Goal: Task Accomplishment & Management: Manage account settings

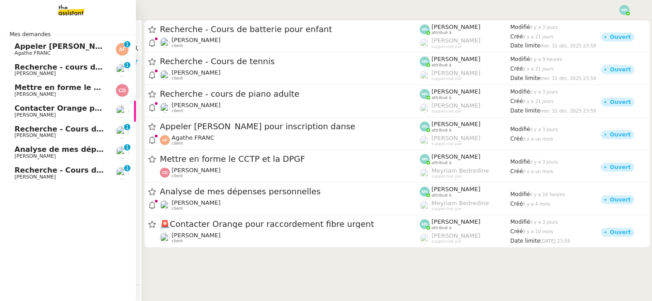
click at [42, 52] on span "Agathe FRANC" at bounding box center [32, 53] width 36 height 6
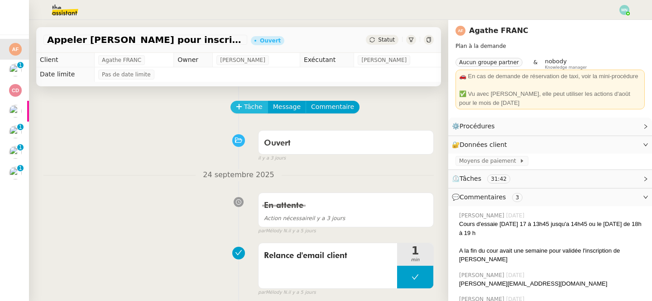
click at [255, 110] on span "Tâche" at bounding box center [253, 107] width 19 height 10
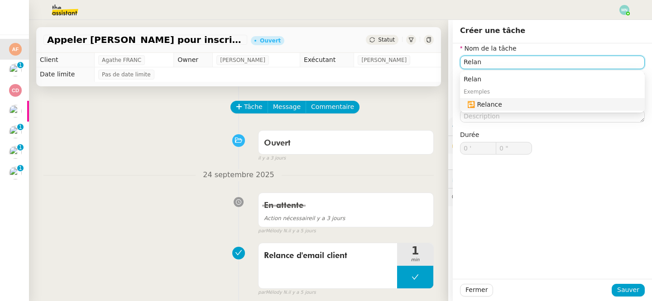
click at [498, 110] on nz-auto-option "🔁 Relance" at bounding box center [552, 104] width 185 height 13
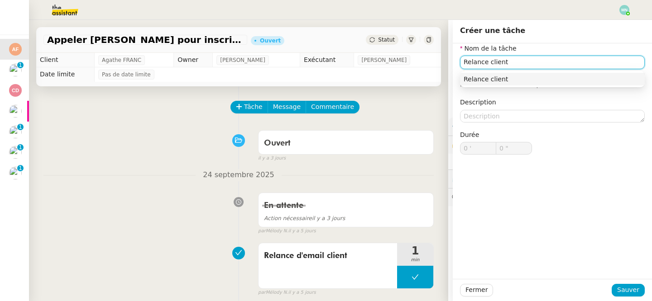
click at [507, 76] on div "Relance client" at bounding box center [552, 79] width 177 height 8
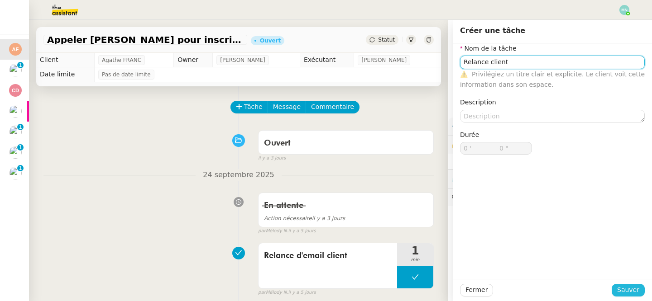
type input "Relance client"
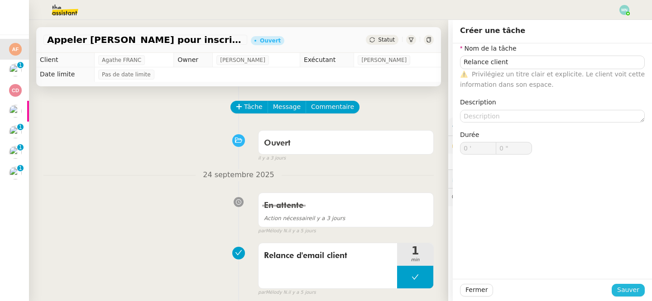
click at [632, 289] on span "Sauver" at bounding box center [628, 290] width 22 height 10
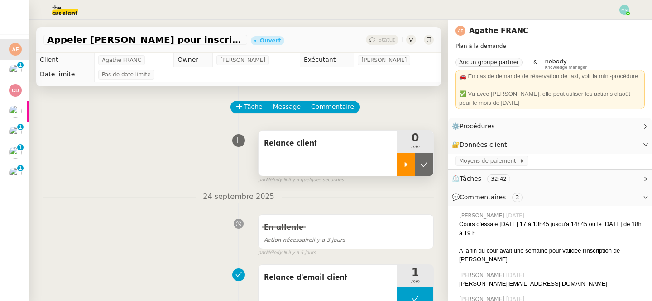
click at [409, 159] on div at bounding box center [406, 164] width 18 height 23
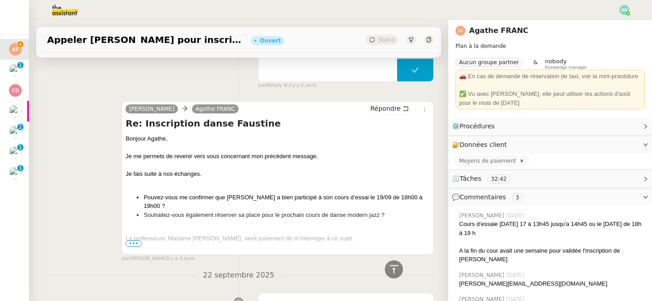
scroll to position [246, 0]
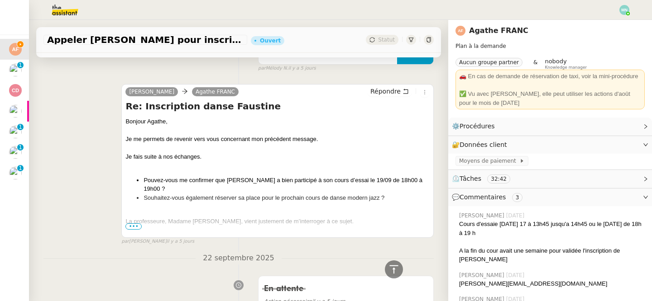
click at [131, 229] on span "•••" at bounding box center [133, 227] width 16 height 6
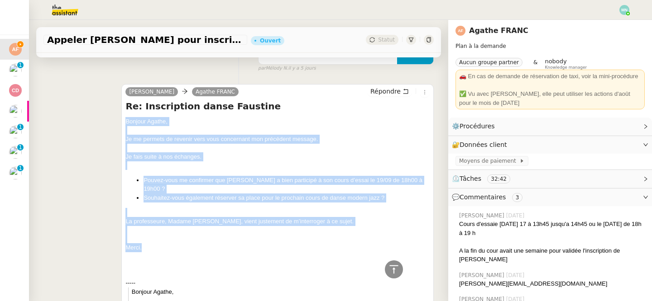
drag, startPoint x: 148, startPoint y: 239, endPoint x: 120, endPoint y: 122, distance: 120.0
copy div "Bonjour ﻿Agathe﻿, Je me permets de revenir vers vous concernant mon précédent m…"
click at [392, 90] on span "Répondre" at bounding box center [385, 91] width 30 height 9
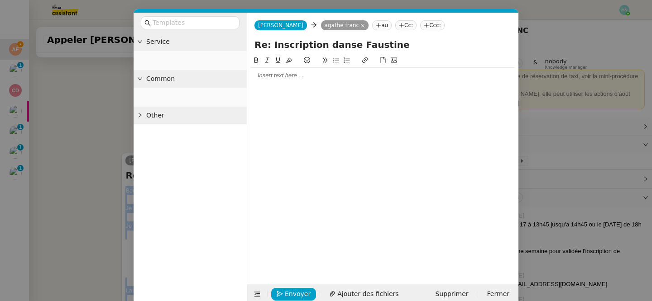
scroll to position [315, 0]
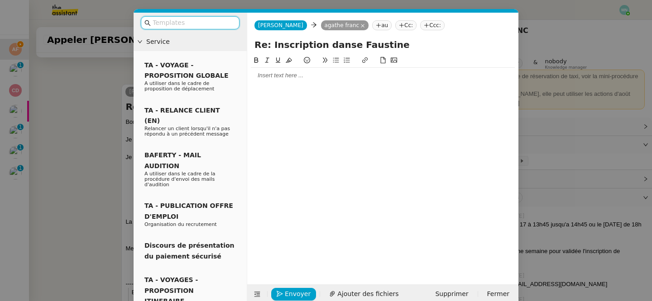
click at [287, 77] on div at bounding box center [383, 76] width 264 height 8
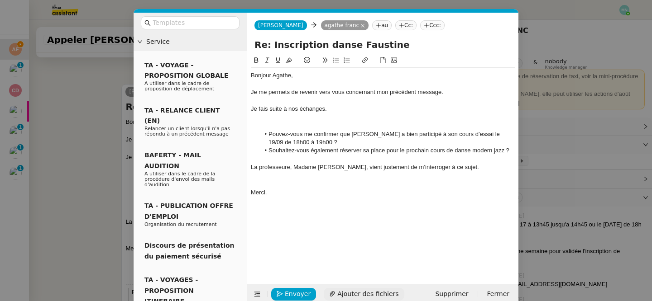
scroll to position [434, 0]
click at [298, 298] on span "Envoyer" at bounding box center [298, 294] width 26 height 10
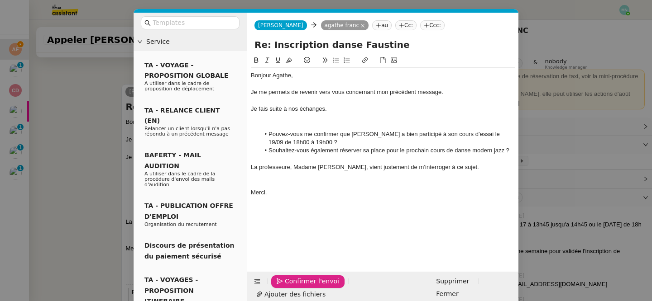
click at [298, 287] on span "Confirmer l'envoi" at bounding box center [312, 282] width 54 height 10
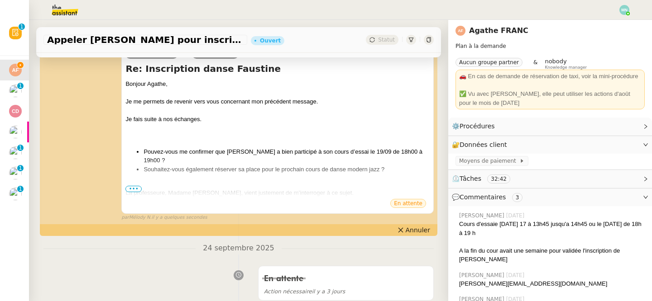
scroll to position [0, 0]
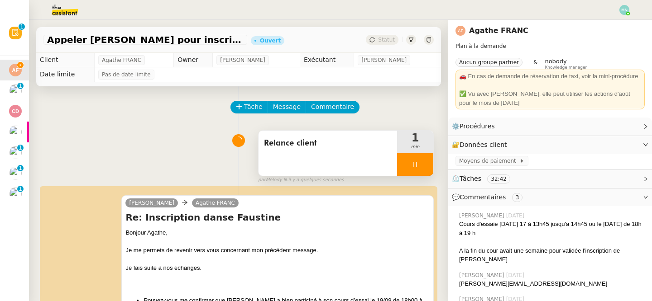
click at [405, 165] on div at bounding box center [415, 164] width 36 height 23
click at [426, 164] on icon at bounding box center [424, 164] width 7 height 5
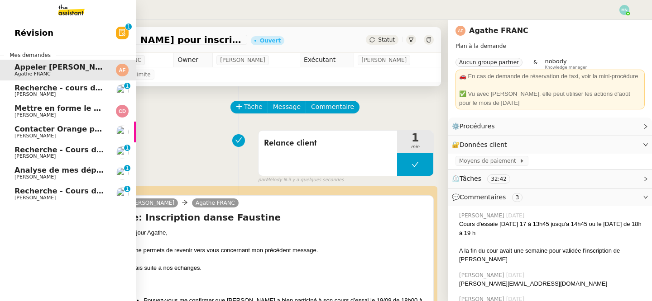
click at [23, 91] on span "Recherche - cours de piano adulte" at bounding box center [83, 88] width 139 height 9
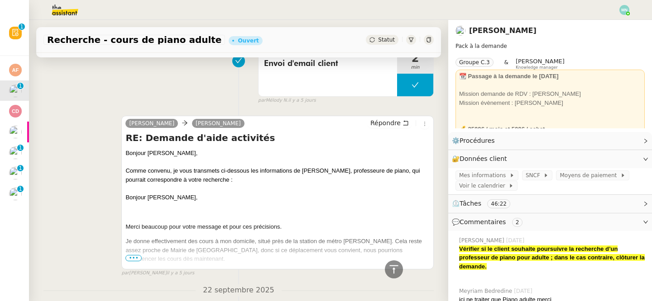
scroll to position [262, 0]
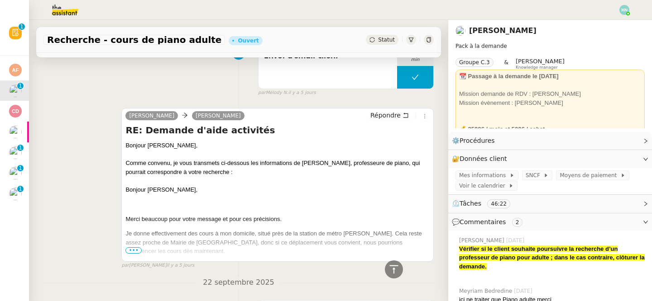
click at [136, 250] on span "•••" at bounding box center [133, 251] width 16 height 6
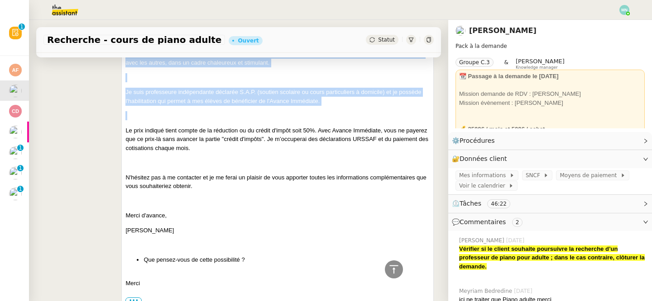
drag, startPoint x: 126, startPoint y: 144, endPoint x: 238, endPoint y: 108, distance: 118.0
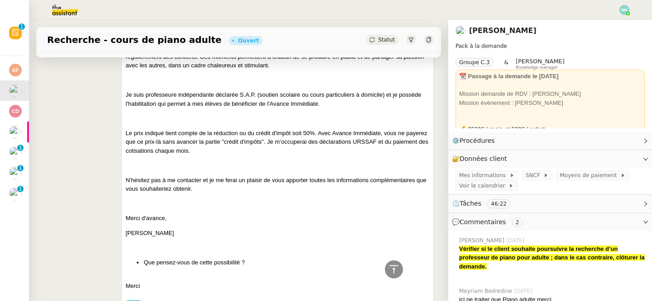
click at [239, 164] on blockquote at bounding box center [277, 165] width 304 height 9
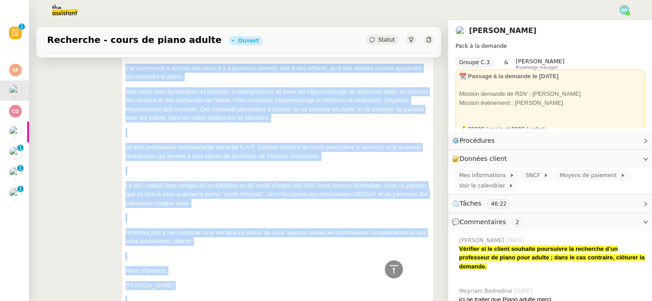
scroll to position [596, 0]
drag, startPoint x: 127, startPoint y: 110, endPoint x: 198, endPoint y: 282, distance: 186.1
copy div "Bonjour Maurice, Comme convenu, je vous transmets ci-dessous les informations d…"
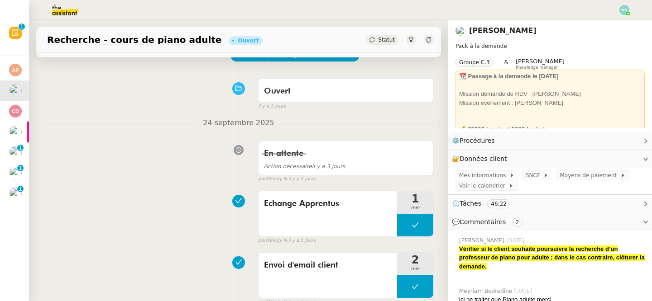
scroll to position [0, 0]
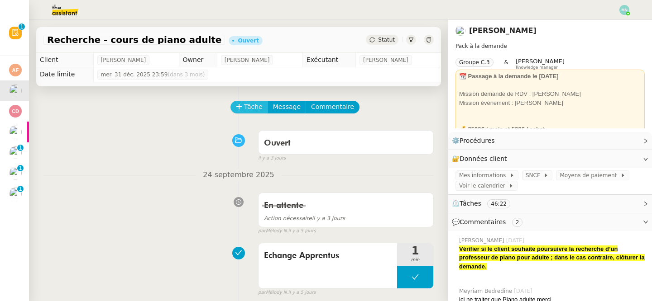
click at [247, 104] on span "Tâche" at bounding box center [253, 107] width 19 height 10
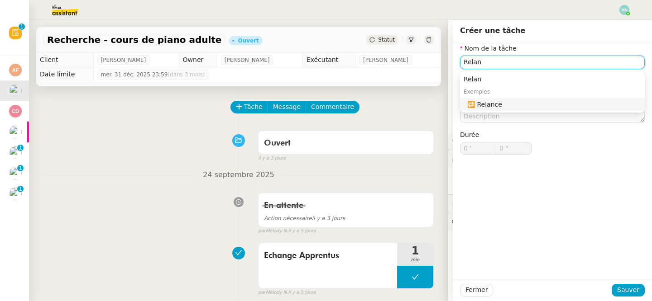
click at [507, 105] on div "🔁 Relance" at bounding box center [554, 104] width 174 height 8
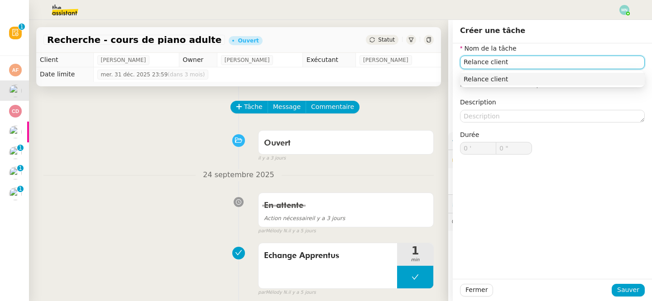
click at [553, 82] on div "Relance client" at bounding box center [552, 79] width 177 height 8
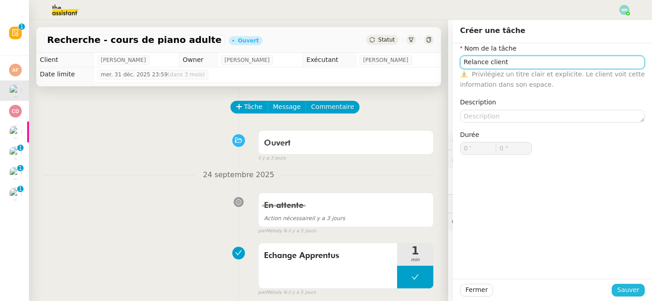
type input "Relance client"
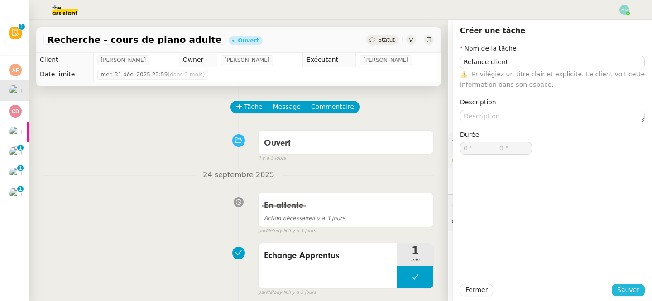
click at [626, 290] on span "Sauver" at bounding box center [628, 290] width 22 height 10
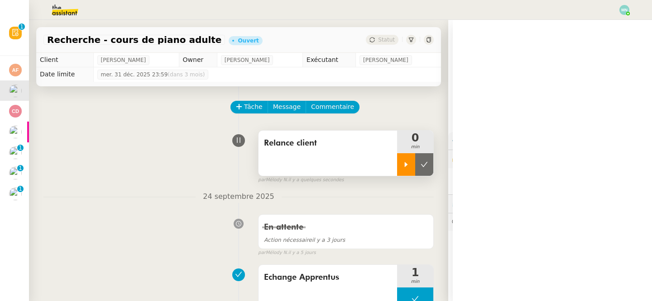
click at [413, 162] on div at bounding box center [406, 164] width 18 height 23
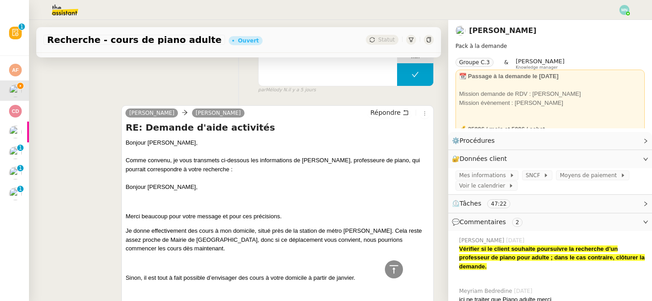
scroll to position [287, 0]
click at [395, 110] on span "Répondre" at bounding box center [385, 112] width 30 height 9
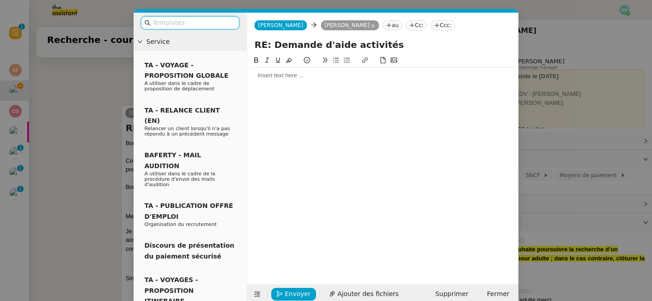
click at [186, 22] on input "text" at bounding box center [193, 23] width 81 height 10
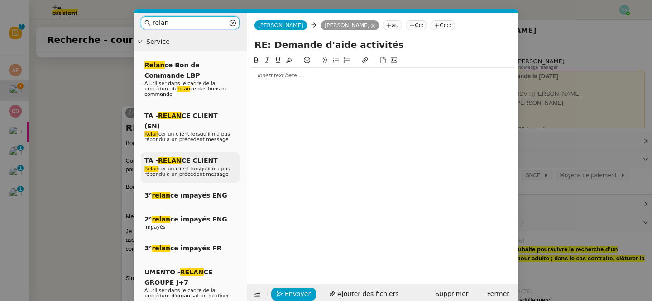
type input "relan"
click at [180, 168] on div "TA - RELAN CE CLIENT Relan cer un client lorsqu'il n'a pas répondu à un précéde…" at bounding box center [190, 167] width 99 height 31
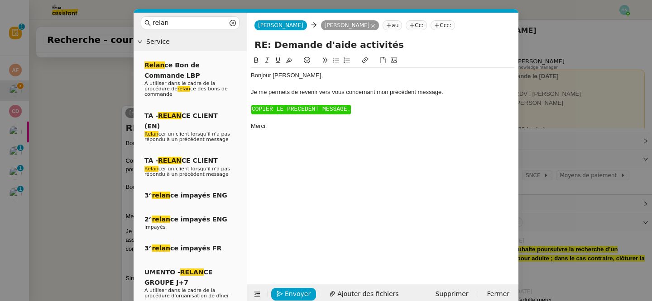
scroll to position [417, 0]
drag, startPoint x: 363, startPoint y: 117, endPoint x: 254, endPoint y: 101, distance: 109.9
click at [254, 101] on div "Bonjour ﻿[PERSON_NAME]﻿, Je me permets de revenir vers vous concernant mon préc…" at bounding box center [383, 101] width 264 height 66
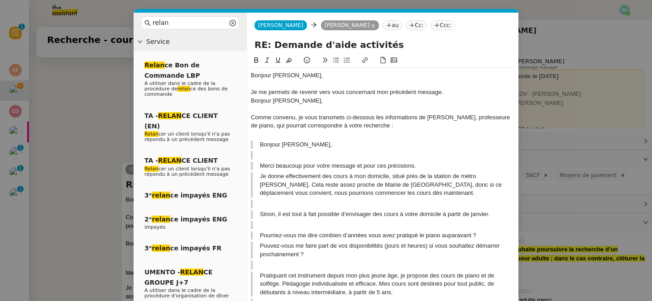
scroll to position [474, 0]
drag, startPoint x: 329, startPoint y: 103, endPoint x: 241, endPoint y: 101, distance: 87.8
click at [241, 101] on nz-layout "relan Service Relan ce Bon de Commande LBP A utiliser dans le cadre de la procé…" at bounding box center [326, 293] width 385 height 560
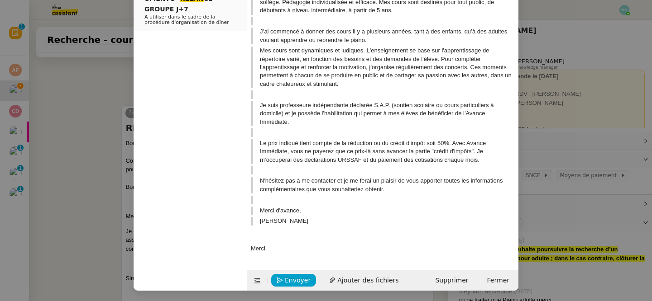
scroll to position [274, 0]
click at [262, 240] on div at bounding box center [383, 240] width 264 height 8
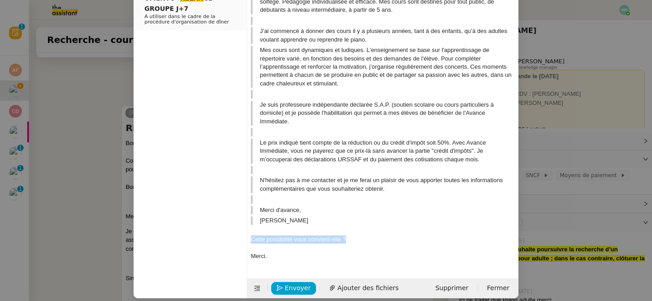
drag, startPoint x: 368, startPoint y: 238, endPoint x: 229, endPoint y: 236, distance: 139.9
click at [229, 236] on nz-layout "relan Service Relan ce Bon de Commande LBP A utiliser dans le cadre de la procé…" at bounding box center [326, 18] width 385 height 560
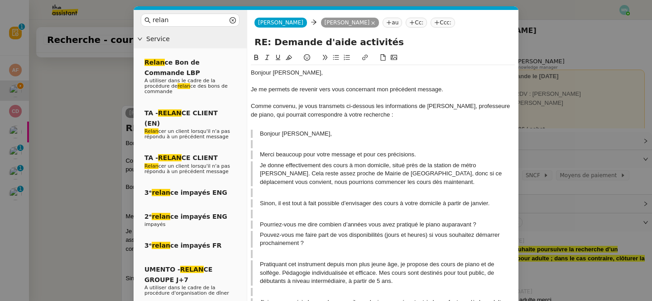
scroll to position [0, 0]
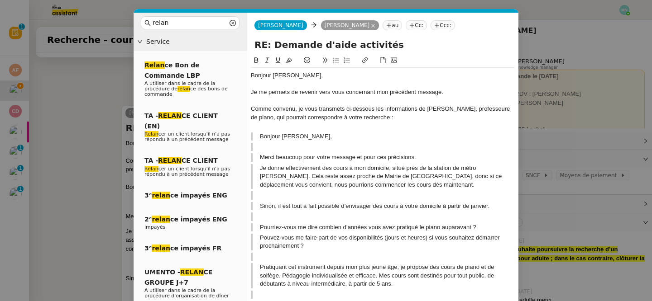
click at [336, 61] on icon at bounding box center [336, 60] width 6 height 6
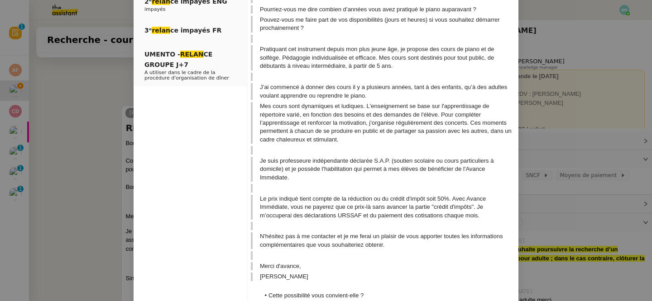
scroll to position [248, 0]
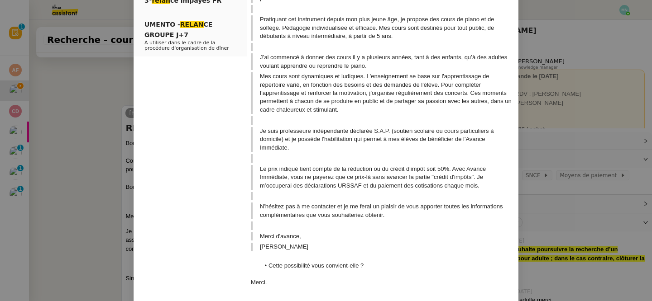
click at [310, 268] on li "Cette possibilité vous convient-elle ?" at bounding box center [387, 266] width 255 height 8
drag, startPoint x: 368, startPoint y: 268, endPoint x: 274, endPoint y: 265, distance: 94.2
click at [274, 265] on li "Cette possibilité vous convient-elle ?" at bounding box center [387, 266] width 255 height 8
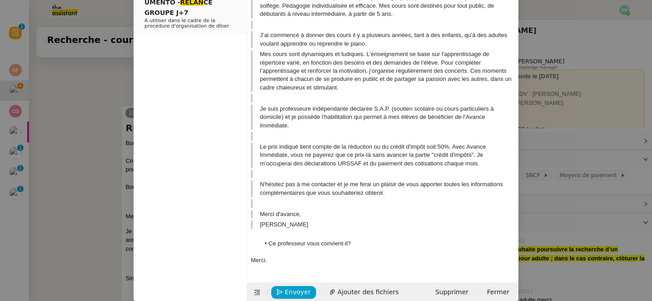
click at [346, 247] on li "Ce professeur vous convient-il?" at bounding box center [387, 244] width 255 height 8
click at [0, 0] on lt-div "-il ? Ignorer" at bounding box center [0, 0] width 0 height 0
click at [0, 0] on lt-span "-il ?" at bounding box center [0, 0] width 0 height 0
click at [293, 292] on span "Envoyer" at bounding box center [298, 292] width 26 height 10
click at [293, 294] on span "Confirmer l'envoi" at bounding box center [312, 292] width 54 height 10
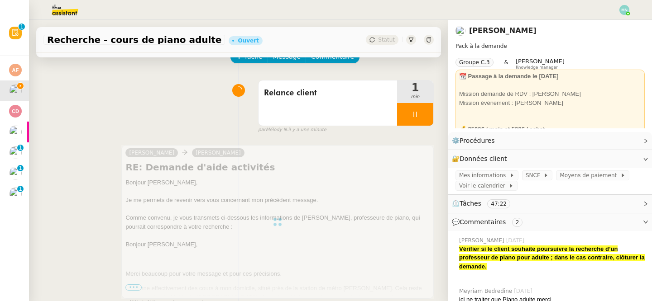
scroll to position [0, 0]
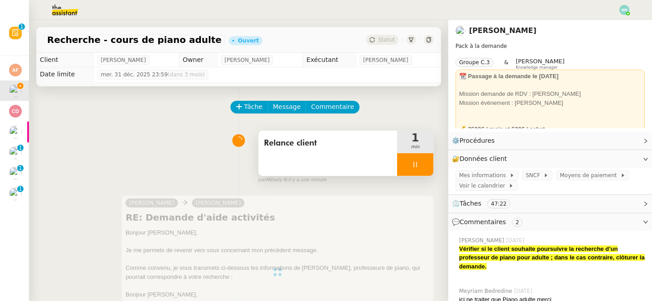
click at [408, 166] on div at bounding box center [415, 164] width 36 height 23
click at [421, 170] on button at bounding box center [424, 164] width 18 height 23
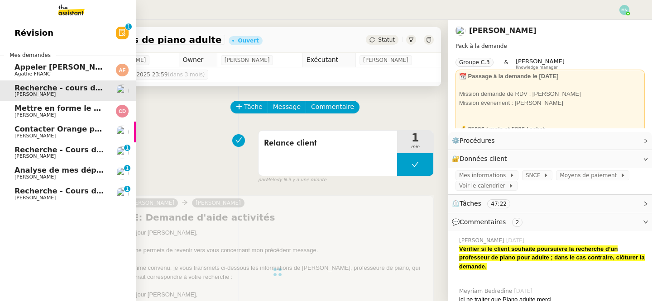
click at [35, 110] on span "Mettre en forme le CCTP et la DPGF" at bounding box center [87, 108] width 146 height 9
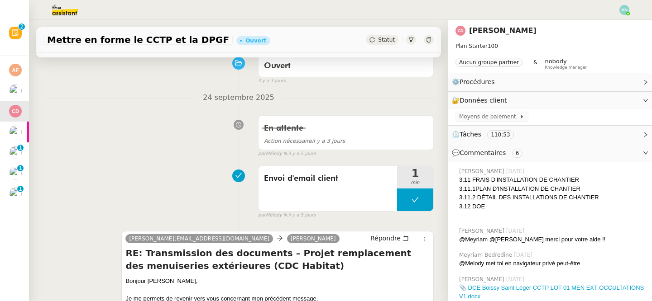
scroll to position [109, 0]
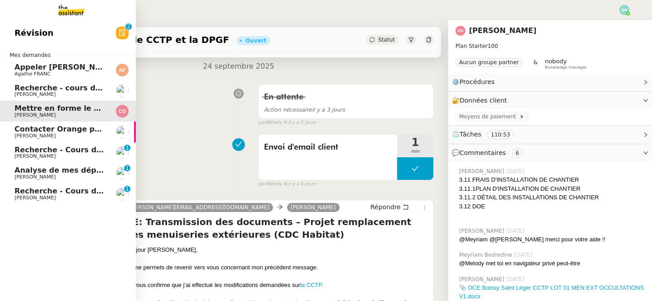
click at [38, 85] on span "Recherche - cours de piano adulte" at bounding box center [83, 88] width 139 height 9
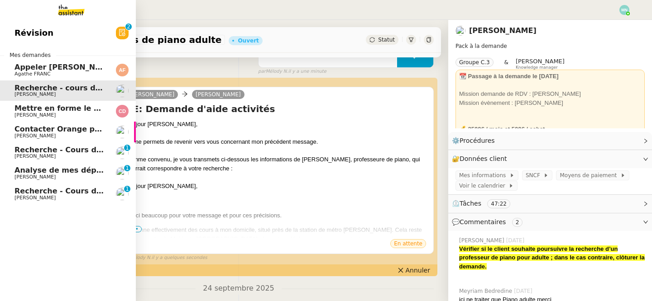
click at [64, 52] on nz-divider "Mes demandes" at bounding box center [68, 55] width 136 height 9
click at [68, 72] on span "Agathe FRANC" at bounding box center [59, 74] width 91 height 5
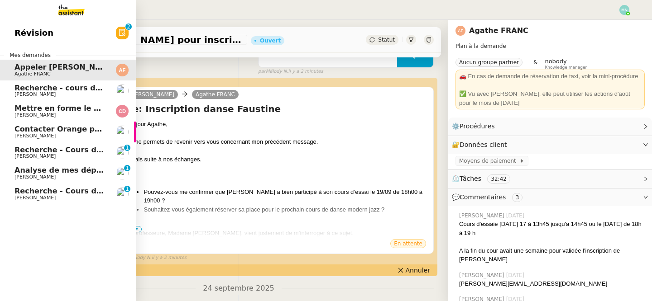
click at [45, 119] on link "Mettre en forme le CCTP et la DPGF [PERSON_NAME]" at bounding box center [68, 111] width 136 height 21
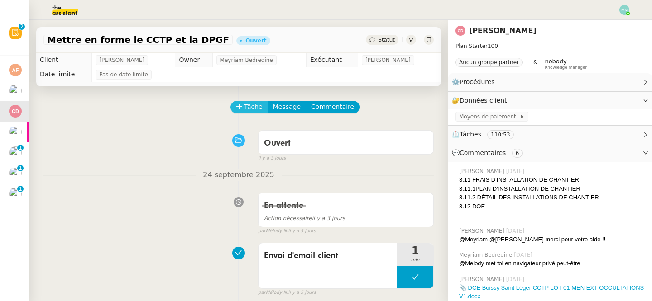
click at [250, 109] on span "Tâche" at bounding box center [253, 107] width 19 height 10
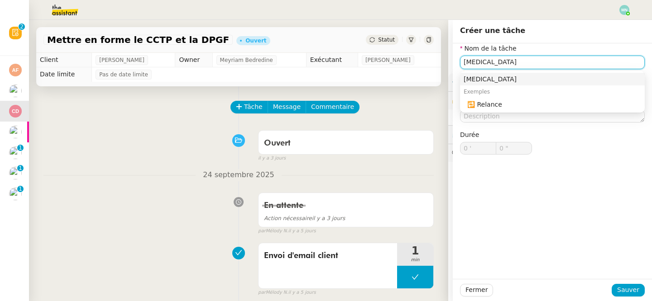
click at [517, 103] on div "🔁 Relance" at bounding box center [554, 104] width 174 height 8
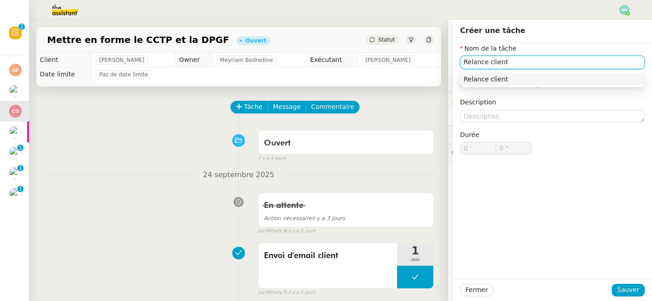
click at [562, 80] on div "Relance client" at bounding box center [552, 79] width 177 height 8
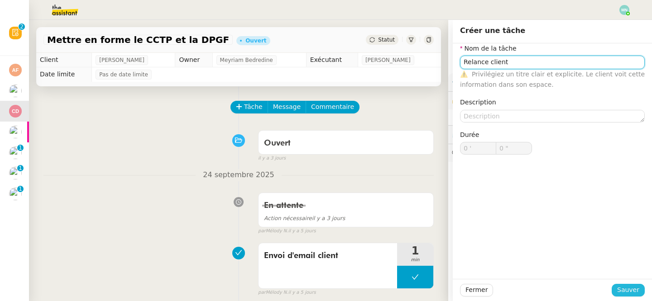
type input "Relance client"
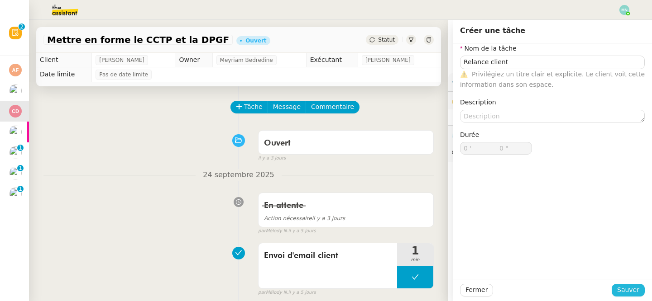
click at [626, 285] on span "Sauver" at bounding box center [628, 290] width 22 height 10
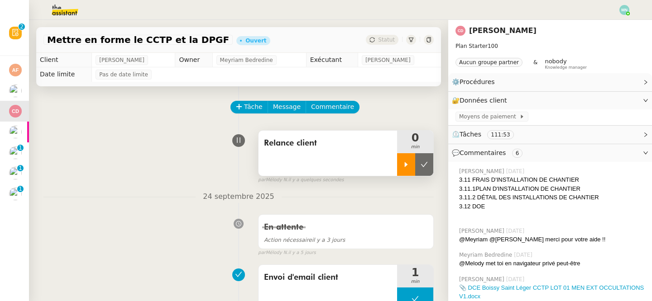
click at [397, 163] on div at bounding box center [406, 164] width 18 height 23
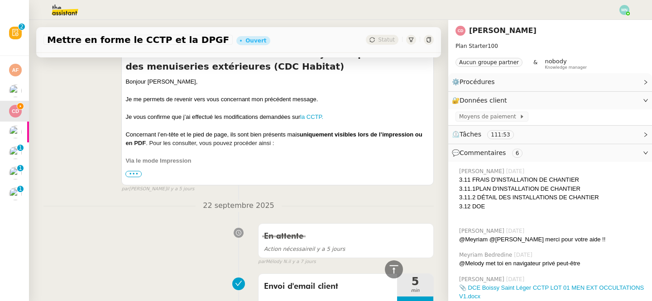
scroll to position [290, 0]
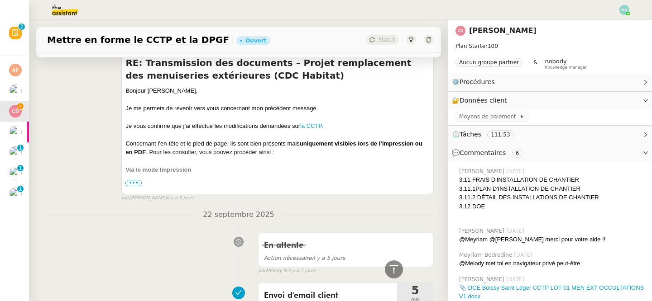
click at [134, 181] on span "•••" at bounding box center [133, 183] width 16 height 6
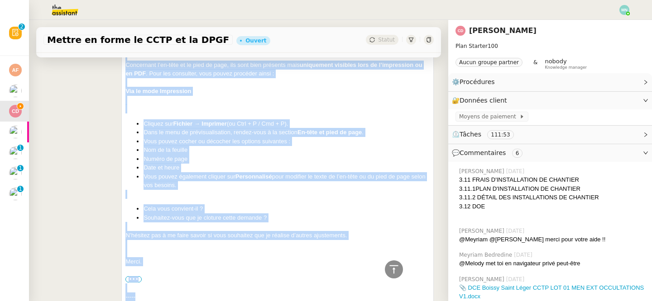
drag, startPoint x: 126, startPoint y: 89, endPoint x: 211, endPoint y: 286, distance: 214.7
click at [211, 301] on html "Révision 0 1 2 3 4 5 6 7 8 9 Mes demandes Appeler Caroline pour inscription dan…" at bounding box center [326, 150] width 652 height 301
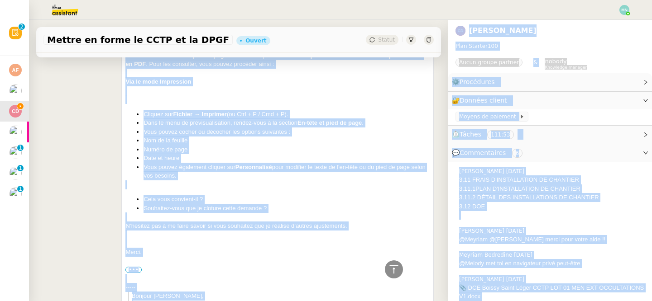
copy nz-layout "Bonjour ﻿Cedric﻿, Je me permets de revenir vers vous concernant mon précédent m…"
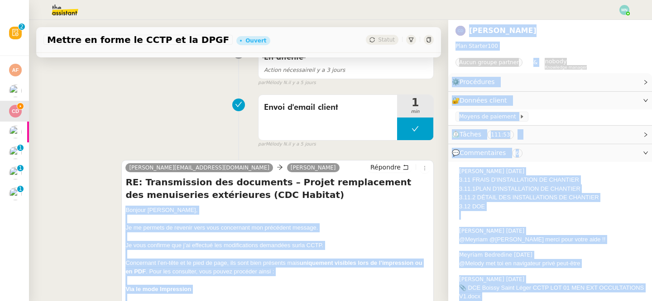
scroll to position [118, 0]
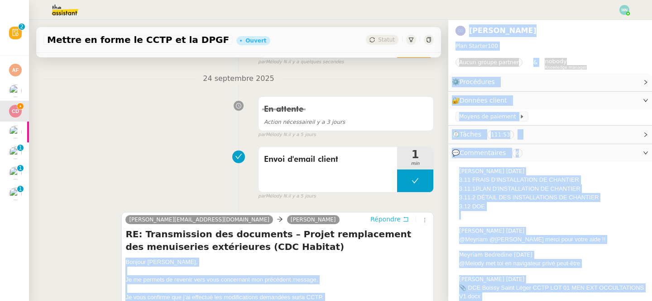
click at [396, 220] on span "Répondre" at bounding box center [385, 219] width 30 height 9
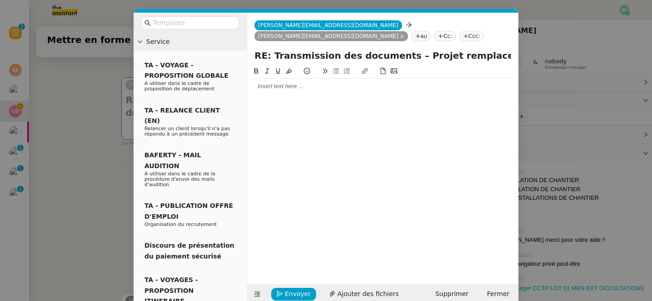
click at [269, 80] on div at bounding box center [383, 86] width 264 height 15
click at [283, 90] on div at bounding box center [383, 86] width 264 height 8
click at [129, 150] on nz-modal-container "Service TA - VOYAGE - PROPOSITION GLOBALE A utiliser dans le cadre de propositi…" at bounding box center [326, 150] width 652 height 301
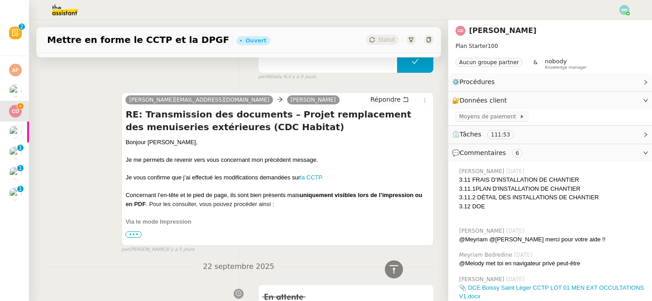
scroll to position [340, 0]
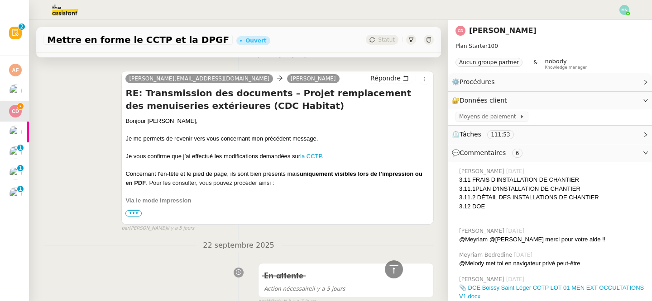
click at [136, 211] on span "•••" at bounding box center [133, 213] width 16 height 6
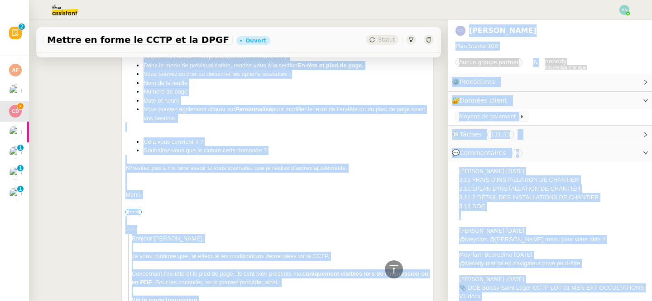
scroll to position [558, 0]
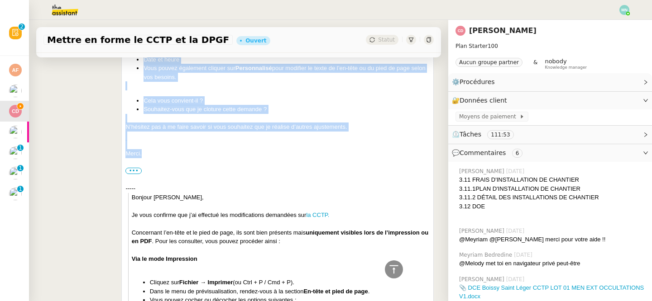
drag, startPoint x: 126, startPoint y: 120, endPoint x: 206, endPoint y: 155, distance: 87.4
copy div "Bonjour ﻿[PERSON_NAME], Je me permets de revenir vers vous concernant mon précé…"
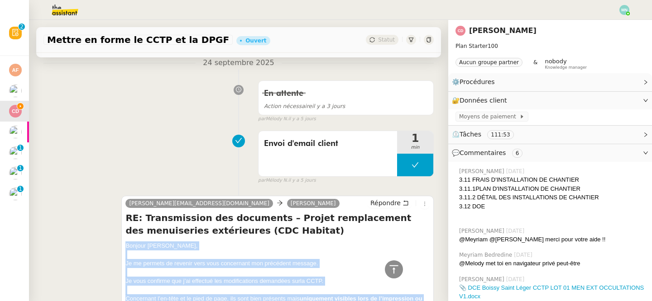
scroll to position [0, 0]
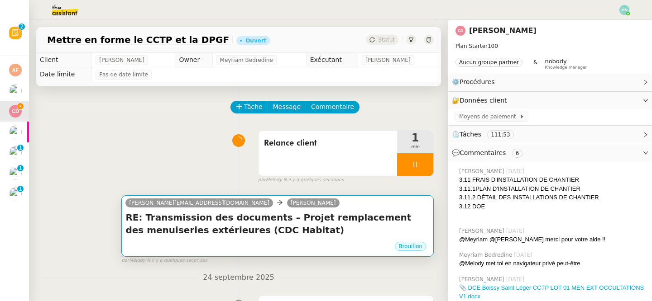
click at [224, 226] on h4 "RE: Transmission des documents – Projet remplacement des menuiseries extérieure…" at bounding box center [277, 223] width 304 height 25
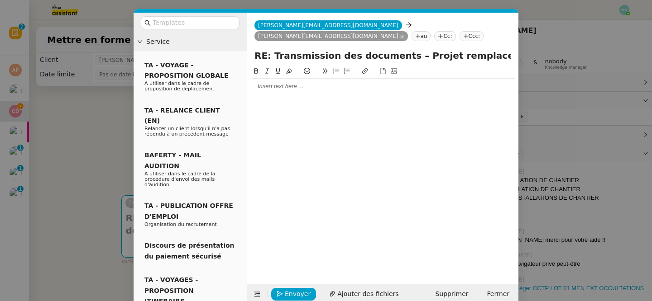
click at [269, 86] on div at bounding box center [383, 86] width 264 height 8
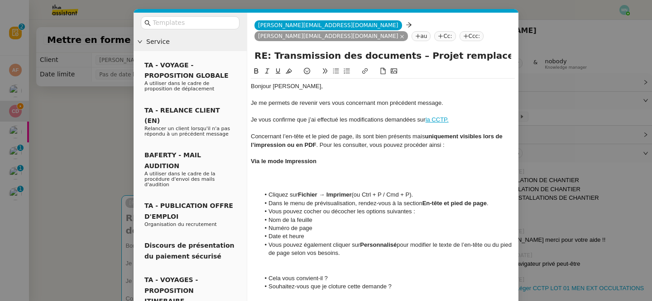
scroll to position [81, 0]
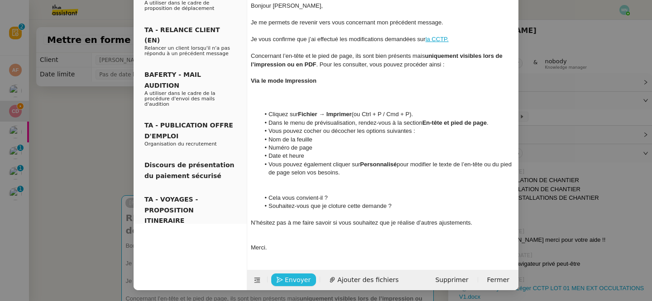
click at [297, 282] on span "Envoyer" at bounding box center [298, 280] width 26 height 10
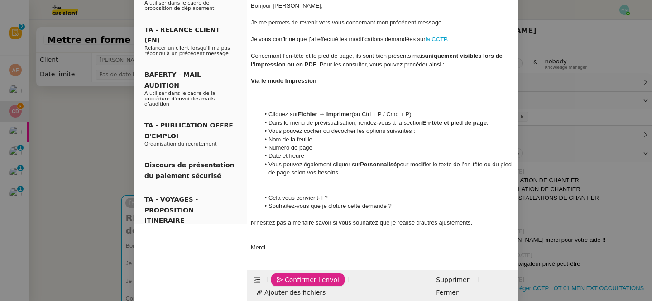
click at [297, 282] on span "Confirmer l'envoi" at bounding box center [312, 280] width 54 height 10
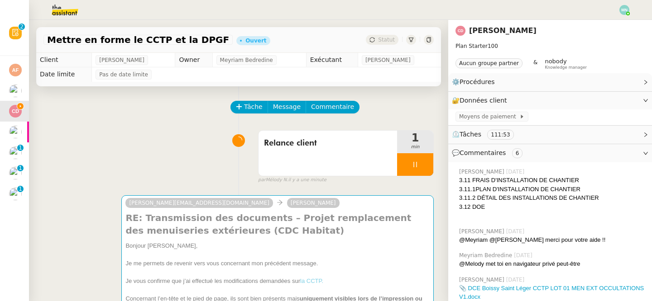
scroll to position [72, 0]
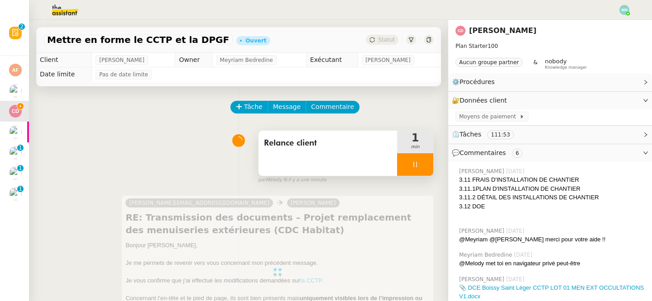
click at [415, 166] on icon at bounding box center [414, 164] width 7 height 7
click at [422, 167] on icon at bounding box center [424, 164] width 7 height 7
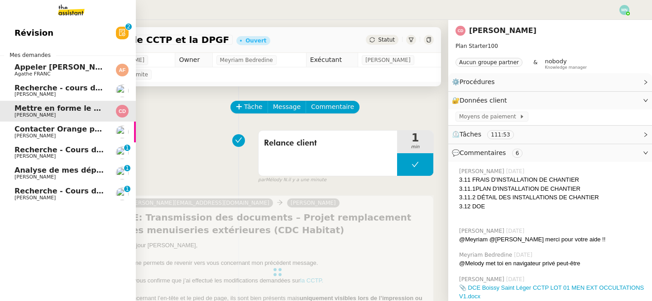
click at [66, 133] on span "Contacter Orange pour raccordement fibre urgent" at bounding box center [116, 129] width 205 height 9
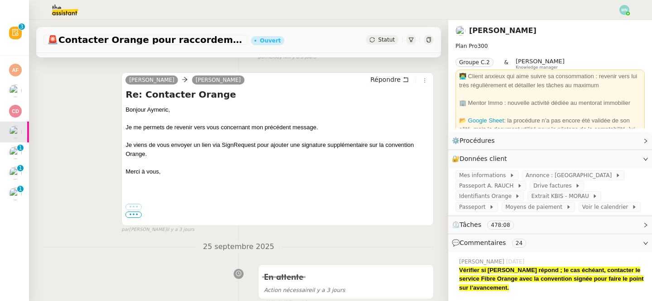
scroll to position [121, 0]
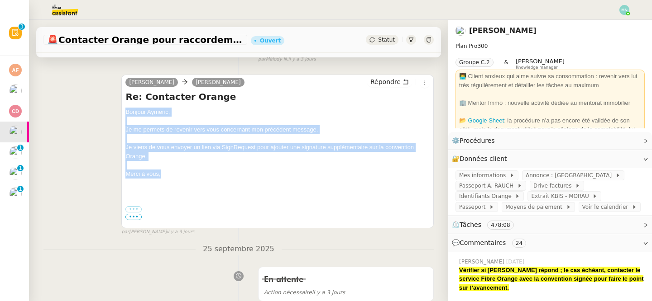
drag, startPoint x: 170, startPoint y: 174, endPoint x: 125, endPoint y: 110, distance: 78.2
click at [125, 110] on div "[PERSON_NAME] Répondre Re: Contacter Orange Bonjour ﻿Aymeric﻿, Je me permets de…" at bounding box center [277, 152] width 312 height 154
copy div "Bonjour ﻿Aymeric﻿, Je me permets de revenir vers vous concernant mon précédent …"
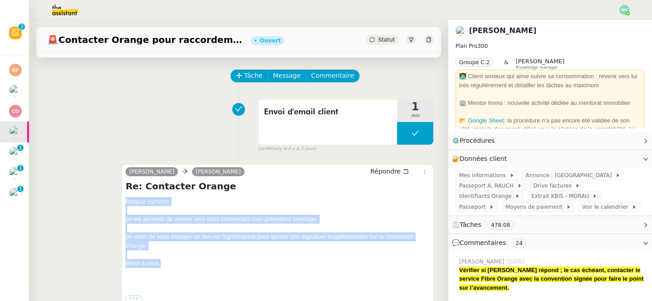
scroll to position [0, 0]
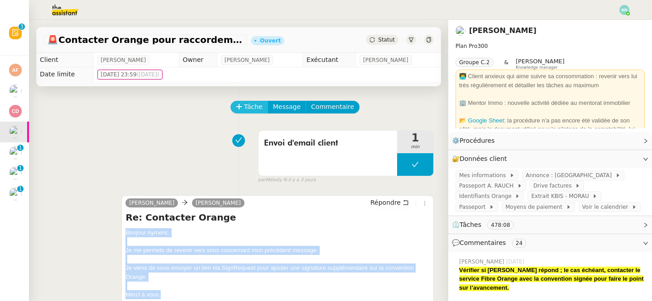
click at [252, 102] on span "Tâche" at bounding box center [253, 107] width 19 height 10
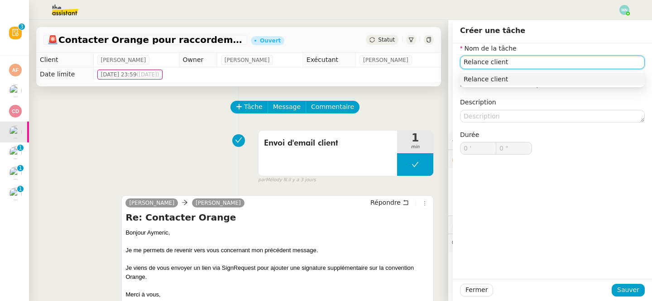
click at [518, 83] on nz-auto-option "Relance client" at bounding box center [552, 79] width 185 height 13
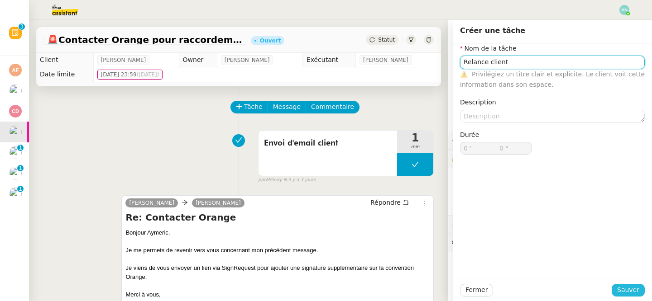
type input "Relance client"
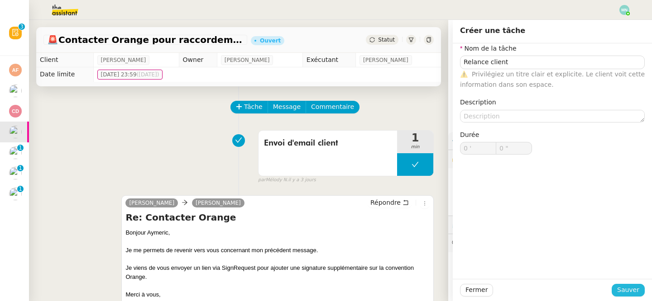
click at [628, 292] on span "Sauver" at bounding box center [628, 290] width 22 height 10
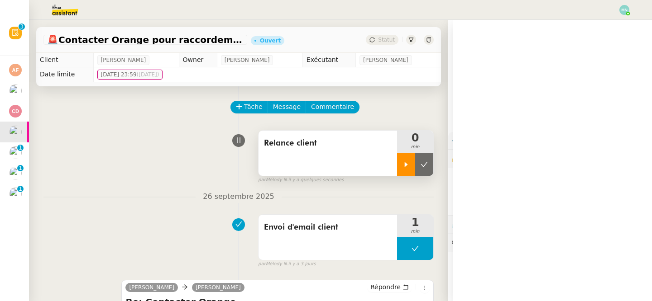
click at [398, 167] on div at bounding box center [406, 164] width 18 height 23
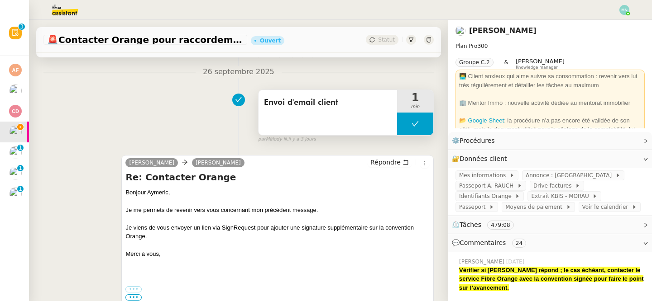
scroll to position [115, 0]
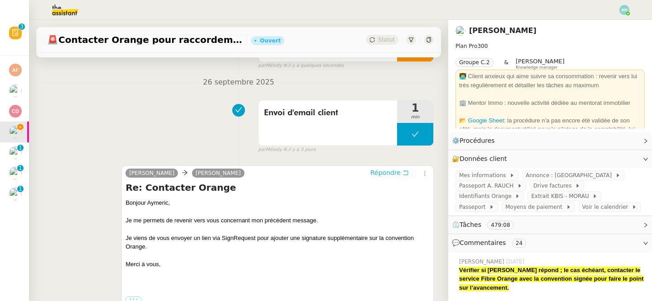
click at [387, 174] on span "Répondre" at bounding box center [385, 172] width 30 height 9
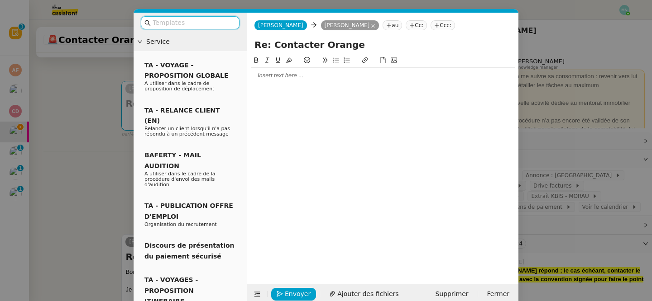
click at [296, 83] on div at bounding box center [383, 162] width 264 height 215
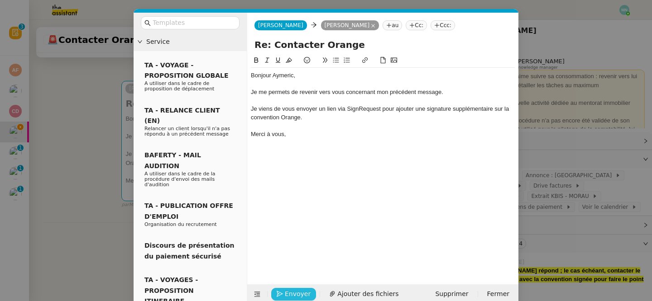
click at [295, 291] on span "Envoyer" at bounding box center [298, 294] width 26 height 10
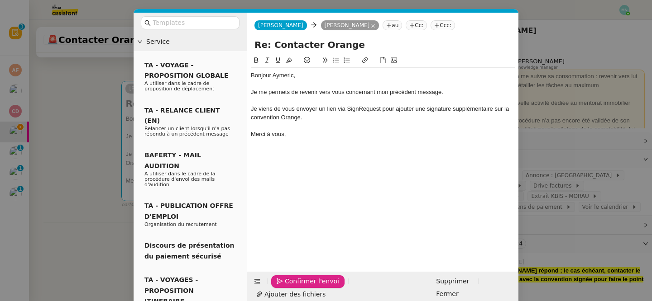
click at [295, 287] on span "Confirmer l'envoi" at bounding box center [312, 282] width 54 height 10
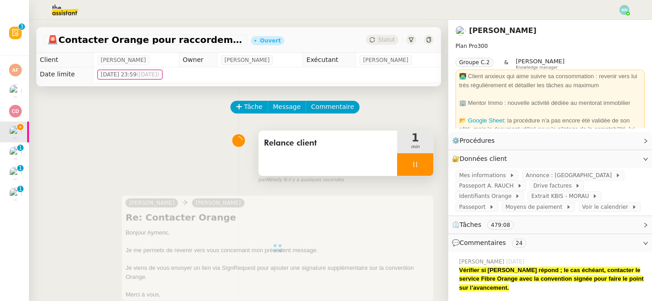
click at [399, 162] on div at bounding box center [415, 164] width 36 height 23
click at [427, 167] on icon at bounding box center [424, 164] width 7 height 7
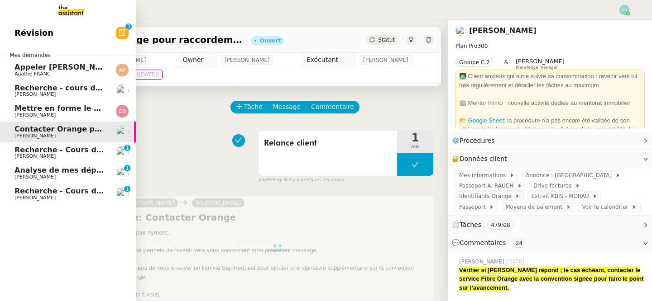
click at [43, 151] on span "Recherche - Cours de batterie pour enfant" at bounding box center [100, 150] width 173 height 9
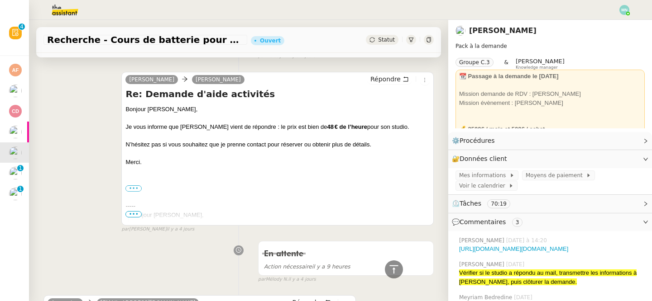
scroll to position [409, 0]
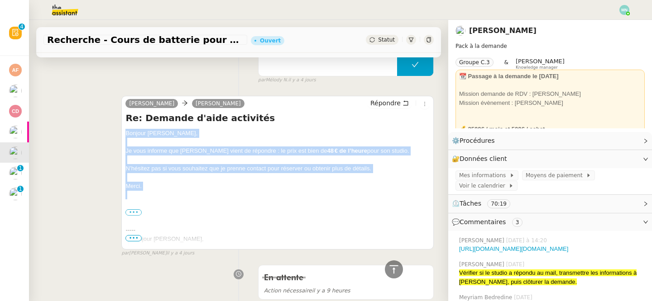
drag, startPoint x: 151, startPoint y: 191, endPoint x: 122, endPoint y: 129, distance: 69.3
click at [122, 129] on div "[PERSON_NAME] [PERSON_NAME] Répondre Re: Demande d'aide activités Bonjour [PERS…" at bounding box center [277, 173] width 312 height 154
copy div "Bonjour [PERSON_NAME], Je vous informe que [PERSON_NAME] vient de répondre : le…"
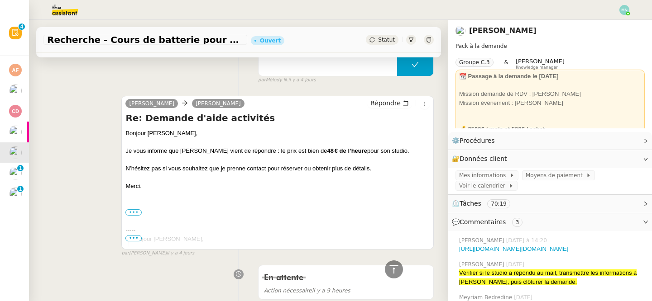
click at [317, 114] on h4 "Re: Demande d'aide activités" at bounding box center [277, 118] width 304 height 13
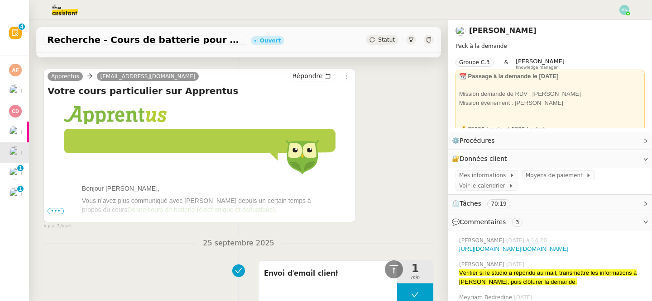
scroll to position [0, 0]
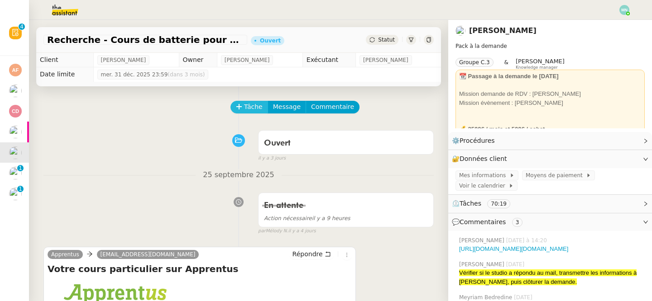
click at [251, 106] on span "Tâche" at bounding box center [253, 107] width 19 height 10
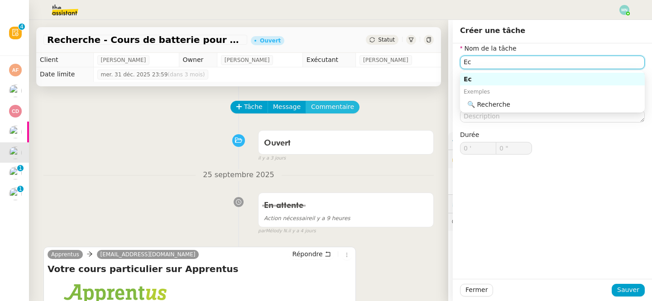
type input "E"
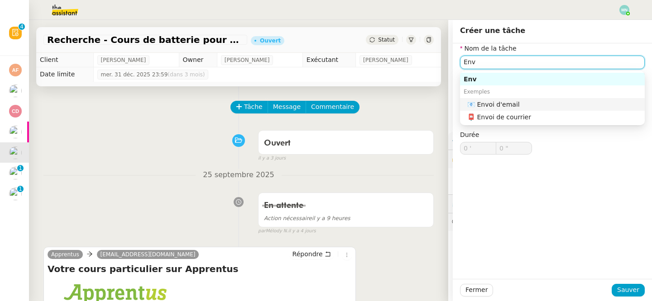
click at [514, 102] on div "📧 Envoi d'email" at bounding box center [554, 104] width 174 height 8
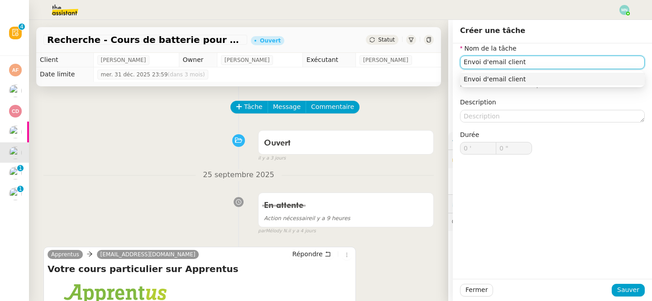
click at [565, 84] on nz-auto-option "Envoi d'email client" at bounding box center [552, 79] width 185 height 13
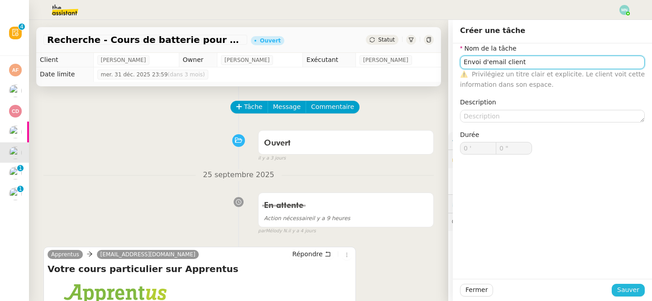
type input "Envoi d'email client"
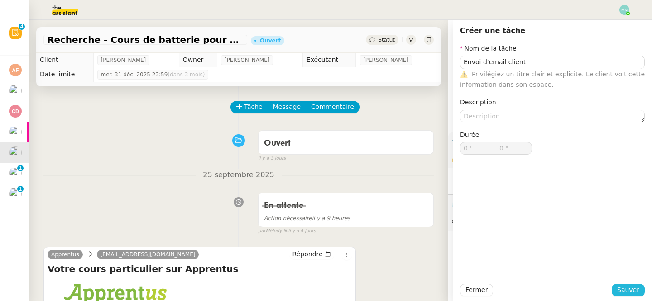
click at [626, 292] on span "Sauver" at bounding box center [628, 290] width 22 height 10
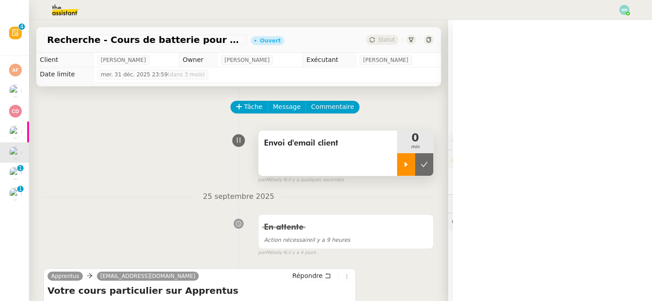
click at [407, 166] on icon at bounding box center [405, 164] width 7 height 7
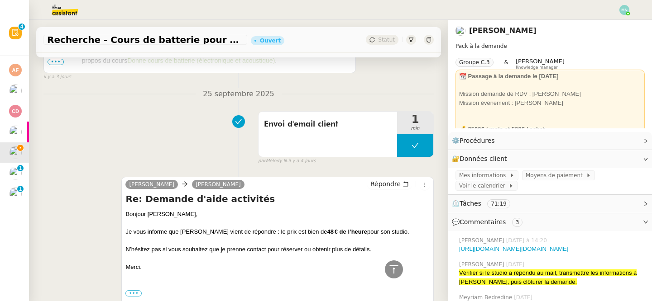
scroll to position [355, 0]
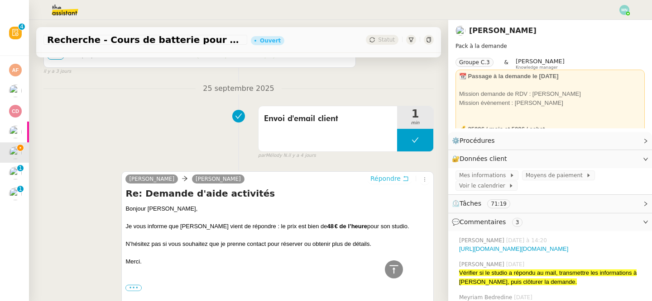
click at [387, 176] on span "Répondre" at bounding box center [385, 178] width 30 height 9
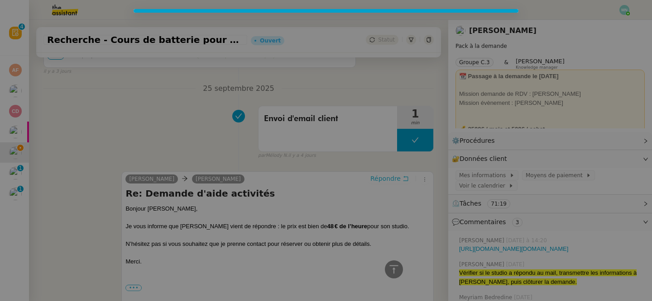
scroll to position [424, 0]
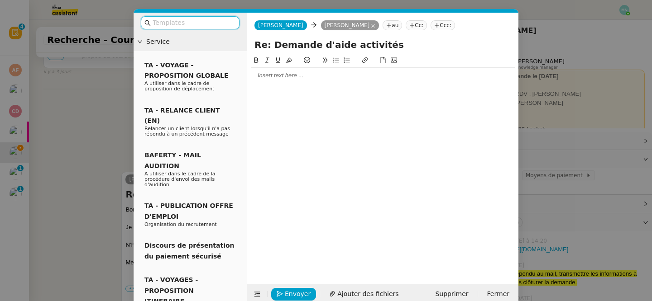
click at [340, 79] on div at bounding box center [383, 76] width 264 height 8
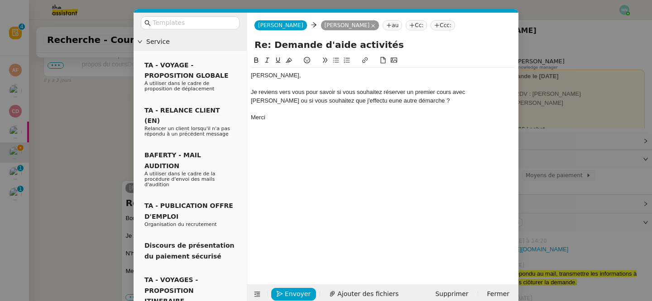
scroll to position [477, 0]
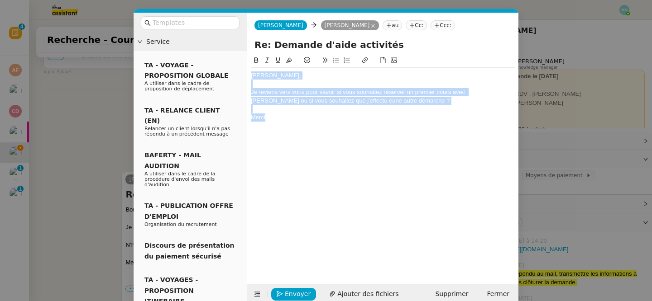
drag, startPoint x: 281, startPoint y: 120, endPoint x: 231, endPoint y: 42, distance: 92.7
click at [231, 42] on nz-layout "Service TA - VOYAGE - PROPOSITION GLOBALE A utiliser dans le cadre de propositi…" at bounding box center [326, 159] width 385 height 292
copy div "Bonjonr [PERSON_NAME], Je reviens vers vous pour savoir si vous souhaitez réser…"
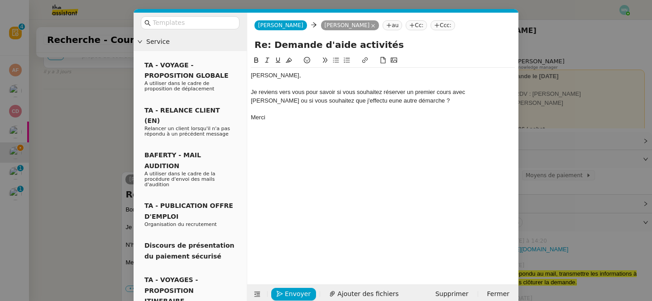
click at [293, 116] on div "Merci" at bounding box center [383, 118] width 264 height 8
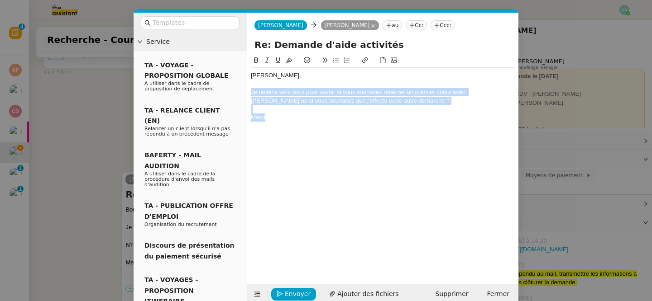
drag, startPoint x: 287, startPoint y: 116, endPoint x: 244, endPoint y: 91, distance: 48.9
click at [244, 91] on nz-layout "Service TA - VOYAGE - PROPOSITION GLOBALE A utiliser dans le cadre de propositi…" at bounding box center [326, 159] width 385 height 292
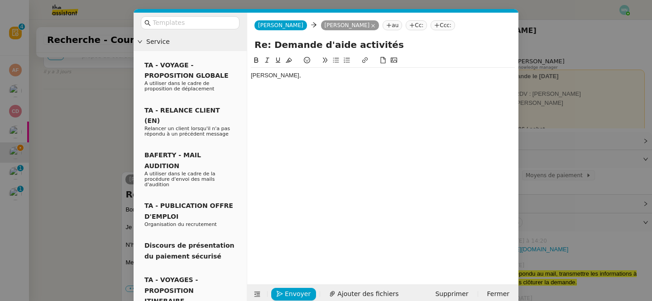
scroll to position [0, 0]
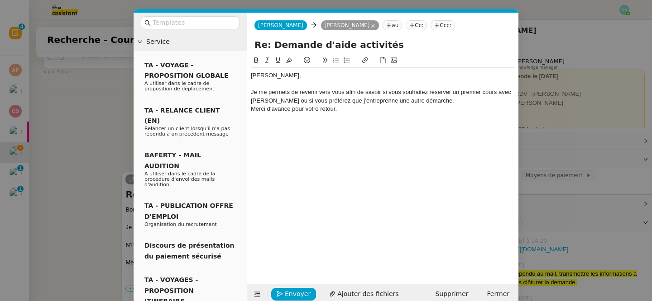
click at [446, 101] on div "Je me permets de revenir vers vous afin de savoir si vous souhaitez réserver un…" at bounding box center [383, 96] width 264 height 17
click at [260, 80] on div at bounding box center [383, 84] width 264 height 8
click at [264, 69] on div "Bonjonr [PERSON_NAME], Je me permets de revenir vers vous afin de savoir si vou…" at bounding box center [383, 101] width 264 height 66
click at [262, 77] on div "[PERSON_NAME]," at bounding box center [383, 76] width 264 height 8
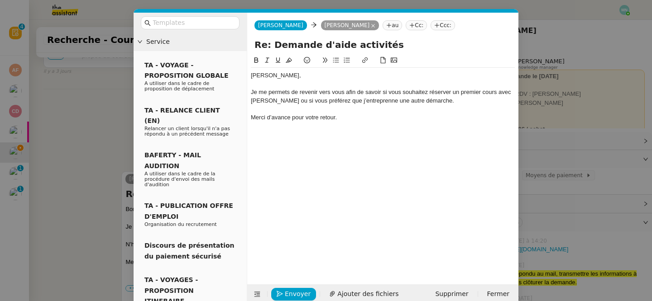
click at [0, 0] on lt-span "Bonjo u r" at bounding box center [0, 0] width 0 height 0
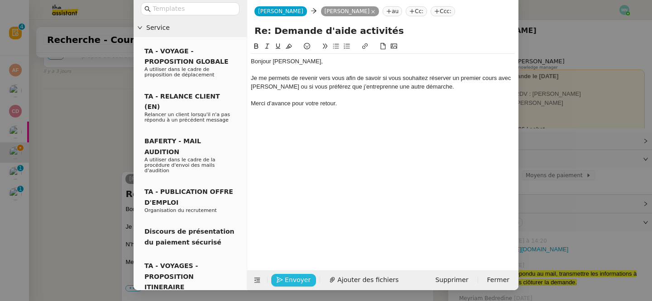
click at [297, 283] on span "Envoyer" at bounding box center [298, 280] width 26 height 10
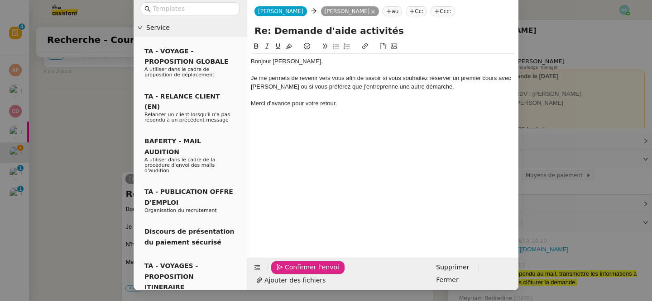
click at [297, 273] on span "Confirmer l'envoi" at bounding box center [312, 268] width 54 height 10
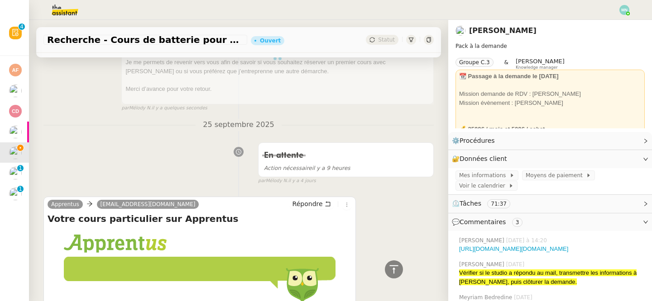
scroll to position [0, 0]
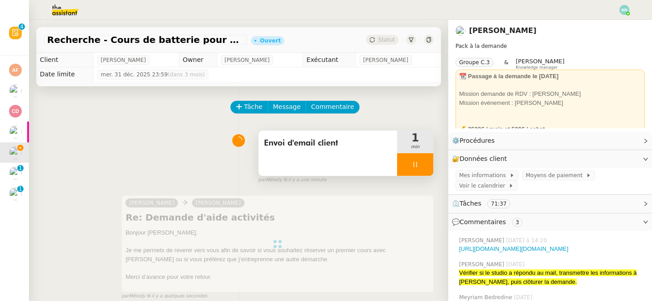
click at [406, 164] on div at bounding box center [415, 164] width 36 height 23
click at [428, 163] on button at bounding box center [424, 164] width 18 height 23
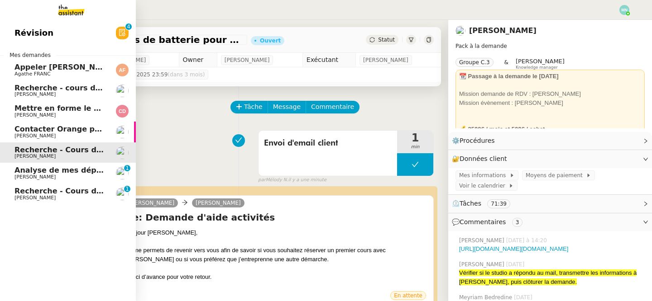
click at [18, 171] on span "Analyse de mes dépenses personnelles" at bounding box center [94, 170] width 160 height 9
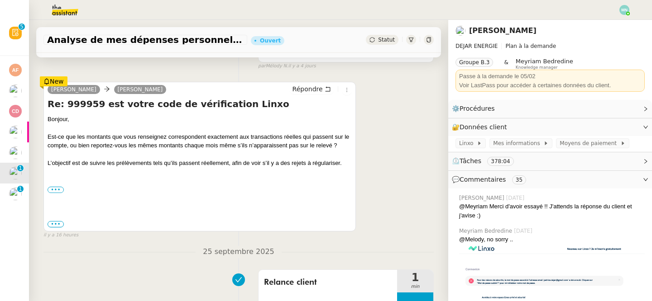
scroll to position [165, 0]
click at [58, 193] on label "•••" at bounding box center [56, 190] width 16 height 6
click at [0, 0] on input "•••" at bounding box center [0, 0] width 0 height 0
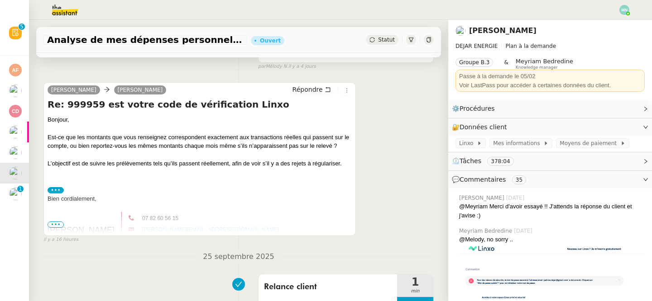
click at [56, 225] on span "•••" at bounding box center [56, 225] width 16 height 6
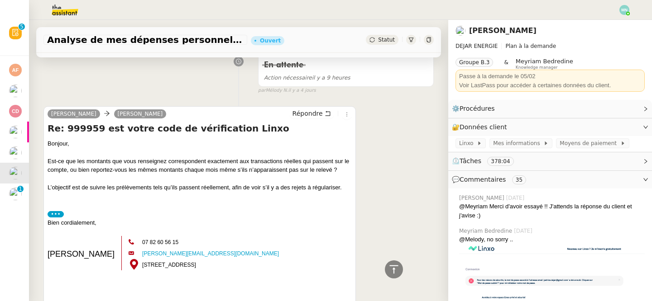
scroll to position [13, 0]
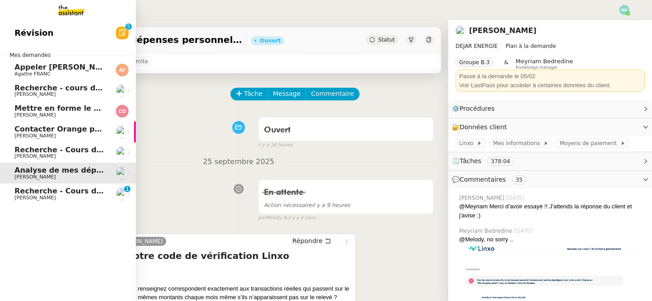
click at [21, 194] on span "Recherche - Cours de tennis" at bounding box center [71, 191] width 115 height 9
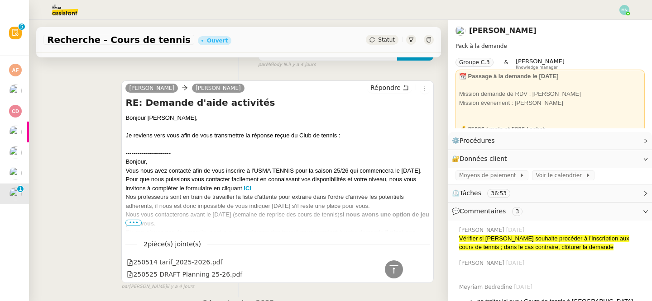
scroll to position [231, 0]
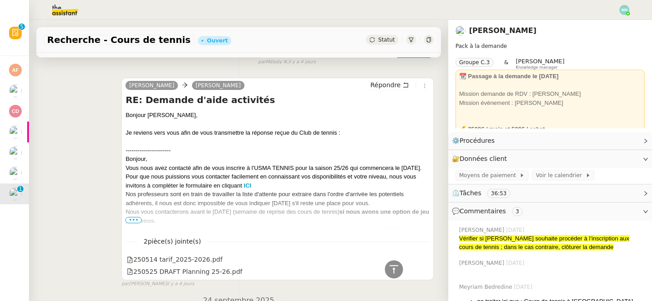
click at [136, 219] on span "•••" at bounding box center [133, 220] width 16 height 6
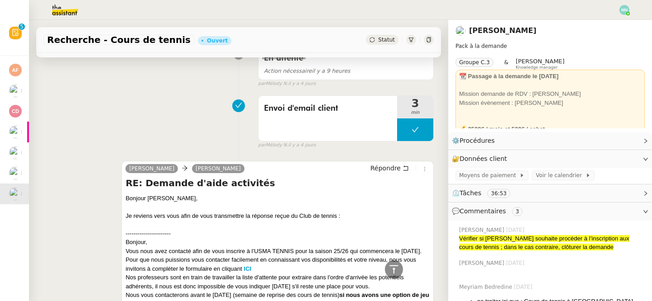
scroll to position [0, 0]
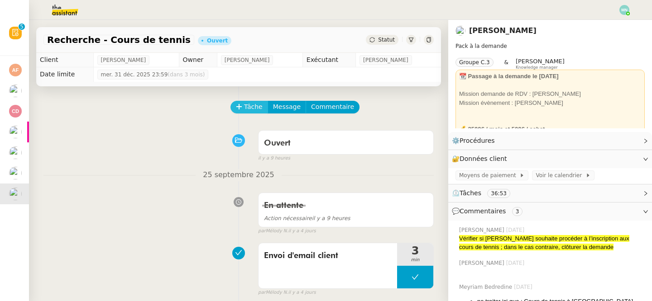
click at [251, 102] on span "Tâche" at bounding box center [253, 107] width 19 height 10
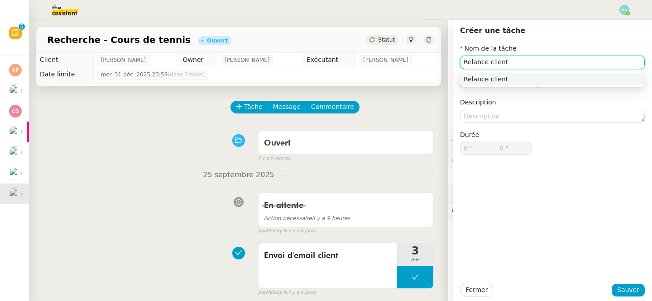
click at [518, 79] on div "Relance client" at bounding box center [552, 79] width 177 height 8
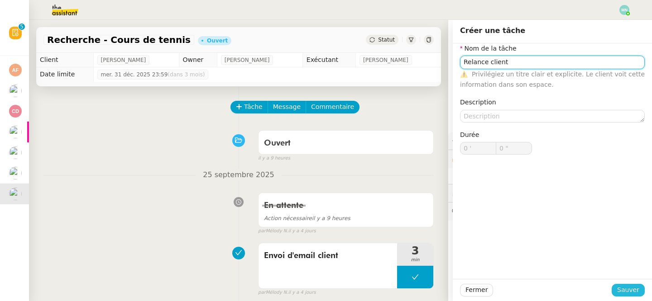
type input "Relance client"
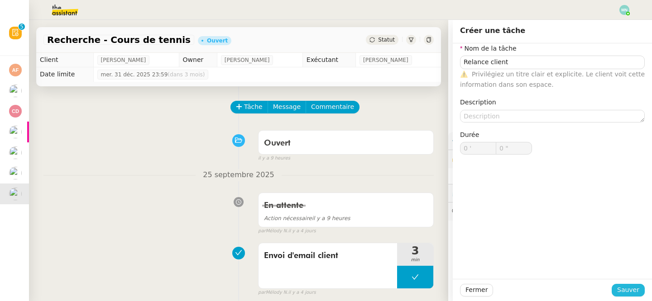
click at [629, 286] on span "Sauver" at bounding box center [628, 290] width 22 height 10
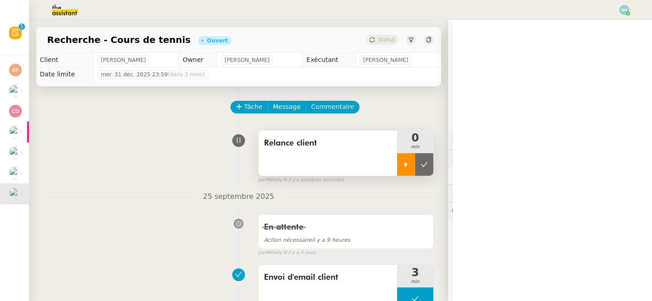
click at [397, 168] on div at bounding box center [406, 164] width 18 height 23
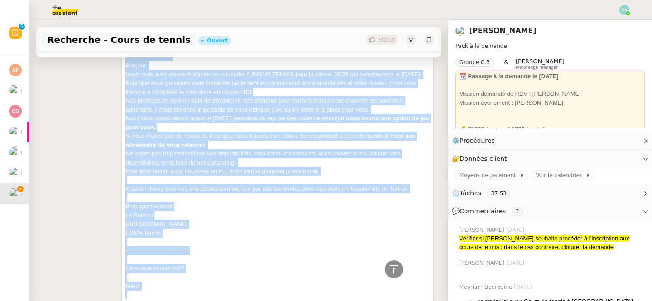
scroll to position [351, 0]
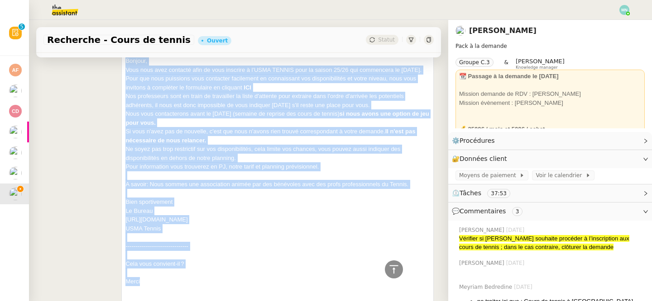
drag, startPoint x: 125, startPoint y: 96, endPoint x: 218, endPoint y: 289, distance: 214.0
copy div "Loremip Dolorsi, Am consect adip elit sedd ei temp incididuntu la etdolor magna…"
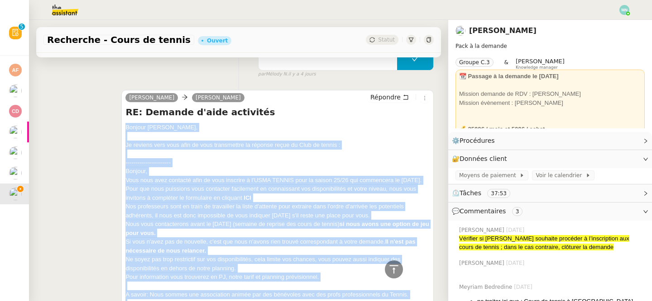
scroll to position [198, 0]
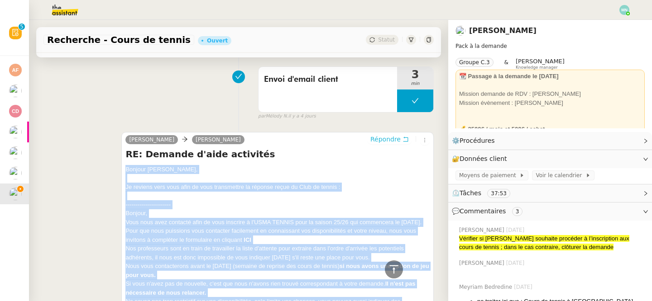
click at [387, 136] on span "Répondre" at bounding box center [385, 139] width 30 height 9
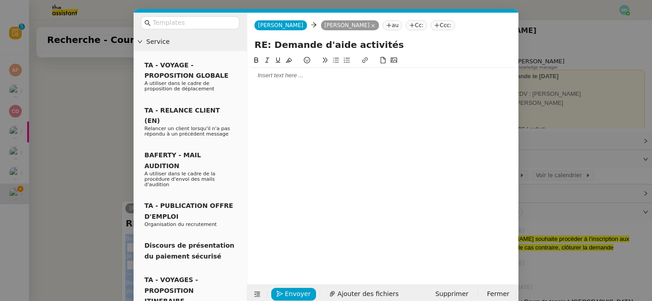
scroll to position [267, 0]
click at [280, 76] on div at bounding box center [383, 76] width 264 height 8
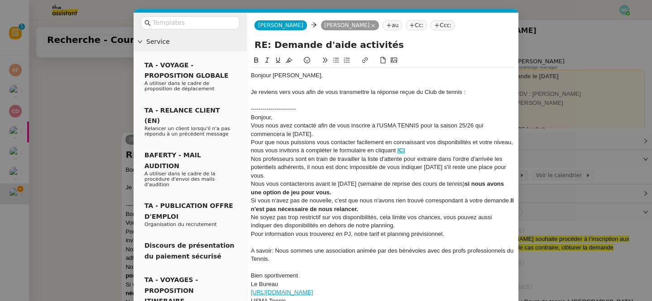
scroll to position [386, 0]
click at [178, 24] on input "text" at bounding box center [193, 23] width 81 height 10
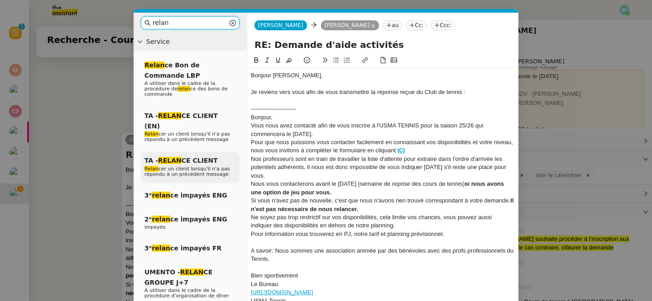
type input "relan"
click at [180, 157] on span "TA - RELAN CE CLIENT" at bounding box center [180, 160] width 73 height 7
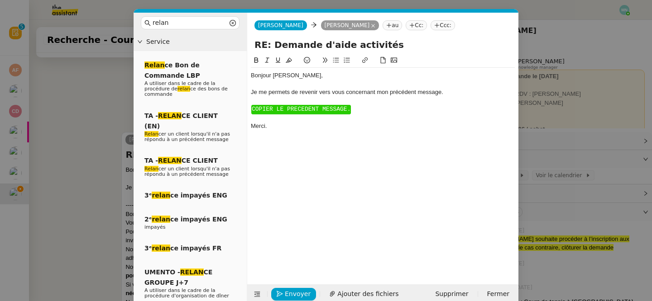
scroll to position [329, 0]
drag, startPoint x: 347, startPoint y: 121, endPoint x: 249, endPoint y: 100, distance: 100.4
click at [249, 100] on nz-spin "Bonjour ﻿[PERSON_NAME]﻿, Je me permets de revenir vers vous concernant mon préc…" at bounding box center [382, 164] width 271 height 219
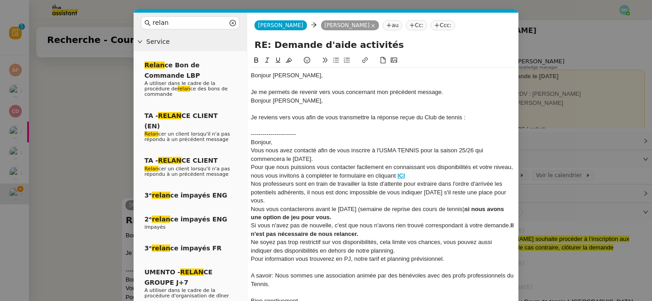
scroll to position [386, 0]
drag, startPoint x: 315, startPoint y: 102, endPoint x: 243, endPoint y: 101, distance: 72.0
click at [242, 101] on nz-layout "relan Service Relan ce Bon de Commande LBP A utiliser dans le cadre de la procé…" at bounding box center [326, 224] width 385 height 423
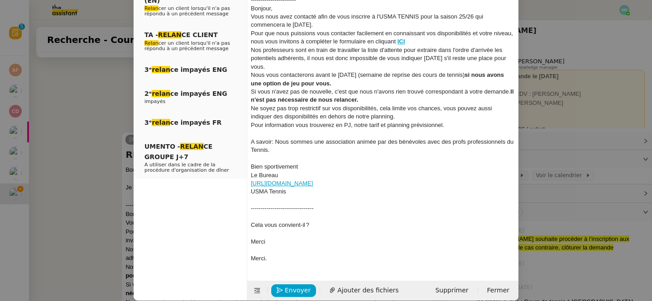
scroll to position [136, 0]
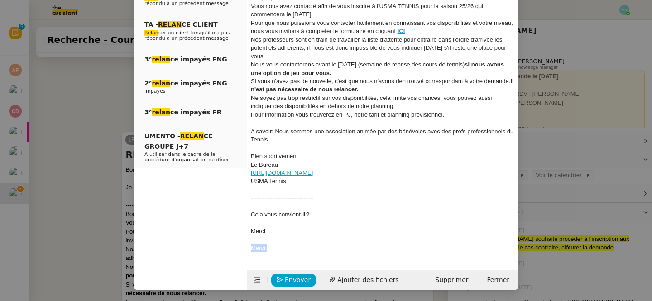
drag, startPoint x: 292, startPoint y: 252, endPoint x: 226, endPoint y: 251, distance: 66.5
click at [226, 251] on nz-layout "relan Service Relan ce Bon de Commande LBP A utiliser dans le cadre de la procé…" at bounding box center [326, 83] width 385 height 414
click at [104, 269] on nz-modal-container "relan Service Relan ce Bon de Commande LBP A utiliser dans le cadre de la procé…" at bounding box center [326, 150] width 652 height 301
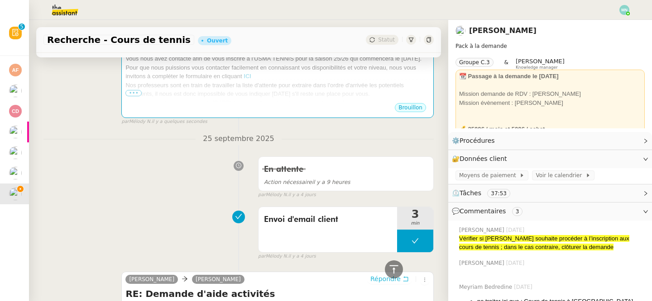
scroll to position [225, 0]
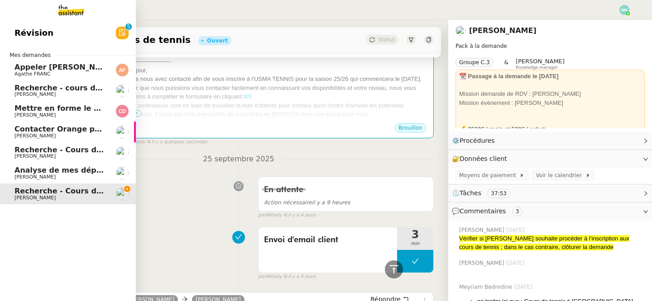
click at [18, 174] on span "Analyse de mes dépenses personnelles" at bounding box center [94, 170] width 160 height 9
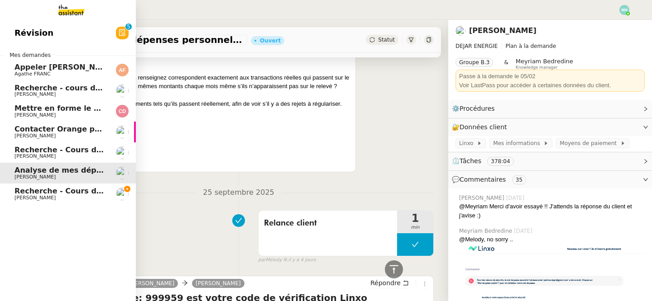
click at [38, 191] on span "Recherche - Cours de tennis" at bounding box center [71, 191] width 115 height 9
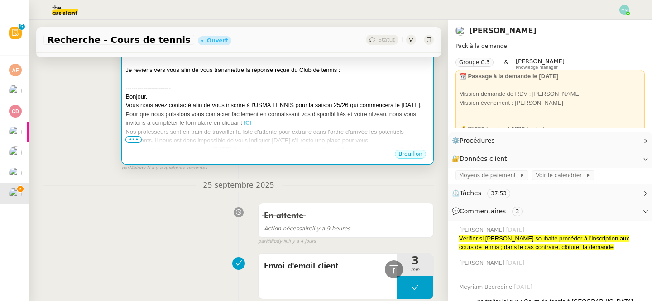
click at [223, 110] on div "Vous nous avez contacté afin de vous inscrire à l'USMA TENNIS pour la saison 25…" at bounding box center [277, 105] width 304 height 9
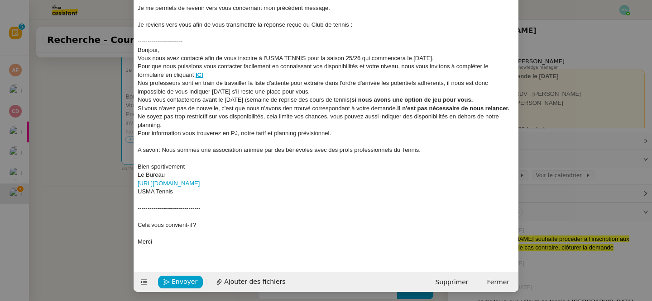
scroll to position [86, 0]
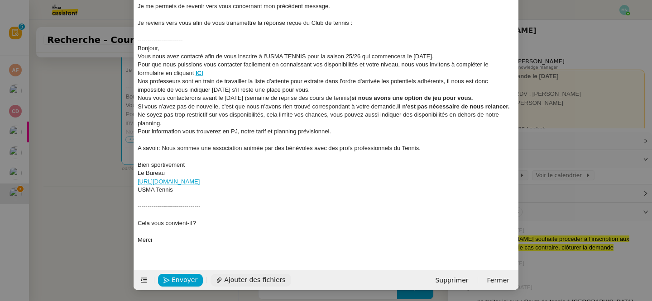
click at [240, 279] on span "Ajouter des fichiers" at bounding box center [254, 280] width 61 height 10
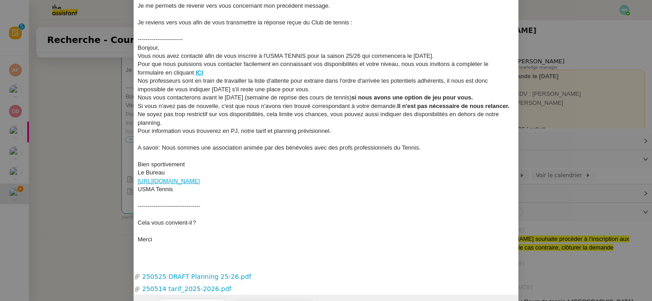
scroll to position [111, 0]
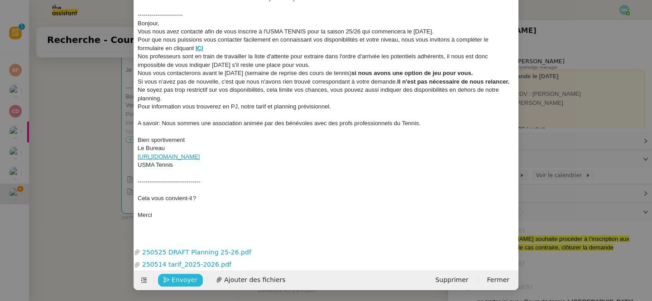
click at [185, 284] on span "Envoyer" at bounding box center [185, 280] width 26 height 10
click at [185, 284] on span "Confirmer l'envoi" at bounding box center [199, 280] width 54 height 10
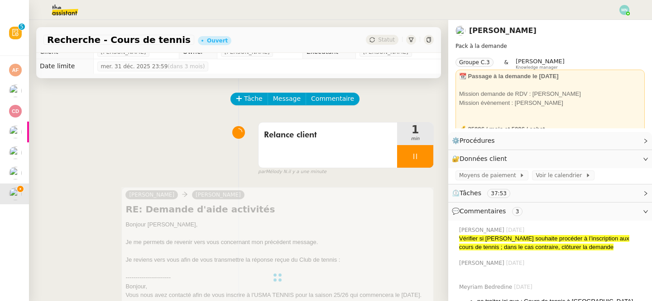
scroll to position [0, 0]
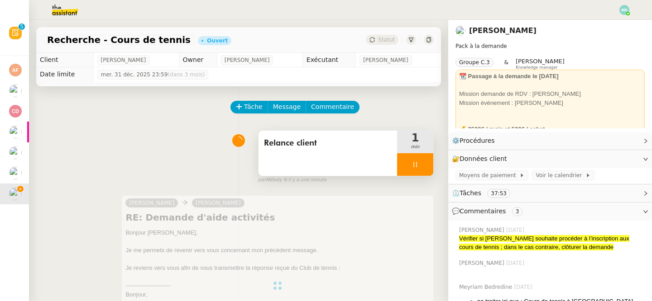
click at [413, 160] on div at bounding box center [415, 164] width 36 height 23
click at [424, 162] on icon at bounding box center [424, 164] width 7 height 7
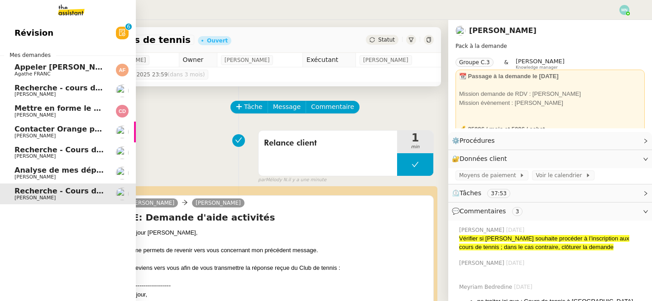
click at [71, 174] on span "Analyse de mes dépenses personnelles" at bounding box center [94, 170] width 160 height 9
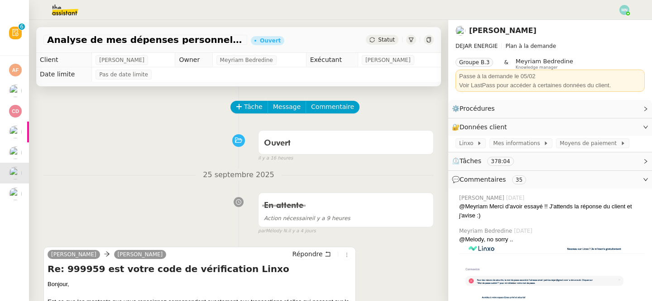
click at [622, 11] on img at bounding box center [624, 10] width 10 height 10
click at [602, 29] on li "Suivi" at bounding box center [599, 25] width 59 height 13
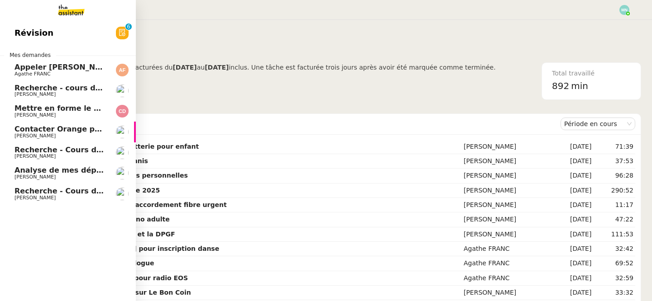
click at [20, 169] on span "Analyse de mes dépenses personnelles" at bounding box center [94, 170] width 160 height 9
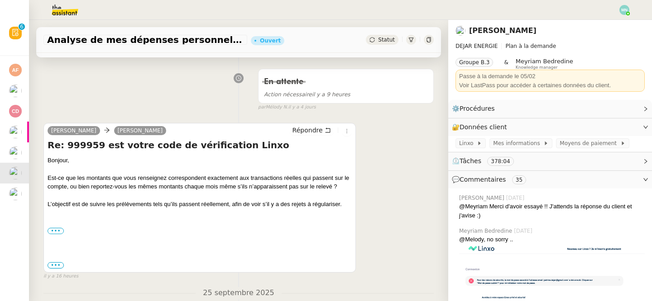
scroll to position [123, 0]
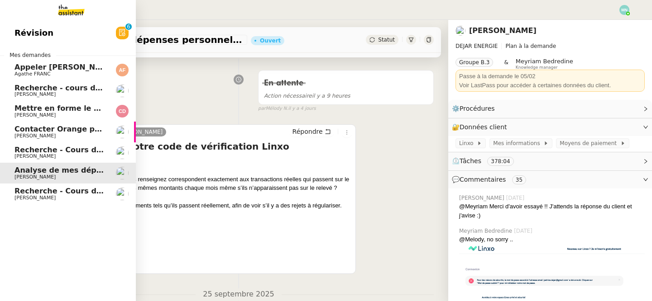
click at [38, 152] on span "Recherche - Cours de batterie pour enfant" at bounding box center [100, 150] width 173 height 9
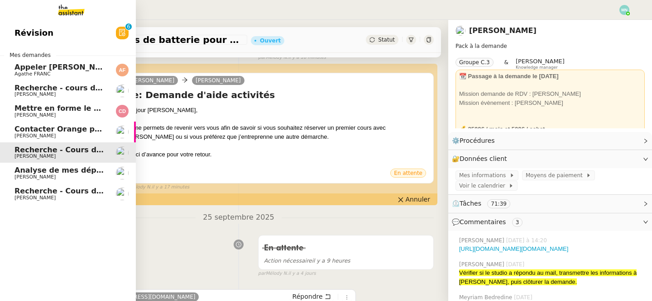
click at [47, 132] on span "Contacter Orange pour raccordement fibre urgent" at bounding box center [116, 129] width 205 height 9
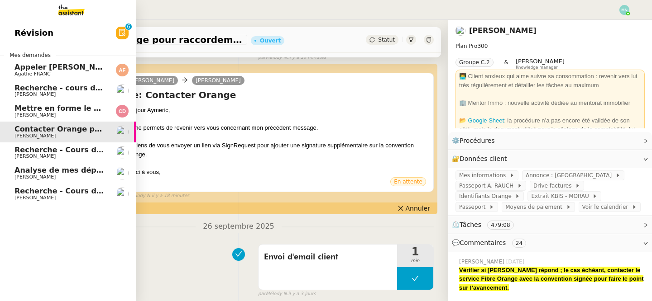
click at [50, 117] on span "[PERSON_NAME]" at bounding box center [34, 115] width 41 height 6
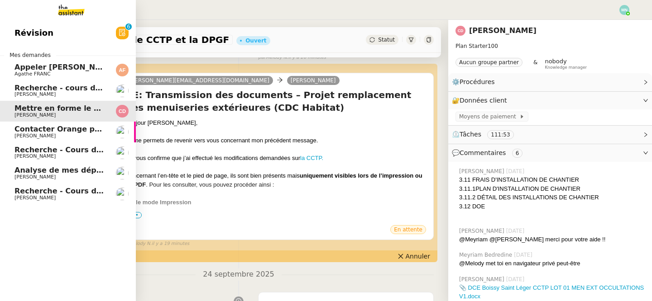
click at [59, 96] on span "[PERSON_NAME]" at bounding box center [59, 94] width 91 height 5
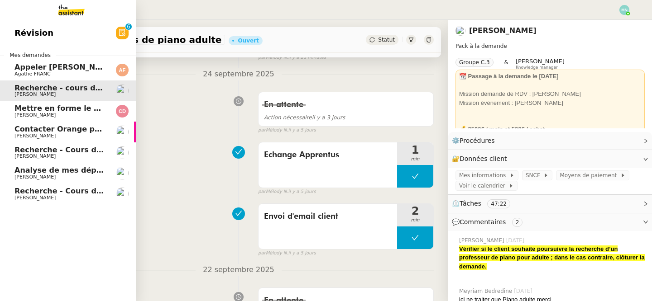
click at [67, 67] on span "Appeler [PERSON_NAME] pour inscription danse" at bounding box center [112, 67] width 196 height 9
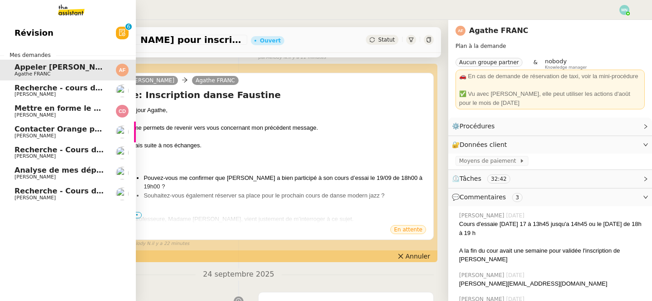
click at [62, 192] on span "Recherche - Cours de tennis" at bounding box center [71, 191] width 115 height 9
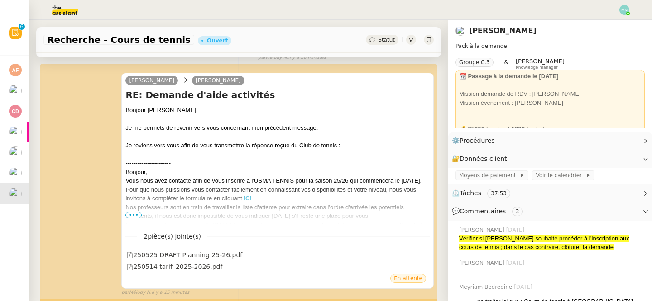
click at [624, 11] on img at bounding box center [624, 10] width 10 height 10
click at [604, 25] on li "Suivi" at bounding box center [599, 25] width 59 height 13
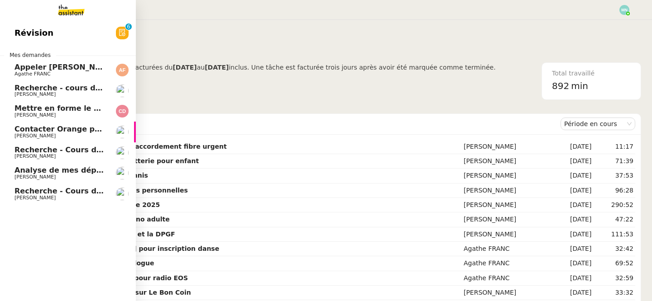
click at [39, 175] on span "[PERSON_NAME]" at bounding box center [34, 177] width 41 height 6
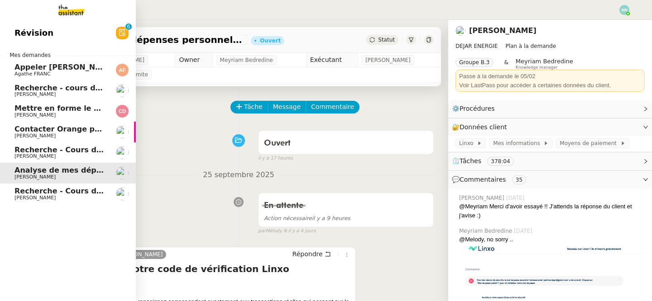
click at [17, 67] on span "Appeler [PERSON_NAME] pour inscription danse" at bounding box center [112, 67] width 196 height 9
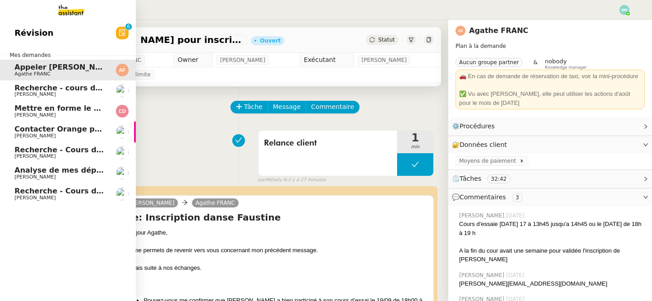
click at [77, 175] on span "[PERSON_NAME]" at bounding box center [59, 177] width 91 height 5
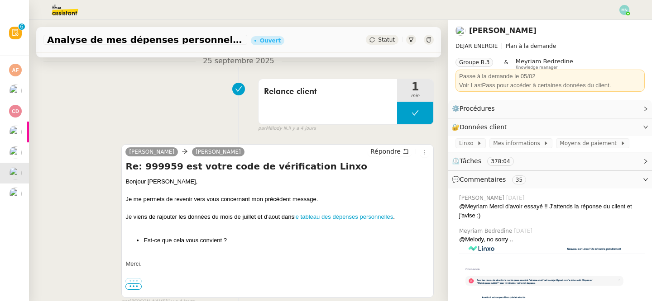
scroll to position [359, 0]
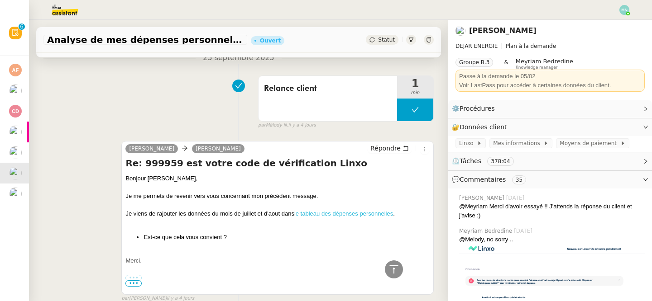
click at [316, 215] on link "le tableau des dépenses personnelles" at bounding box center [343, 213] width 99 height 7
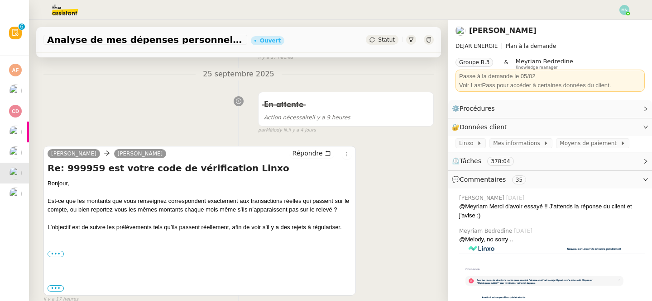
scroll to position [0, 0]
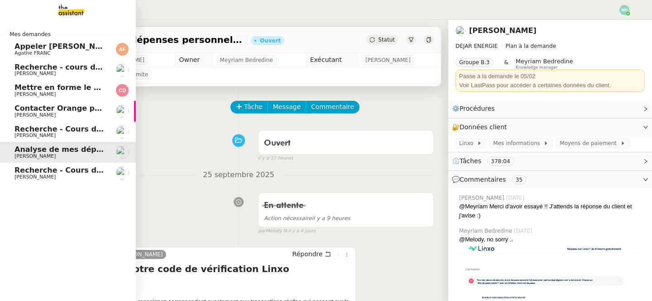
click at [19, 48] on span "Appeler [PERSON_NAME] pour inscription danse" at bounding box center [112, 46] width 196 height 9
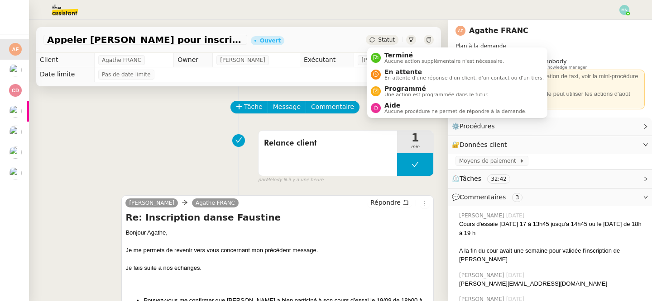
click at [389, 42] on span "Statut" at bounding box center [386, 40] width 17 height 6
click at [402, 76] on span "En attente d'une réponse d'un client, d'un contact ou d'un tiers." at bounding box center [463, 78] width 159 height 5
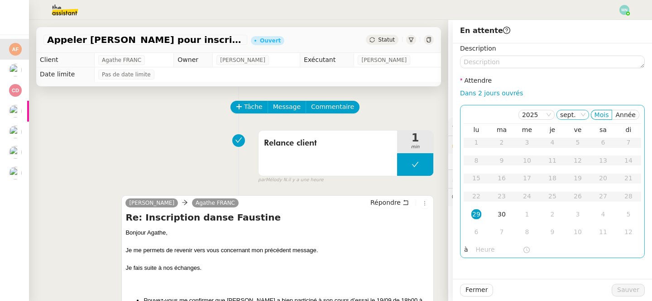
click at [578, 115] on nz-select-item "sept." at bounding box center [572, 114] width 25 height 9
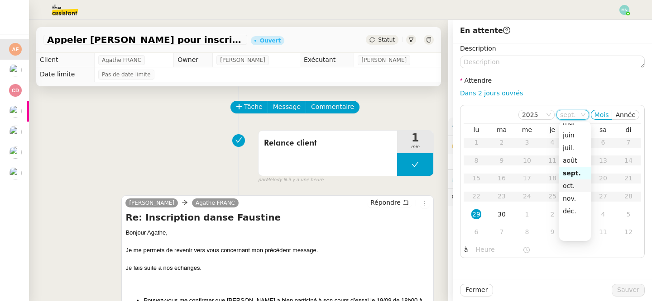
click at [569, 182] on div "oct." at bounding box center [575, 186] width 24 height 8
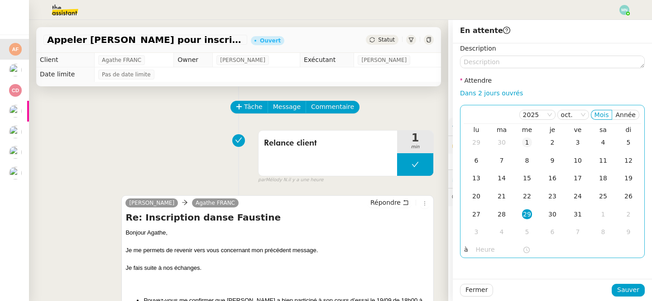
click at [528, 141] on div "1" at bounding box center [527, 143] width 10 height 10
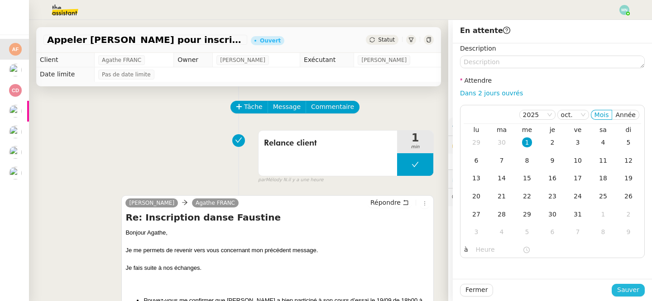
click at [636, 285] on button "Sauver" at bounding box center [628, 290] width 33 height 13
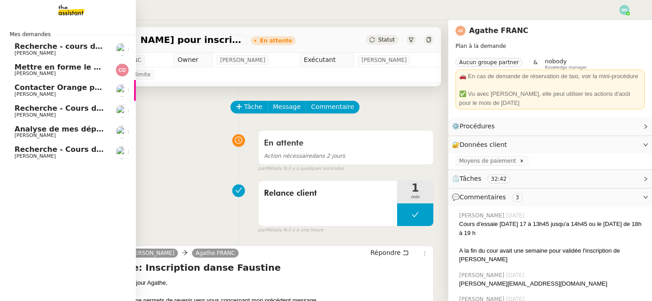
click at [31, 51] on span "[PERSON_NAME]" at bounding box center [34, 53] width 41 height 6
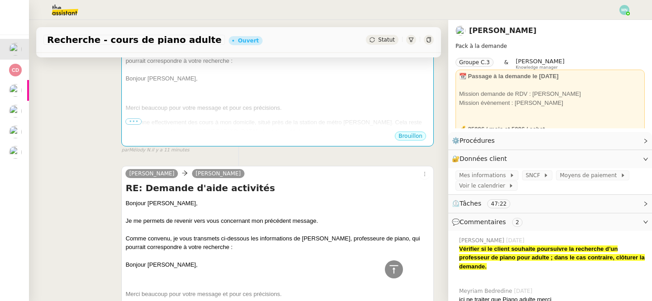
scroll to position [164, 0]
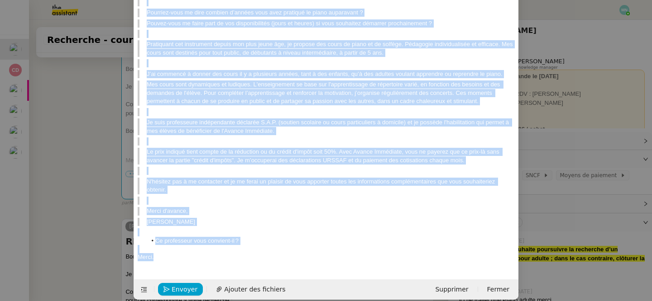
scroll to position [207, 0]
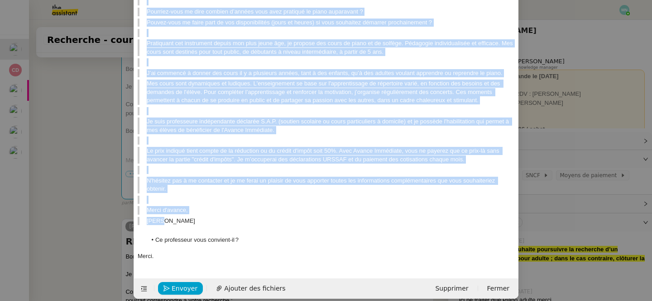
drag, startPoint x: 142, startPoint y: 127, endPoint x: 307, endPoint y: 215, distance: 187.9
click at [307, 215] on div "Bonjour [PERSON_NAME], Je me permets de revenir vers vous concernant mon précéd…" at bounding box center [326, 63] width 377 height 404
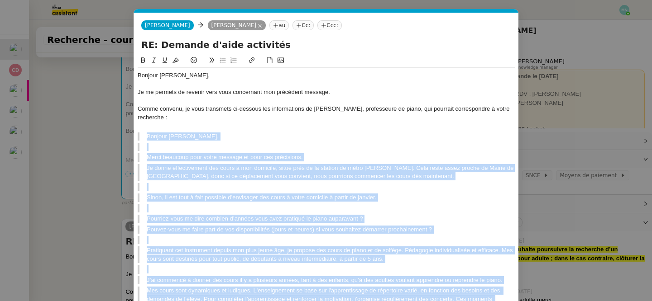
click at [154, 58] on icon at bounding box center [154, 60] width 6 height 6
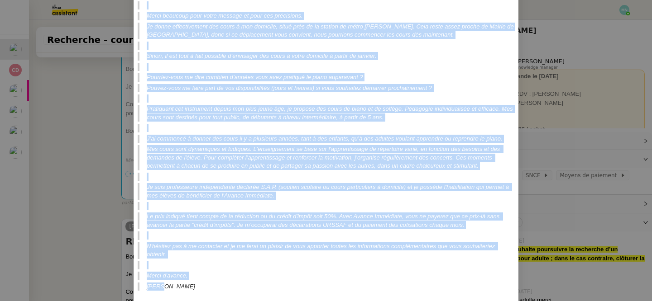
scroll to position [207, 0]
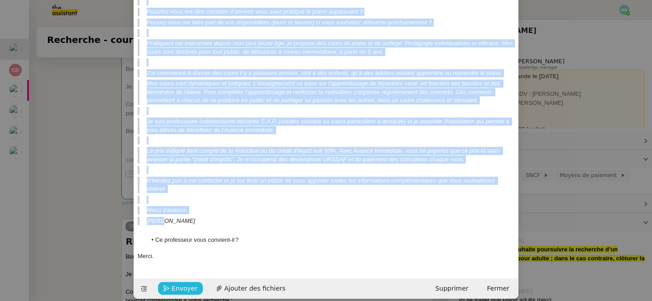
click at [183, 284] on span "Envoyer" at bounding box center [185, 289] width 26 height 10
click at [183, 284] on span "Confirmer l'envoi" at bounding box center [199, 289] width 54 height 10
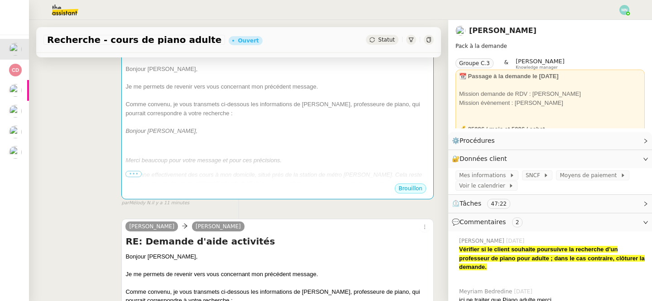
scroll to position [198, 0]
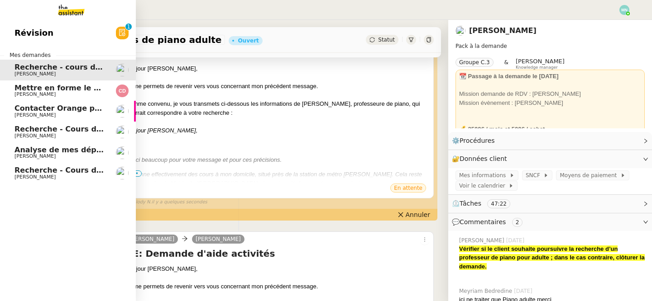
click at [71, 92] on span "[PERSON_NAME]" at bounding box center [59, 94] width 91 height 5
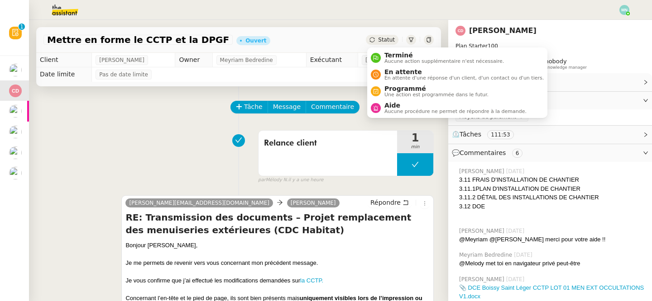
click at [378, 39] on div "Statut" at bounding box center [382, 40] width 33 height 10
click at [402, 71] on span "En attente" at bounding box center [463, 71] width 159 height 7
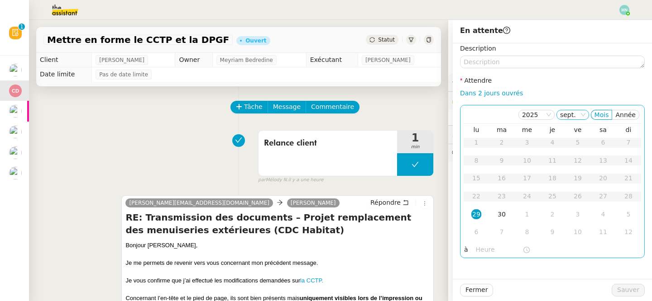
click at [576, 113] on nz-select-item "sept." at bounding box center [572, 114] width 25 height 9
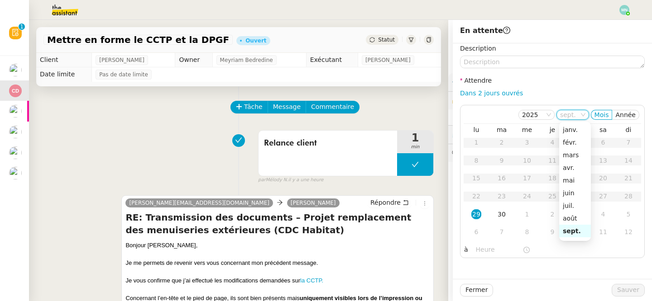
scroll to position [58, 0]
click at [572, 182] on div "oct." at bounding box center [575, 186] width 24 height 8
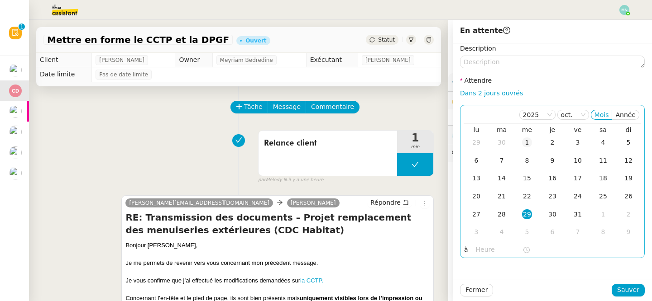
click at [527, 142] on div "1" at bounding box center [527, 143] width 10 height 10
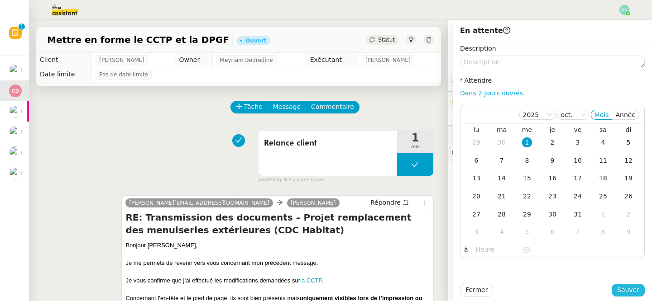
click at [624, 286] on span "Sauver" at bounding box center [628, 290] width 22 height 10
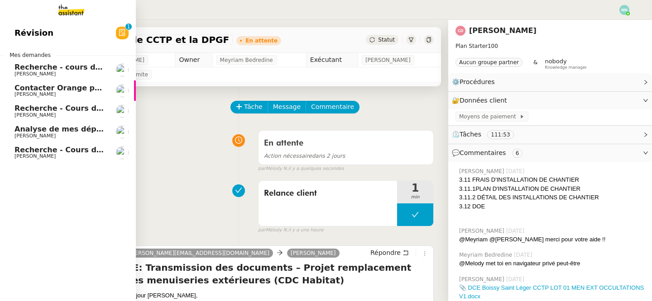
click at [20, 93] on span "[PERSON_NAME]" at bounding box center [34, 94] width 41 height 6
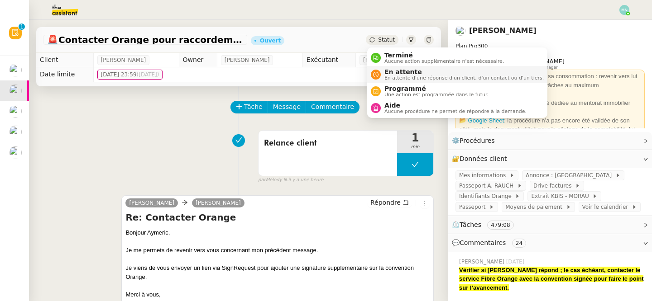
click at [410, 76] on span "En attente d'une réponse d'un client, d'un contact ou d'un tiers." at bounding box center [463, 78] width 159 height 5
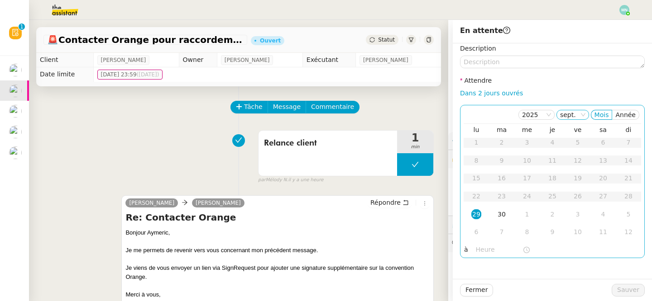
click at [573, 118] on nz-select-item "sept." at bounding box center [572, 114] width 25 height 9
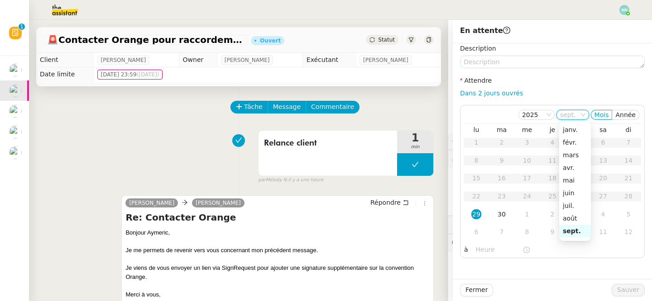
scroll to position [58, 0]
click at [572, 185] on div "oct." at bounding box center [575, 186] width 24 height 8
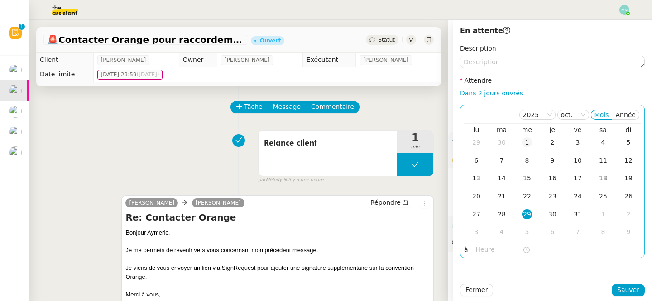
click at [531, 144] on div "1" at bounding box center [527, 143] width 10 height 10
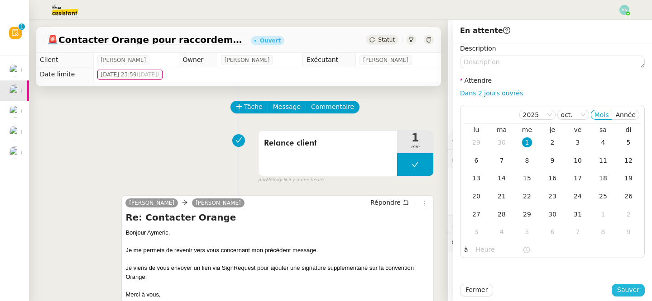
click at [630, 290] on span "Sauver" at bounding box center [628, 290] width 22 height 10
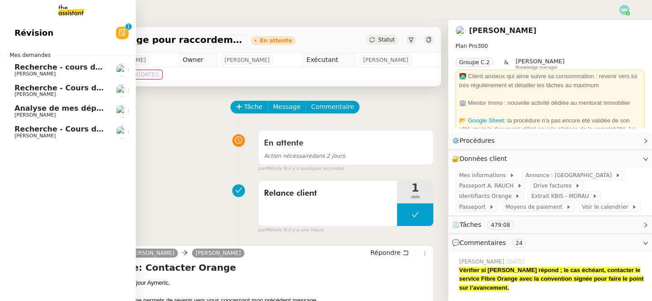
click at [28, 89] on span "Recherche - Cours de batterie pour enfant" at bounding box center [100, 88] width 173 height 9
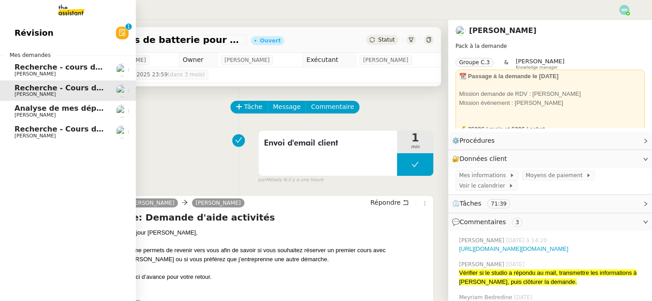
click at [53, 68] on span "Recherche - cours de piano adulte" at bounding box center [83, 67] width 139 height 9
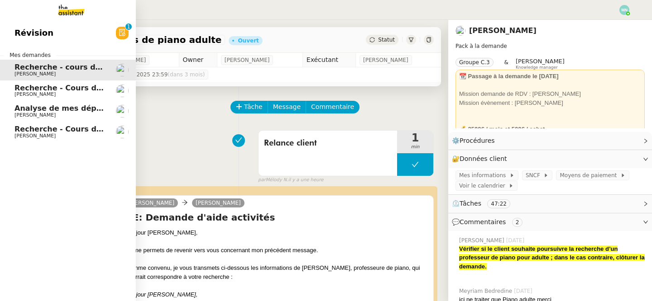
click at [28, 91] on span "Recherche - Cours de batterie pour enfant" at bounding box center [100, 88] width 173 height 9
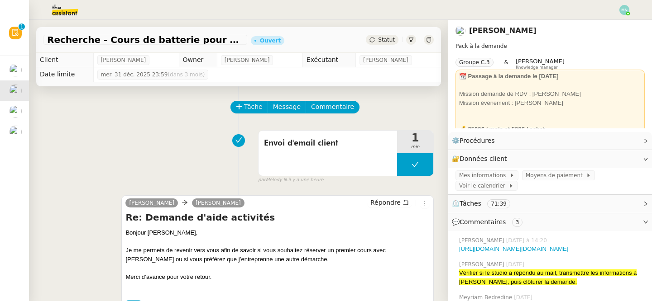
click at [389, 41] on span "Statut" at bounding box center [386, 40] width 17 height 6
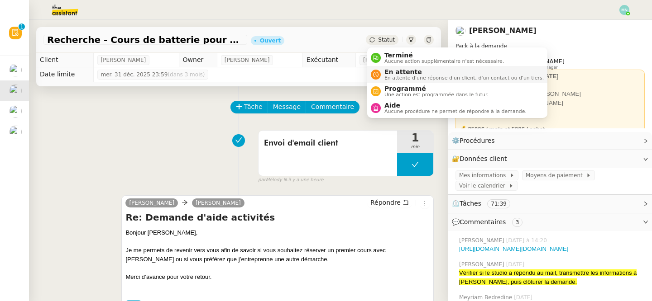
click at [420, 73] on span "En attente" at bounding box center [463, 71] width 159 height 7
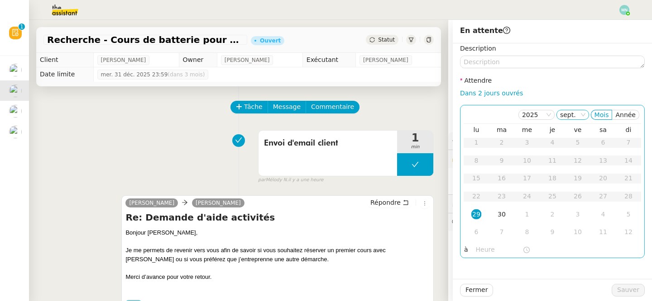
click at [571, 115] on nz-select-item "sept." at bounding box center [572, 114] width 25 height 9
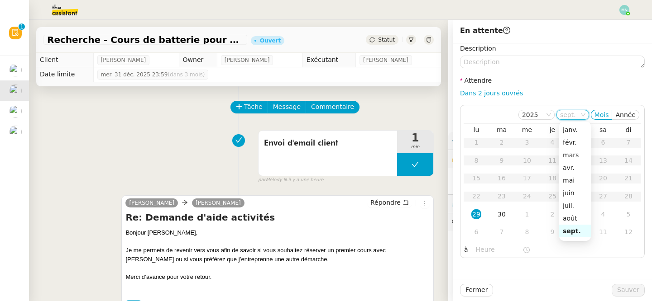
scroll to position [58, 0]
click at [574, 184] on div "oct." at bounding box center [575, 186] width 24 height 8
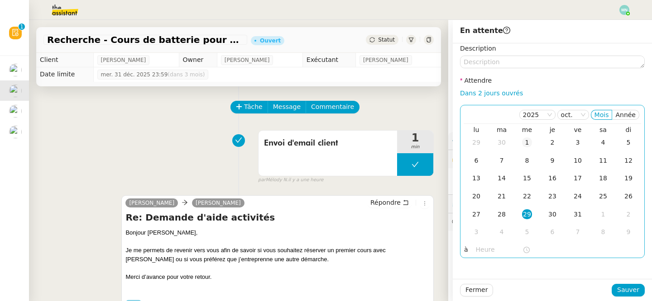
click at [529, 134] on td "1" at bounding box center [526, 143] width 25 height 18
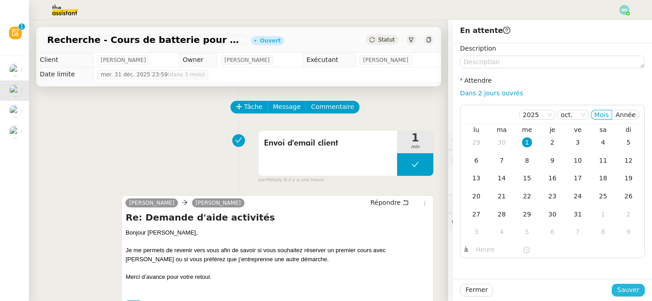
click at [635, 288] on span "Sauver" at bounding box center [628, 290] width 22 height 10
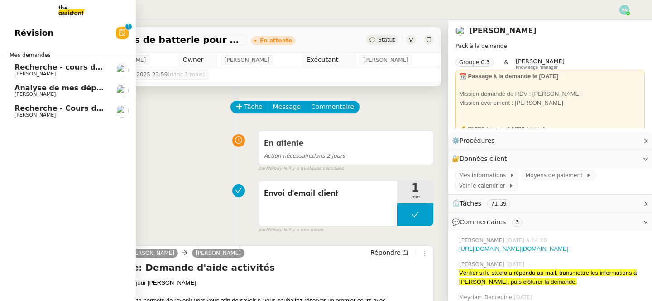
click at [34, 105] on span "Recherche - Cours de tennis" at bounding box center [71, 108] width 115 height 9
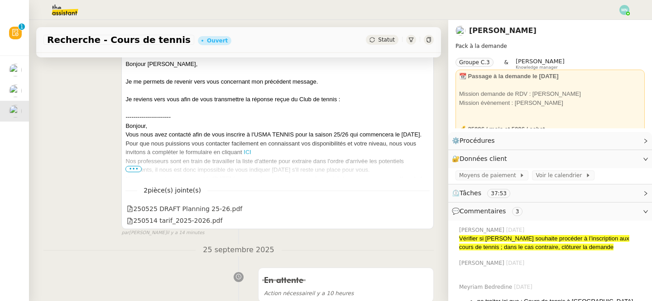
scroll to position [167, 0]
click at [138, 168] on span "•••" at bounding box center [133, 170] width 16 height 6
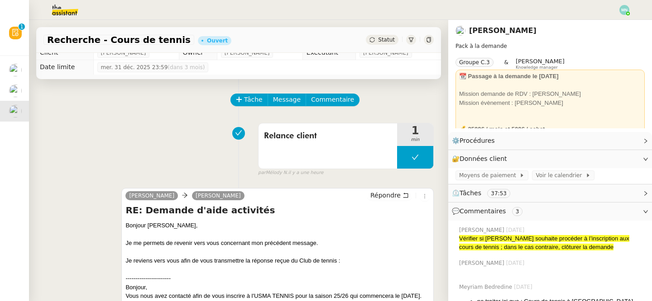
scroll to position [0, 0]
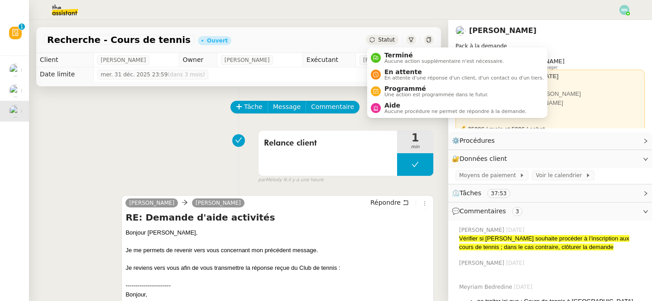
click at [387, 37] on span "Statut" at bounding box center [386, 40] width 17 height 6
click at [413, 72] on span "En attente" at bounding box center [463, 71] width 159 height 7
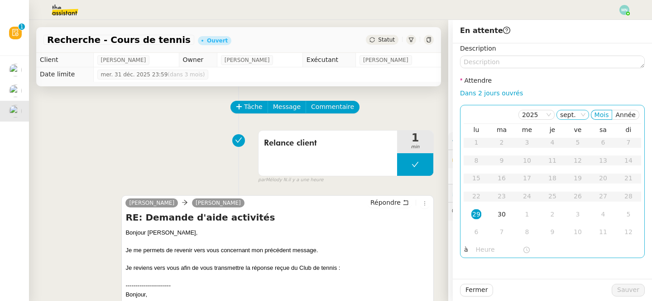
click at [582, 114] on icon at bounding box center [582, 114] width 5 height 5
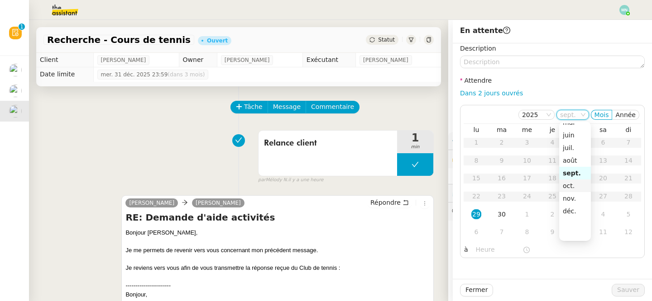
click at [574, 182] on div "oct." at bounding box center [575, 186] width 24 height 8
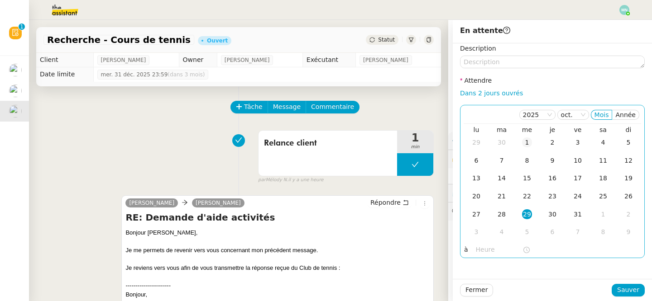
click at [532, 143] on td "1" at bounding box center [526, 143] width 25 height 18
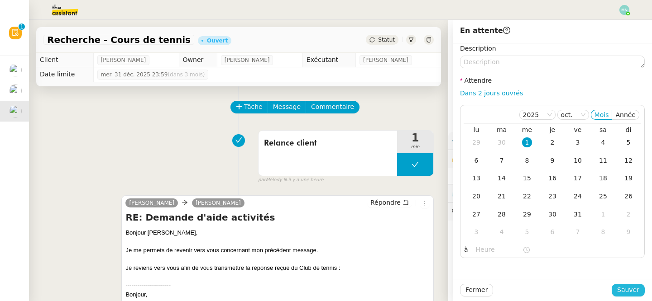
click at [629, 294] on span "Sauver" at bounding box center [628, 290] width 22 height 10
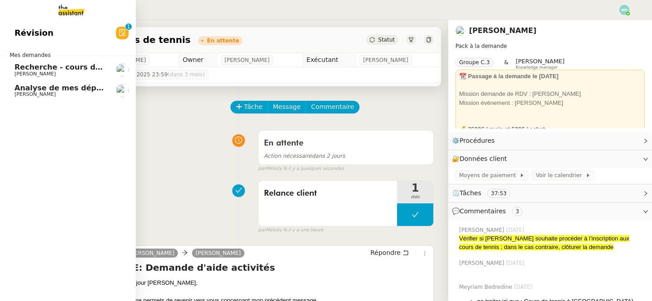
click at [24, 86] on span "Analyse de mes dépenses personnelles" at bounding box center [94, 88] width 160 height 9
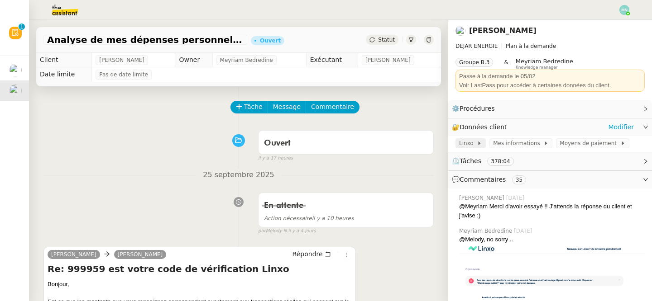
click at [473, 144] on span at bounding box center [475, 143] width 4 height 6
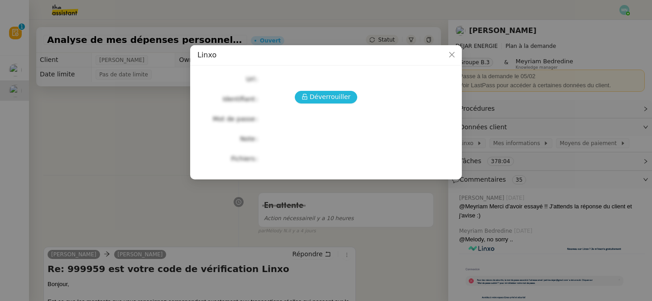
click at [329, 93] on span "Déverrouiller" at bounding box center [330, 97] width 41 height 10
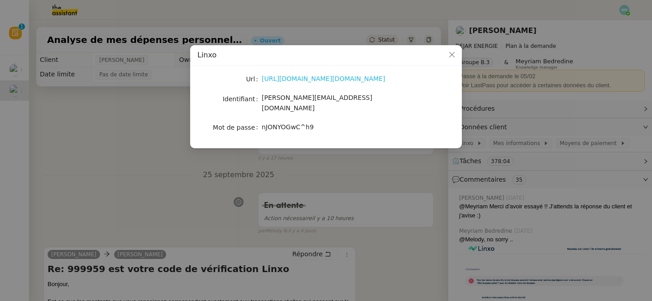
click at [311, 79] on link "https://wwws.linxo.com/auth.page#Login" at bounding box center [324, 78] width 124 height 7
click at [450, 54] on icon "Close" at bounding box center [451, 54] width 7 height 7
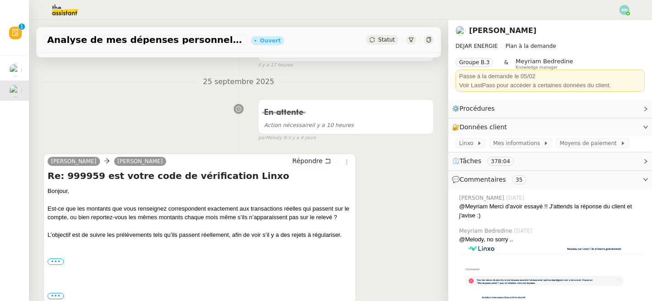
scroll to position [97, 0]
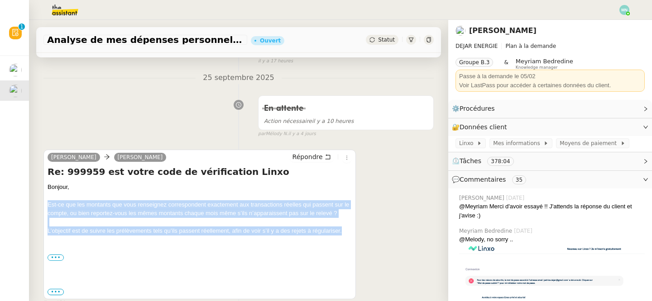
drag, startPoint x: 46, startPoint y: 207, endPoint x: 357, endPoint y: 235, distance: 312.7
click at [357, 235] on div "Patrice DEJAR Emilie Répondre Re: 999959 est votre code de vérification Linxo B…" at bounding box center [238, 225] width 390 height 166
copy div "Est-ce que les montants que vous renseignez correspondent exactement aux transa…"
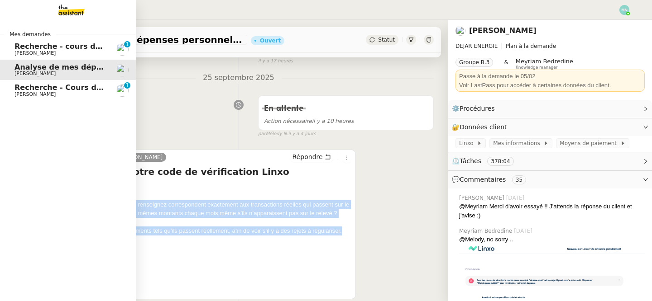
click at [45, 50] on span "Recherche - cours de piano adulte" at bounding box center [83, 46] width 139 height 9
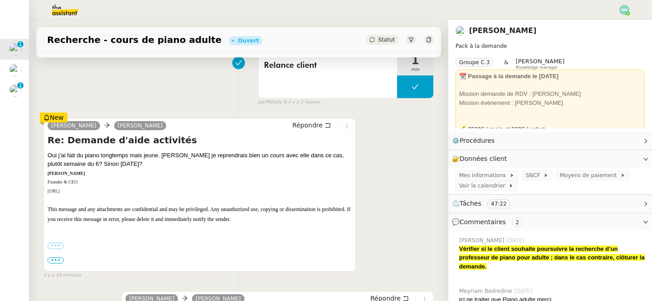
scroll to position [118, 0]
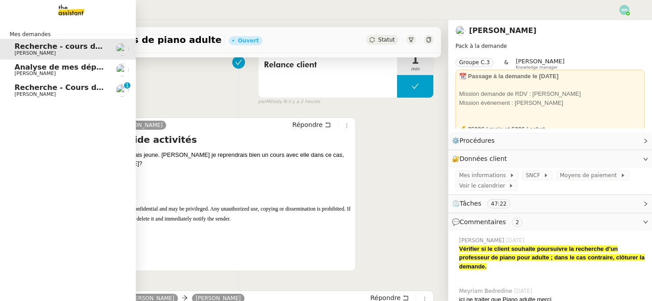
click at [28, 90] on span "Recherche - Cours de tennis" at bounding box center [71, 87] width 115 height 9
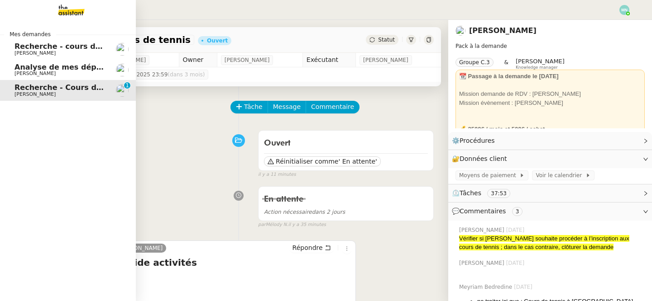
click at [75, 39] on link "Recherche - cours de piano adulte [PERSON_NAME]" at bounding box center [68, 49] width 136 height 21
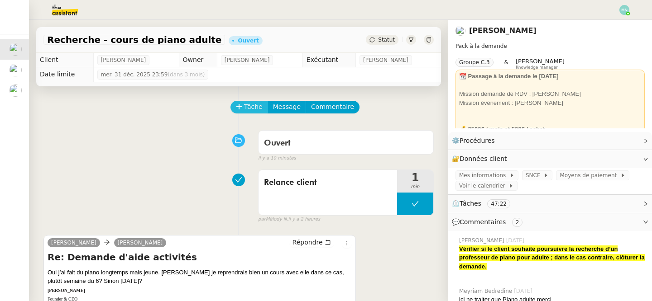
click at [246, 112] on span "Tâche" at bounding box center [253, 107] width 19 height 10
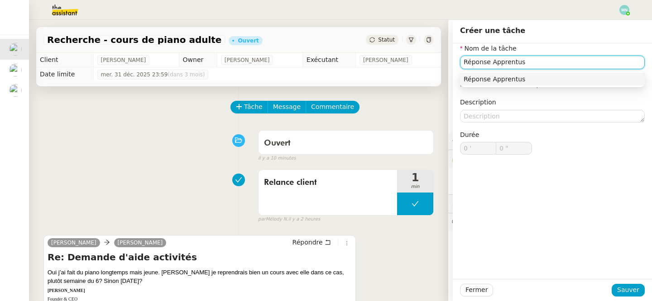
click at [532, 75] on div "Réponse Apprentus" at bounding box center [552, 79] width 177 height 8
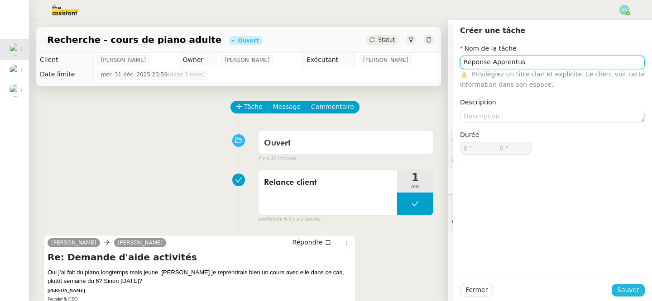
type input "Réponse Apprentus"
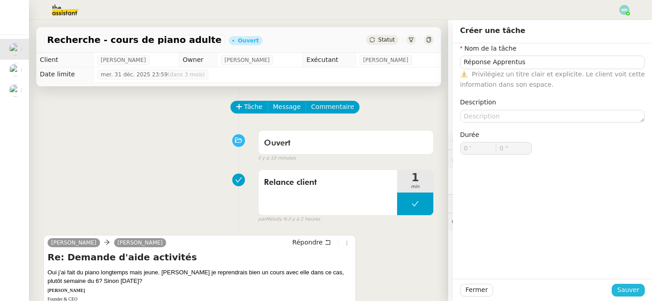
click at [634, 290] on span "Sauver" at bounding box center [628, 290] width 22 height 10
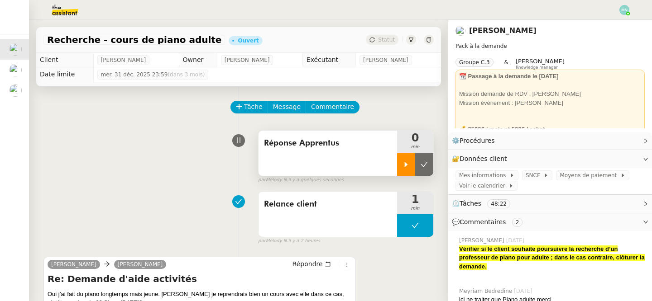
click at [400, 160] on div at bounding box center [406, 164] width 18 height 23
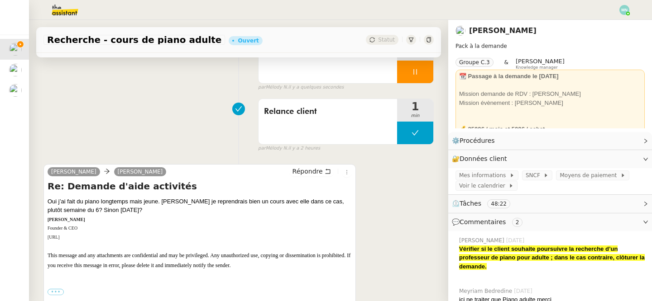
scroll to position [113, 0]
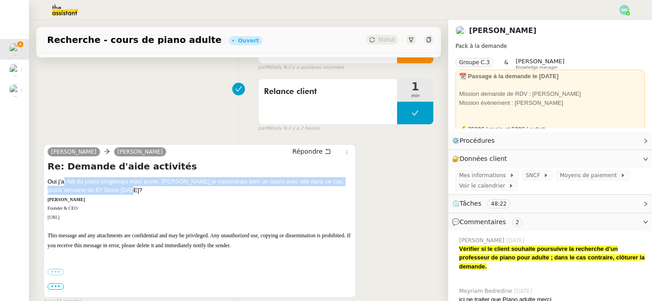
drag, startPoint x: 58, startPoint y: 181, endPoint x: 163, endPoint y: 191, distance: 105.5
click at [163, 191] on div "Oui j’ai fait du piano longtemps mais jeune. Super je reprendrais bien un cours…" at bounding box center [200, 235] width 304 height 117
copy div "j’ai fait du piano longtemps mais jeune. Super je reprendrais bien un cours ave…"
click at [129, 194] on div "Oui j’ai fait du piano longtemps mais jeune. Super je reprendrais bien un cours…" at bounding box center [200, 235] width 304 height 117
drag, startPoint x: 110, startPoint y: 187, endPoint x: 41, endPoint y: 174, distance: 70.9
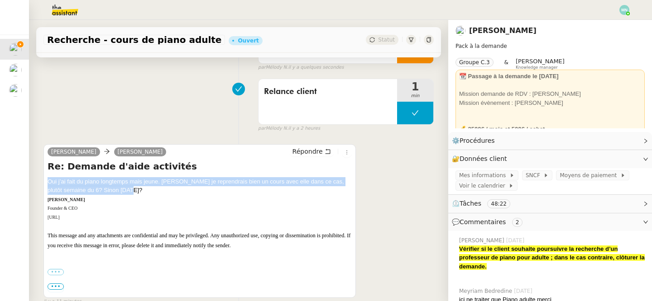
copy div "Oui j’ai fait du piano longtemps mais jeune. Super je reprendrais bien un cours…"
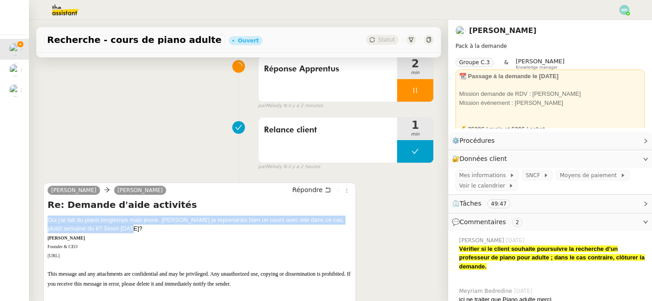
scroll to position [0, 0]
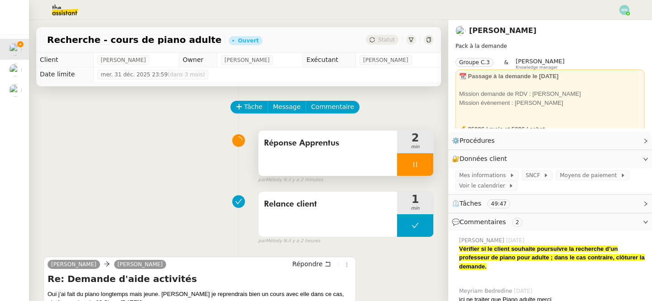
click at [411, 160] on div at bounding box center [415, 164] width 36 height 23
click at [426, 163] on icon at bounding box center [424, 164] width 7 height 5
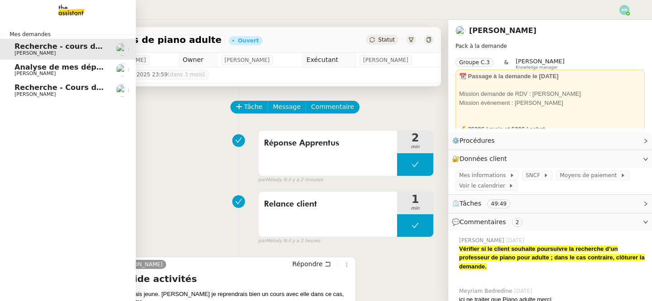
click at [37, 89] on span "Recherche - Cours de tennis" at bounding box center [71, 87] width 115 height 9
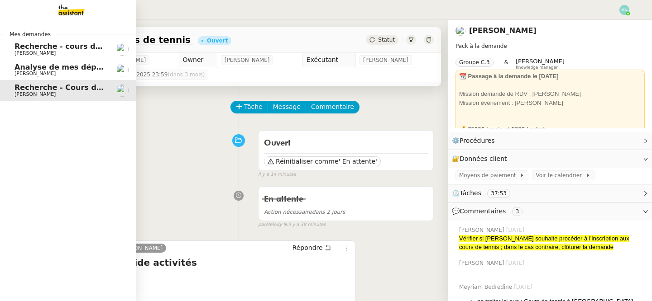
click at [29, 47] on span "Recherche - cours de piano adulte" at bounding box center [83, 46] width 139 height 9
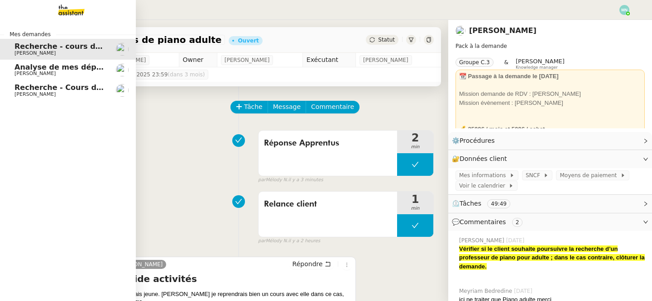
click at [37, 95] on span "[PERSON_NAME]" at bounding box center [34, 94] width 41 height 6
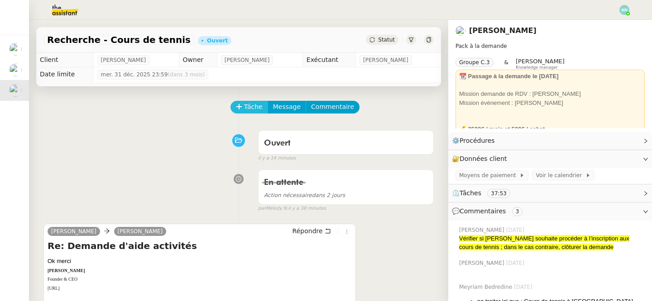
click at [249, 108] on span "Tâche" at bounding box center [253, 107] width 19 height 10
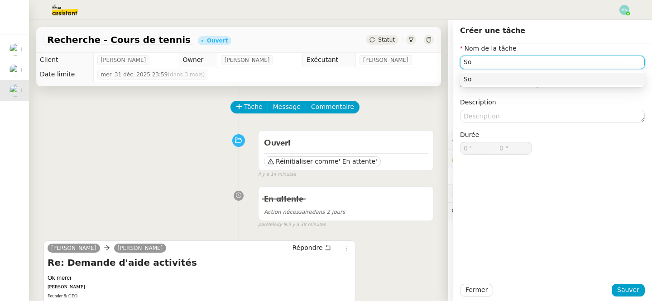
type input "S"
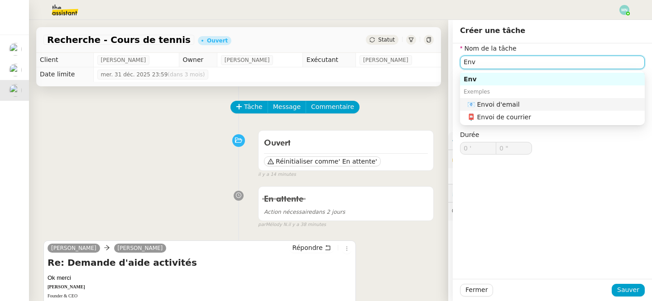
click at [529, 105] on div "📧 Envoi d'email" at bounding box center [554, 104] width 174 height 8
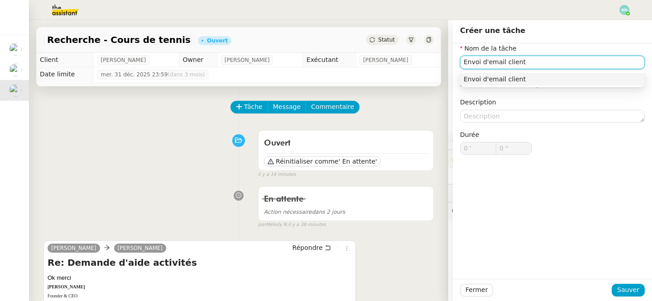
click at [532, 75] on div "Envoi d'email client" at bounding box center [552, 79] width 177 height 8
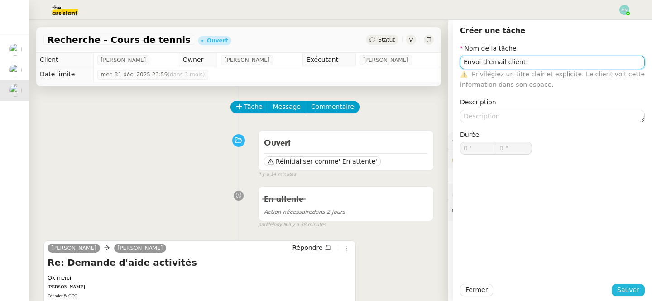
type input "Envoi d'email client"
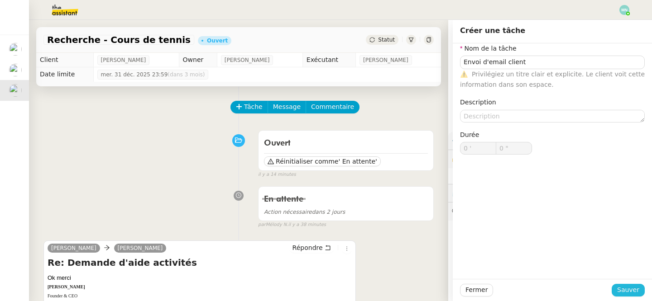
click at [639, 287] on button "Sauver" at bounding box center [628, 290] width 33 height 13
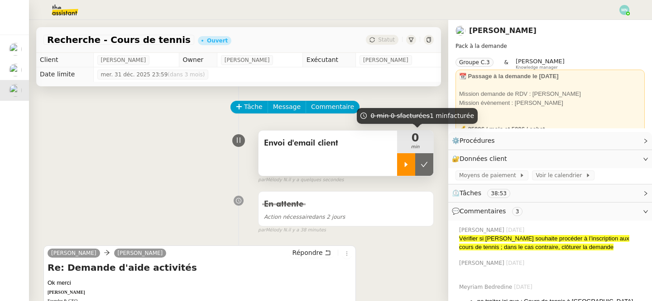
click at [403, 167] on icon at bounding box center [405, 164] width 7 height 7
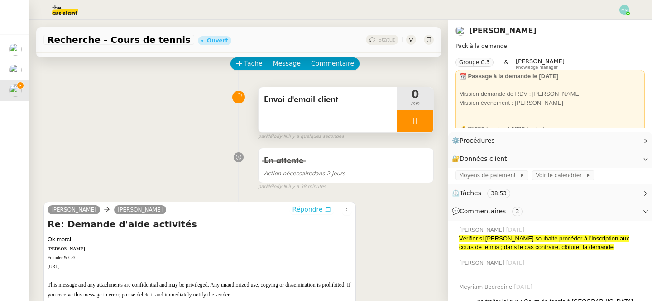
scroll to position [50, 0]
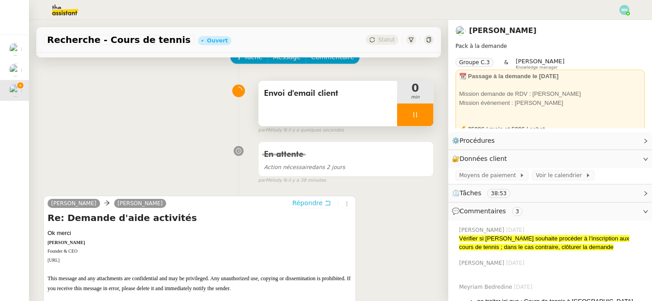
click at [316, 203] on span "Répondre" at bounding box center [307, 203] width 30 height 9
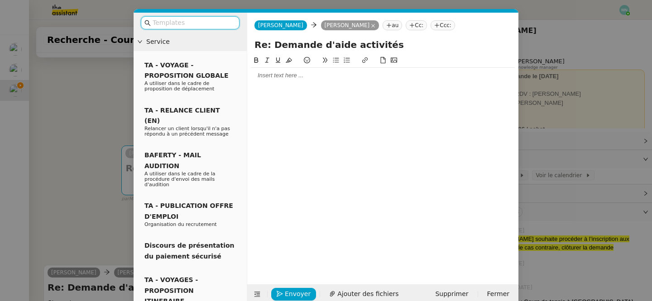
click at [277, 82] on div at bounding box center [383, 75] width 264 height 15
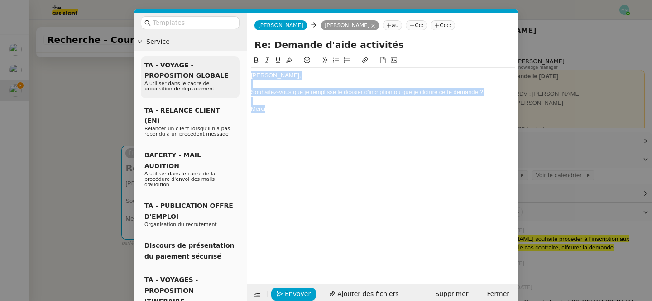
drag, startPoint x: 270, startPoint y: 109, endPoint x: 237, endPoint y: 72, distance: 49.3
click at [237, 72] on nz-layout "Service TA - VOYAGE - PROPOSITION GLOBALE A utiliser dans le cadre de propositi…" at bounding box center [326, 159] width 385 height 292
copy div "Maurice, Souhaitez-vous que je remplisse le dossier d'incription ou que je clot…"
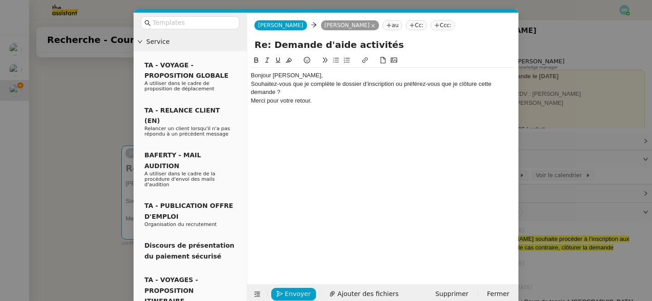
scroll to position [0, 0]
click at [314, 79] on div "Bonjour [PERSON_NAME]," at bounding box center [383, 76] width 264 height 8
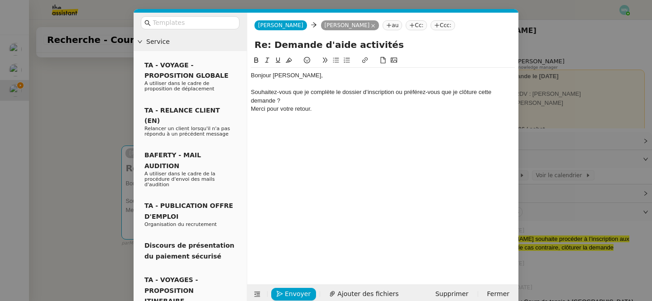
click at [296, 100] on div "Souhaitez-vous que je complète le dossier d’inscription ou préférez-vous que je…" at bounding box center [383, 96] width 264 height 17
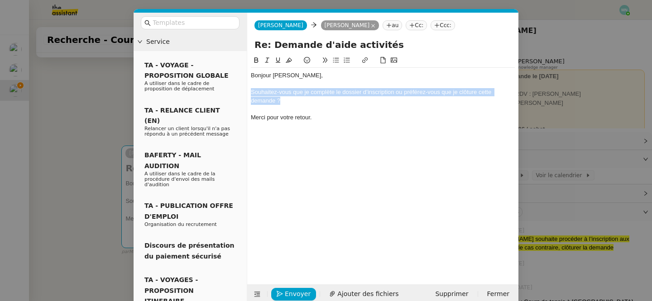
drag, startPoint x: 294, startPoint y: 104, endPoint x: 239, endPoint y: 93, distance: 55.4
click at [239, 93] on nz-layout "Service TA - VOYAGE - PROPOSITION GLOBALE A utiliser dans le cadre de propositi…" at bounding box center [326, 159] width 385 height 292
click at [336, 62] on icon at bounding box center [336, 60] width 6 height 5
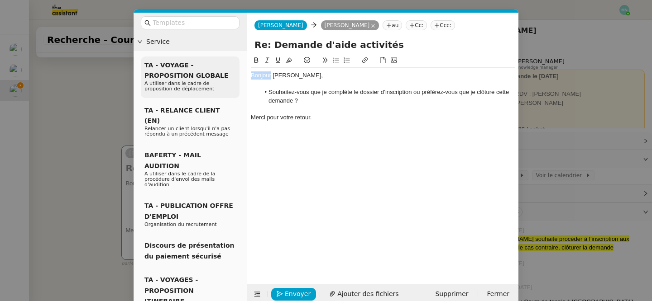
drag, startPoint x: 271, startPoint y: 75, endPoint x: 236, endPoint y: 74, distance: 34.9
click at [236, 74] on nz-layout "Service TA - VOYAGE - PROPOSITION GLOBALE A utiliser dans le cadre de propositi…" at bounding box center [326, 159] width 385 height 292
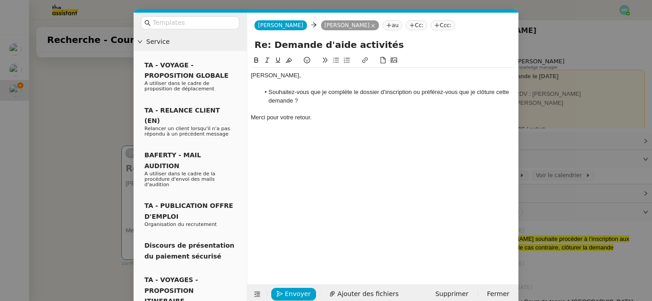
click at [335, 121] on div "Merci pour votre retour." at bounding box center [383, 118] width 264 height 8
click at [287, 293] on span "Envoyer" at bounding box center [298, 294] width 26 height 10
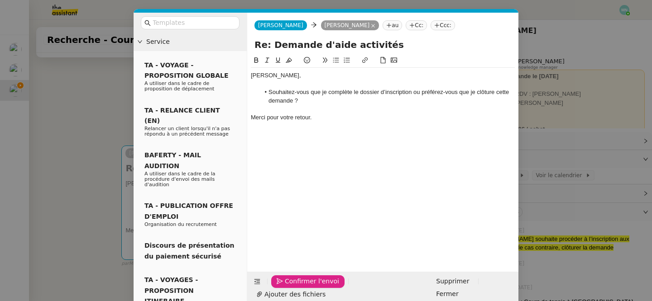
click at [287, 287] on span "Confirmer l'envoi" at bounding box center [312, 282] width 54 height 10
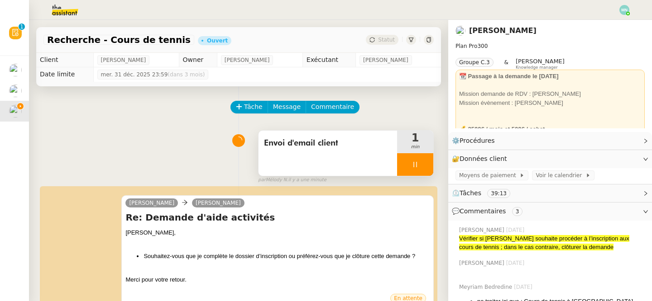
click at [410, 165] on div at bounding box center [415, 164] width 36 height 23
click at [424, 165] on icon at bounding box center [424, 164] width 7 height 5
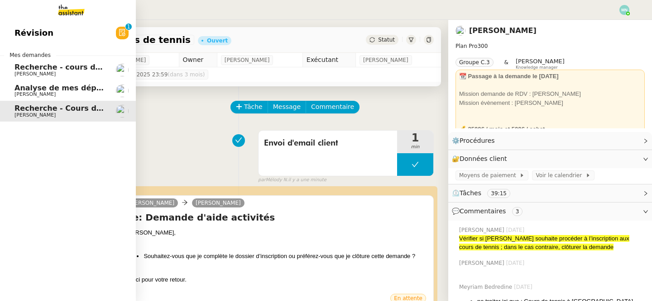
click at [45, 66] on span "Recherche - cours de piano adulte" at bounding box center [83, 67] width 139 height 9
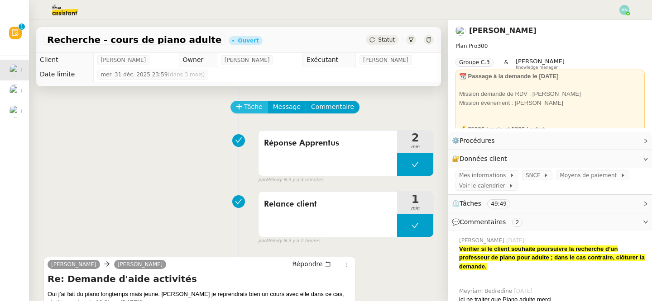
click at [253, 105] on span "Tâche" at bounding box center [253, 107] width 19 height 10
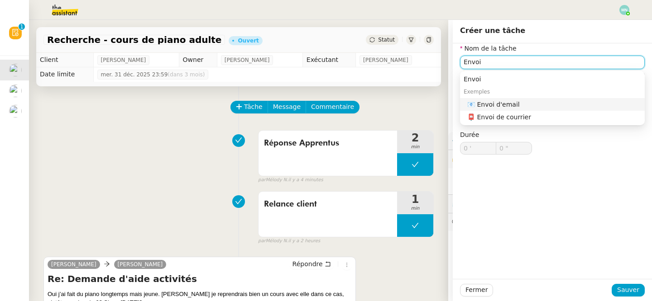
click at [496, 105] on div "📧 Envoi d'email" at bounding box center [554, 104] width 174 height 8
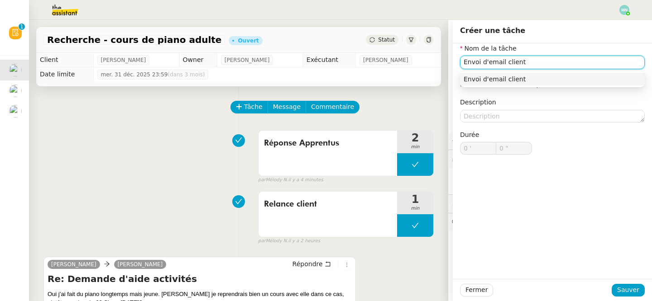
click at [527, 77] on div "Envoi d'email client" at bounding box center [552, 79] width 177 height 8
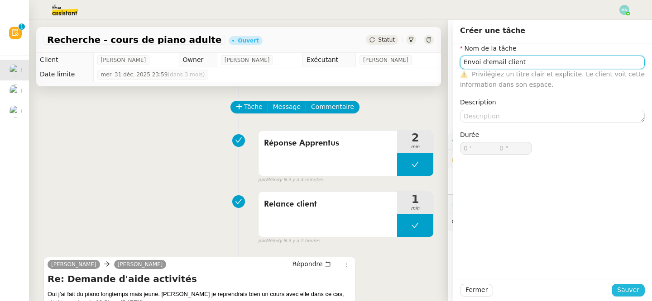
type input "Envoi d'email client"
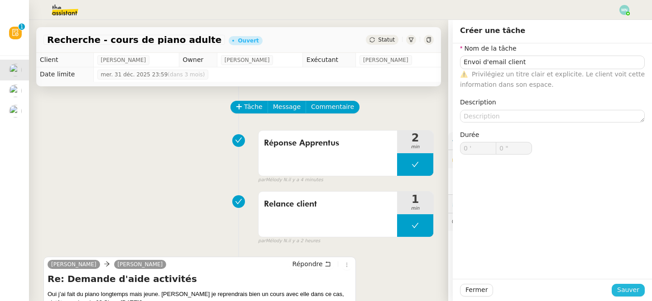
click at [639, 290] on button "Sauver" at bounding box center [628, 290] width 33 height 13
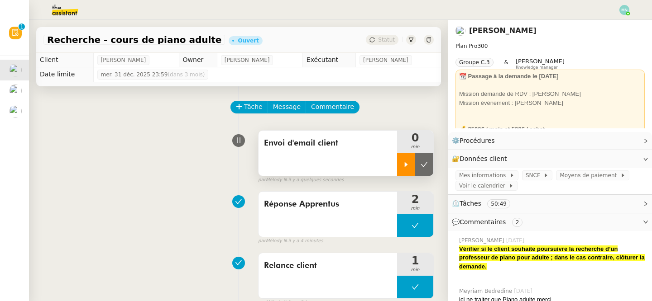
click at [406, 164] on icon at bounding box center [405, 164] width 7 height 7
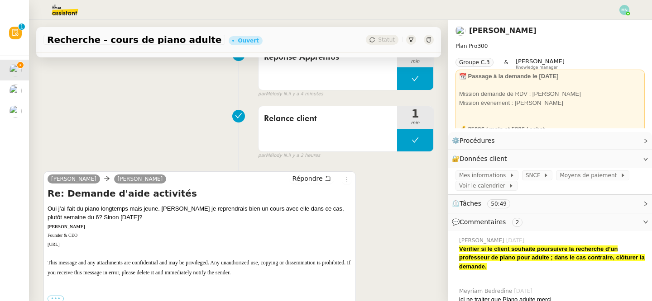
scroll to position [148, 0]
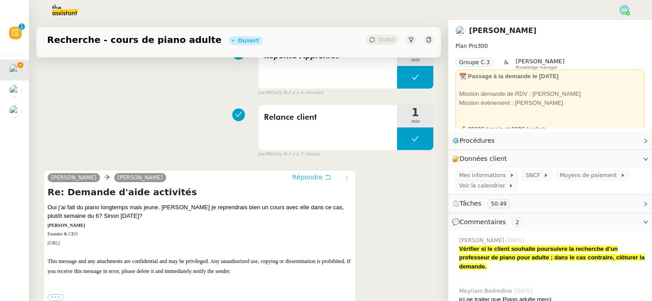
click at [316, 179] on span "Répondre" at bounding box center [307, 177] width 30 height 9
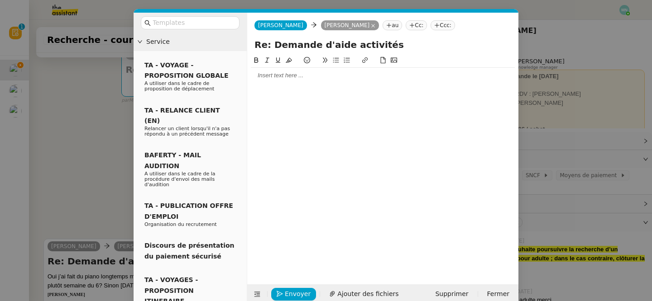
click at [266, 79] on div at bounding box center [383, 76] width 264 height 8
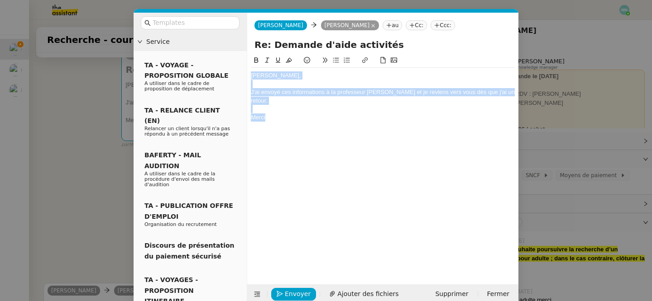
drag, startPoint x: 272, startPoint y: 109, endPoint x: 251, endPoint y: 74, distance: 40.6
click at [251, 75] on div "Maurice, J'ai envoyé ces informations à la professeur leah et je reviens vers v…" at bounding box center [383, 96] width 264 height 57
copy div "Maurice, J'ai envoyé ces informations à la professeur leah et je reviens vers v…"
click at [296, 114] on div "Merci" at bounding box center [383, 118] width 264 height 8
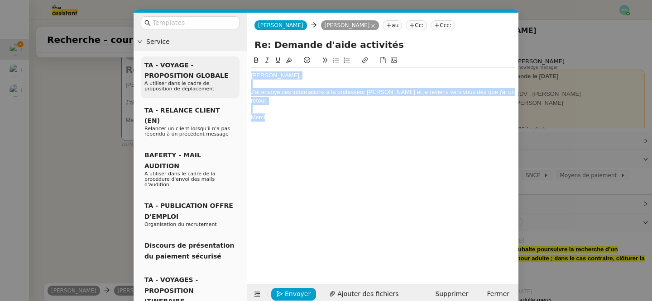
drag, startPoint x: 284, startPoint y: 110, endPoint x: 234, endPoint y: 72, distance: 63.1
click at [234, 72] on nz-layout "Service TA - VOYAGE - PROPOSITION GLOBALE A utiliser dans le cadre de propositi…" at bounding box center [326, 159] width 385 height 292
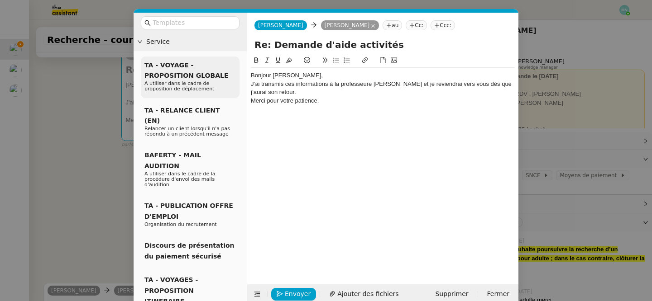
scroll to position [0, 0]
drag, startPoint x: 273, startPoint y: 73, endPoint x: 232, endPoint y: 73, distance: 40.3
click at [232, 73] on nz-layout "Service TA - VOYAGE - PROPOSITION GLOBALE A utiliser dans le cadre de propositi…" at bounding box center [326, 159] width 385 height 292
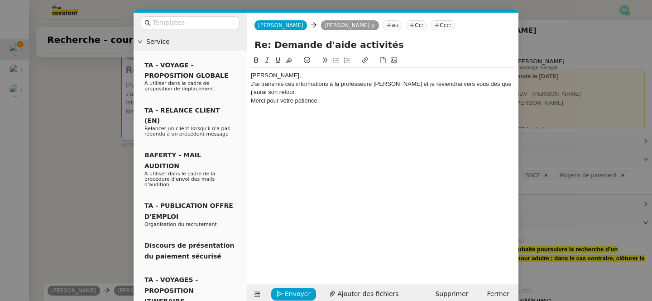
click at [282, 75] on div "[PERSON_NAME]," at bounding box center [383, 76] width 264 height 8
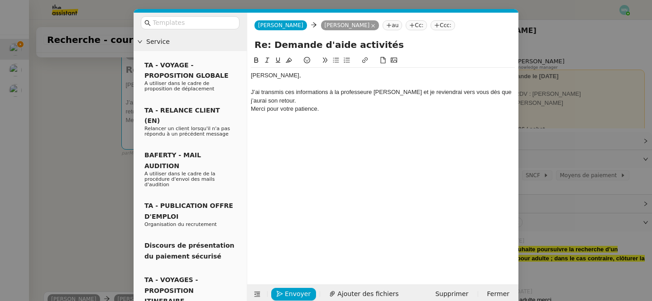
click at [274, 100] on div "J’ai transmis ces informations à la professeure Leah et je reviendrai vers vous…" at bounding box center [383, 96] width 264 height 17
drag, startPoint x: 318, startPoint y: 117, endPoint x: 267, endPoint y: 117, distance: 51.2
click at [267, 117] on div "Merci pour votre patience." at bounding box center [383, 118] width 264 height 8
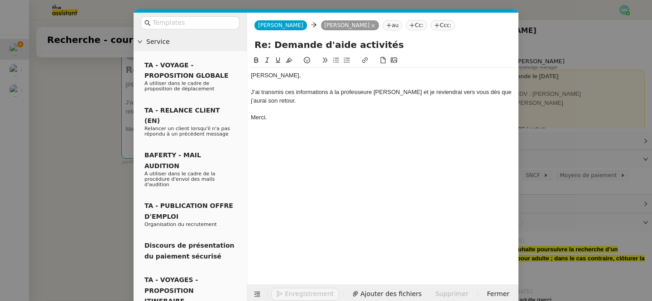
click at [321, 149] on div "Maurice, J’ai transmis ces informations à la professeure Leah et je reviendrai …" at bounding box center [383, 162] width 264 height 215
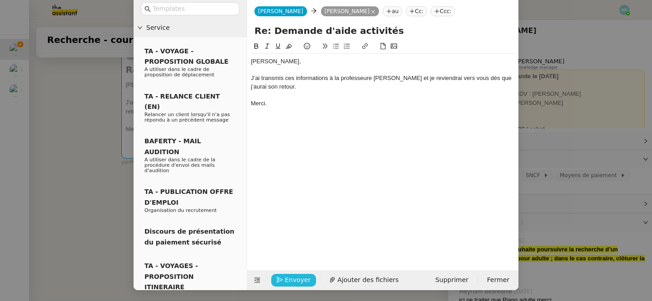
click at [295, 279] on span "Envoyer" at bounding box center [298, 280] width 26 height 10
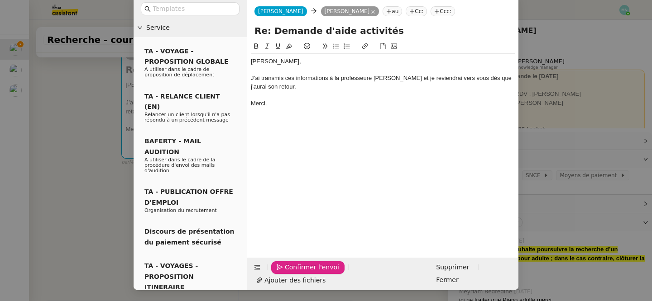
click at [295, 273] on span "Confirmer l'envoi" at bounding box center [312, 268] width 54 height 10
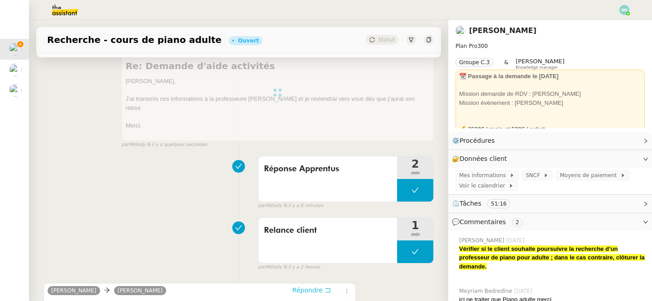
scroll to position [0, 0]
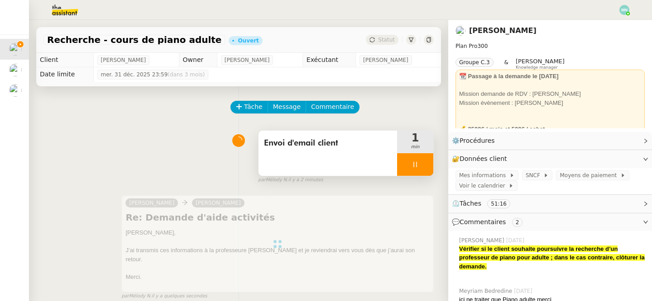
click at [413, 164] on icon at bounding box center [414, 164] width 7 height 7
click at [426, 167] on icon at bounding box center [424, 164] width 7 height 7
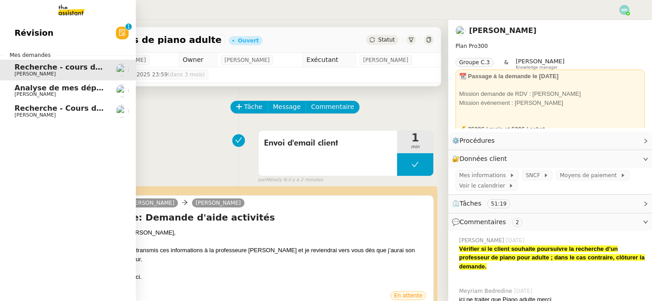
click at [23, 110] on span "Recherche - Cours de tennis" at bounding box center [71, 108] width 115 height 9
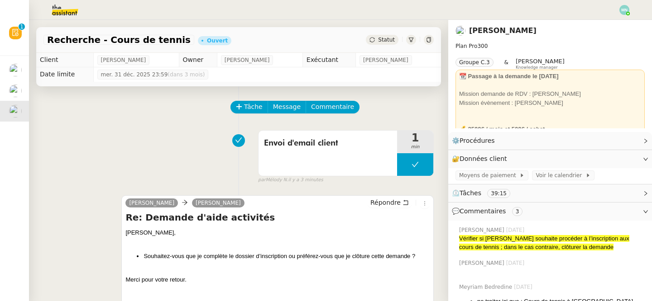
click at [383, 43] on span "Statut" at bounding box center [386, 40] width 17 height 6
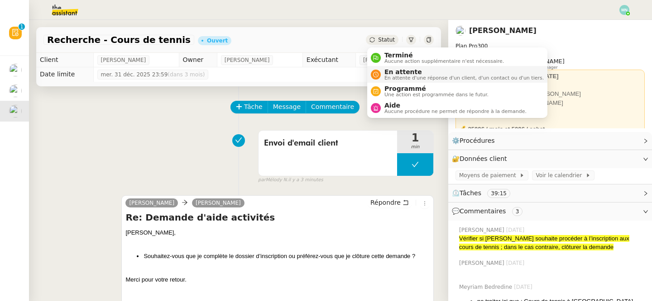
click at [400, 76] on span "En attente d'une réponse d'un client, d'un contact ou d'un tiers." at bounding box center [463, 78] width 159 height 5
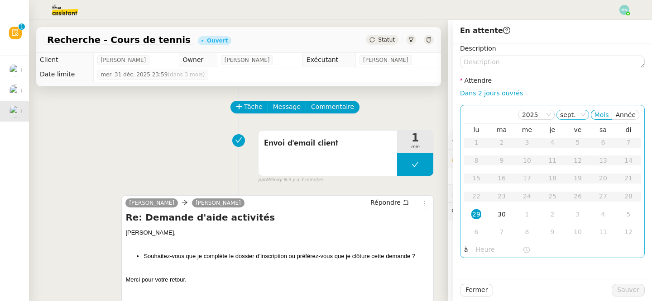
click at [574, 116] on nz-select-item "sept." at bounding box center [572, 114] width 25 height 9
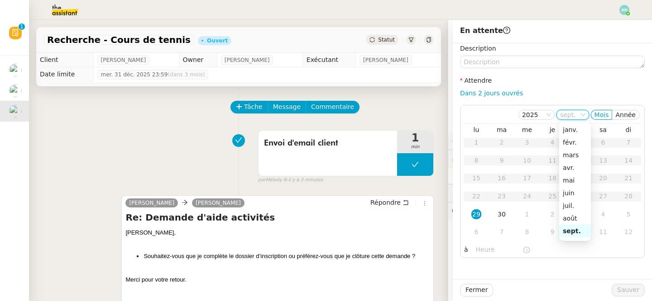
scroll to position [58, 0]
click at [572, 186] on div "oct." at bounding box center [575, 186] width 24 height 8
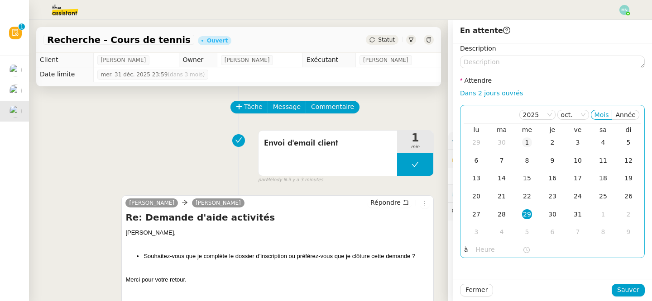
click at [526, 140] on div "1" at bounding box center [527, 143] width 10 height 10
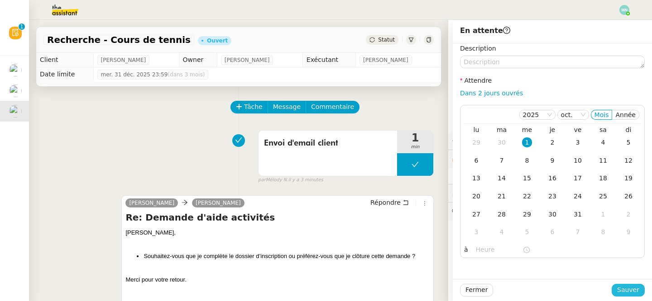
click at [630, 289] on span "Sauver" at bounding box center [628, 290] width 22 height 10
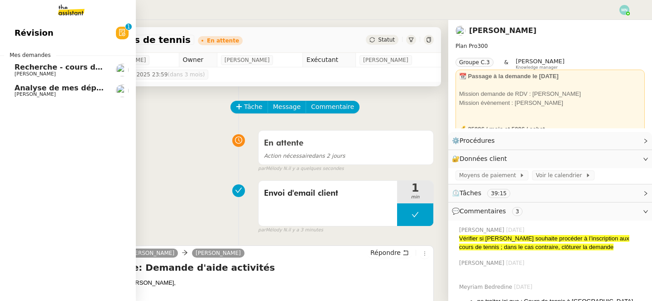
click at [44, 95] on span "[PERSON_NAME]" at bounding box center [34, 94] width 41 height 6
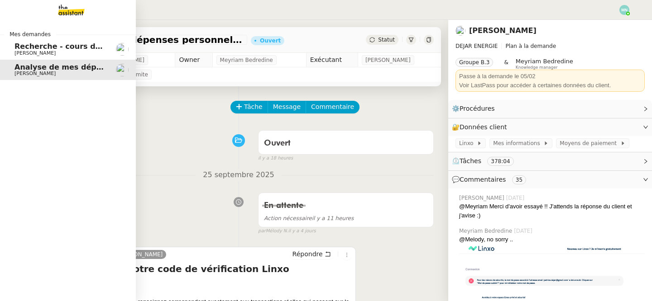
click at [15, 48] on span "Recherche - cours de piano adulte" at bounding box center [83, 46] width 139 height 9
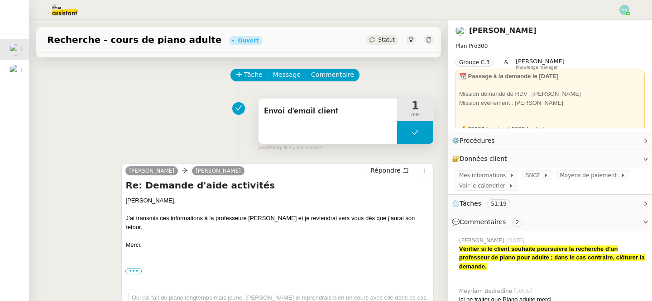
scroll to position [32, 0]
click at [391, 36] on div "Statut" at bounding box center [382, 40] width 33 height 10
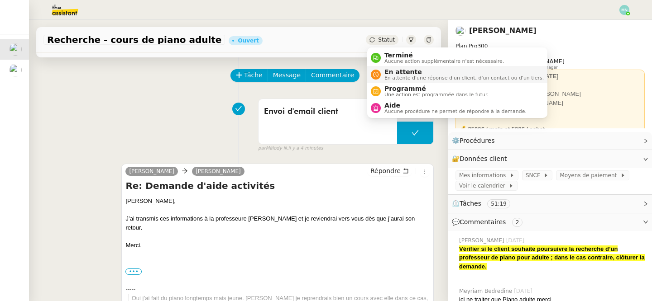
click at [409, 77] on span "En attente d'une réponse d'un client, d'un contact ou d'un tiers." at bounding box center [463, 78] width 159 height 5
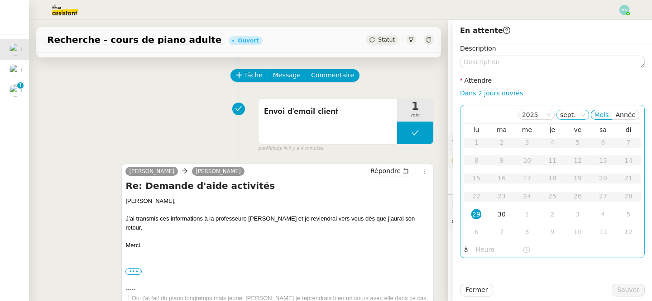
click at [579, 118] on nz-select-item "sept." at bounding box center [572, 114] width 25 height 9
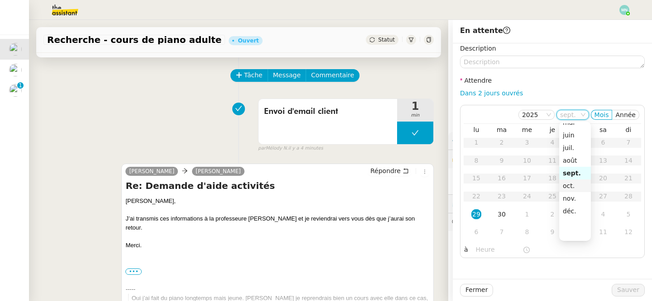
click at [575, 188] on div "oct." at bounding box center [575, 186] width 24 height 8
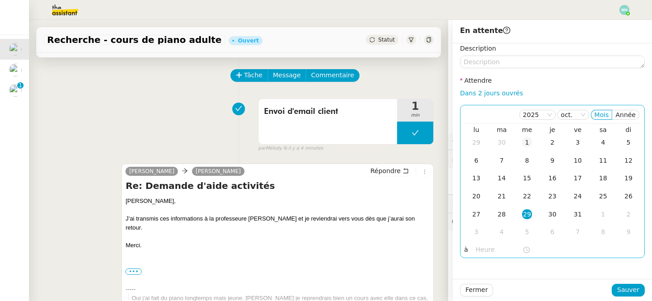
click at [530, 143] on div "1" at bounding box center [527, 143] width 10 height 10
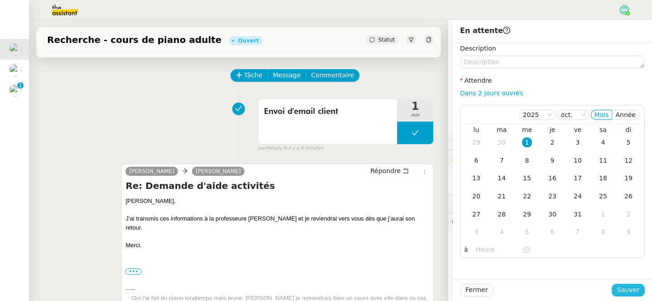
click at [633, 291] on span "Sauver" at bounding box center [628, 290] width 22 height 10
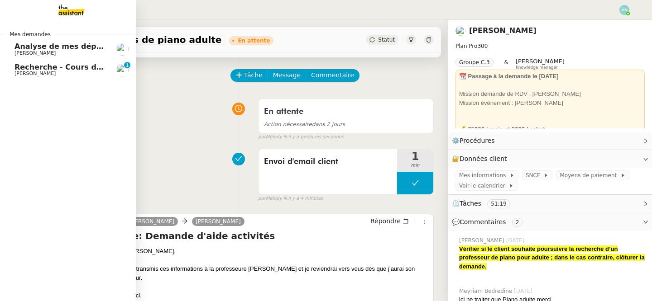
click at [35, 66] on span "Recherche - Cours de tennis" at bounding box center [71, 67] width 115 height 9
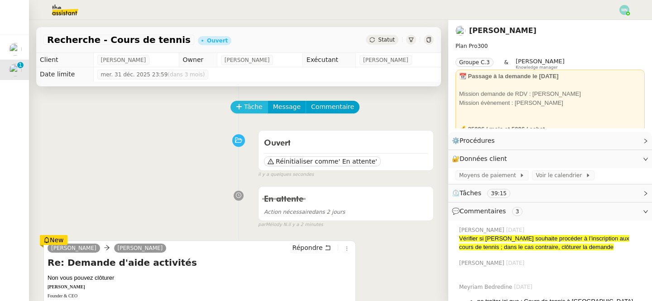
click at [252, 107] on span "Tâche" at bounding box center [253, 107] width 19 height 10
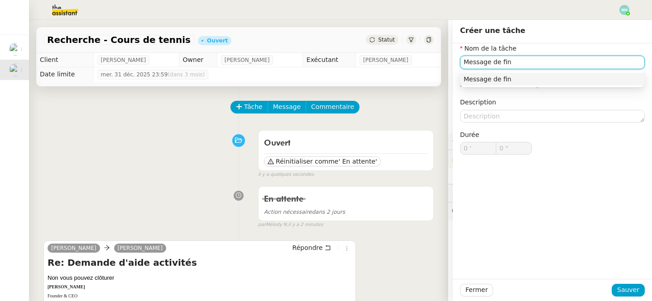
click at [534, 76] on div "Message de fin" at bounding box center [552, 79] width 177 height 8
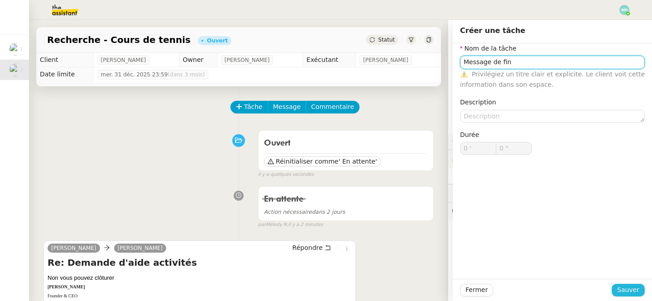
type input "Message de fin"
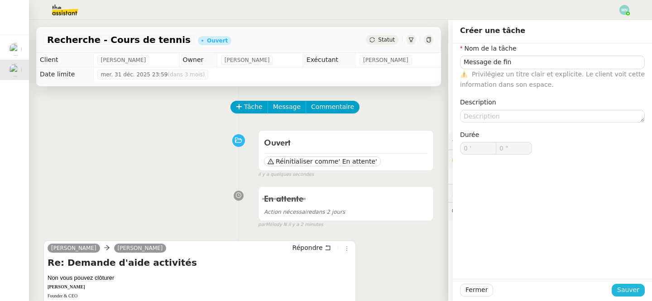
click at [638, 288] on span "Sauver" at bounding box center [628, 290] width 22 height 10
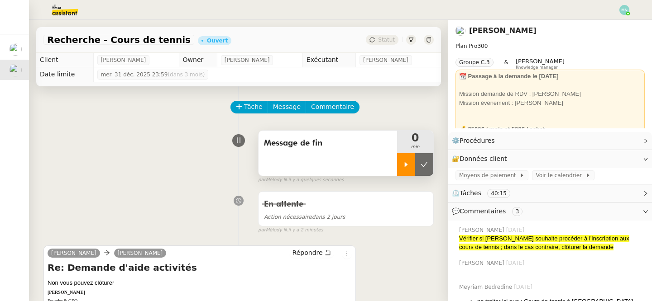
click at [406, 162] on icon at bounding box center [405, 164] width 7 height 7
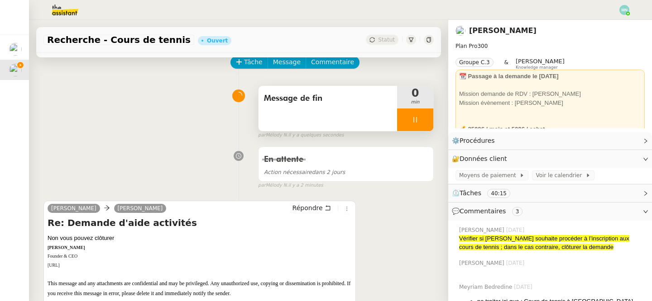
scroll to position [53, 0]
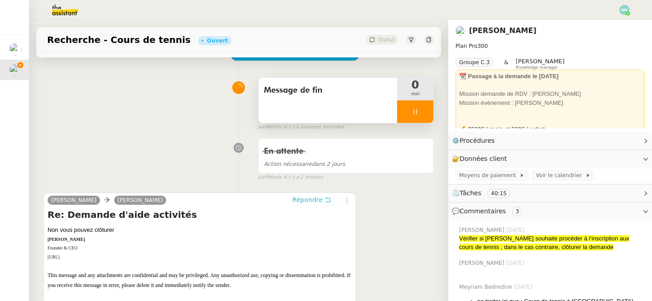
click at [311, 199] on span "Répondre" at bounding box center [307, 200] width 30 height 9
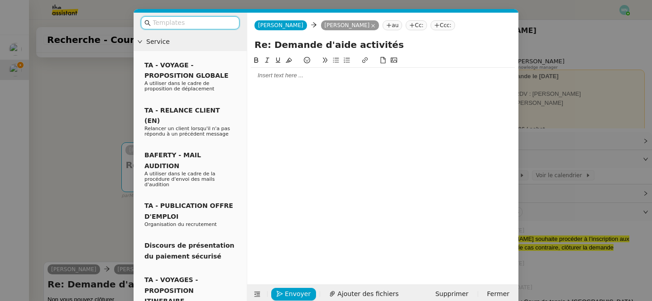
click at [208, 22] on input "text" at bounding box center [193, 23] width 81 height 10
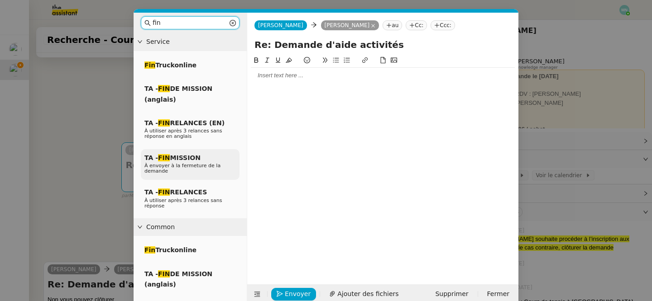
type input "fin"
click at [194, 169] on span "À envoyer à la fermeture de la demande" at bounding box center [182, 168] width 76 height 11
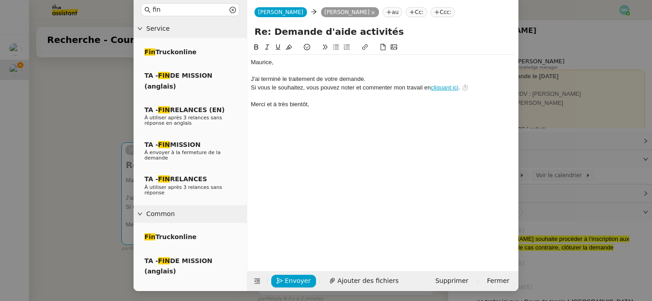
scroll to position [14, 0]
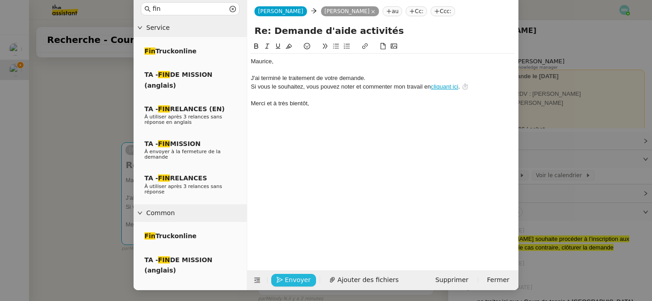
click at [295, 277] on span "Envoyer" at bounding box center [298, 280] width 26 height 10
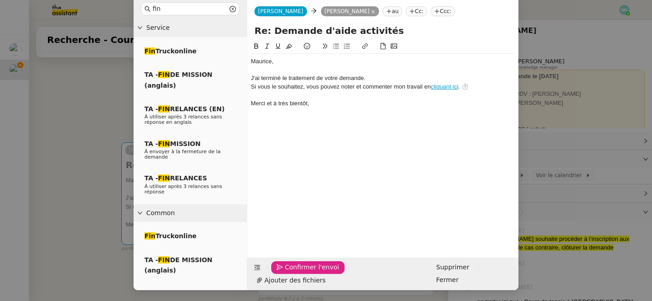
click at [295, 273] on span "Confirmer l'envoi" at bounding box center [312, 268] width 54 height 10
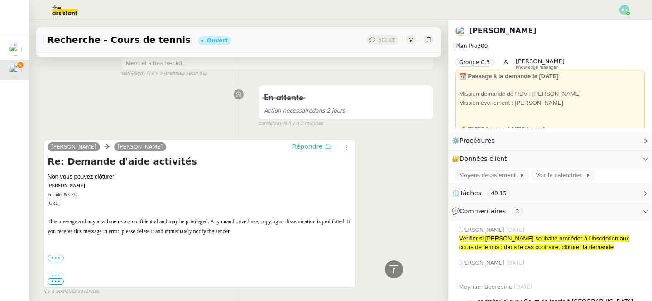
scroll to position [0, 0]
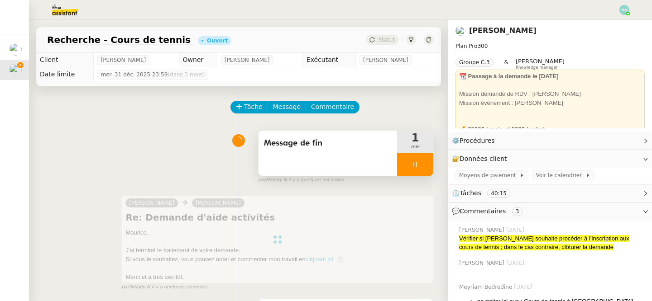
click at [409, 164] on div at bounding box center [415, 164] width 36 height 23
click at [424, 166] on icon at bounding box center [424, 164] width 7 height 5
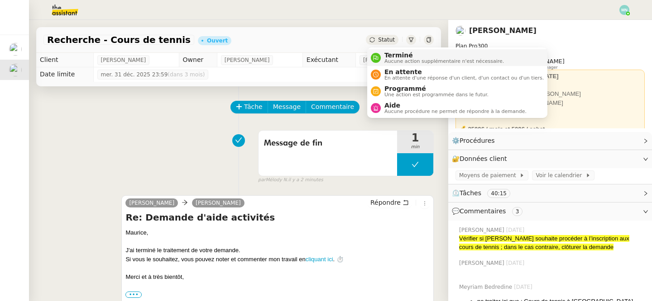
click at [392, 57] on span "Terminé" at bounding box center [444, 55] width 120 height 7
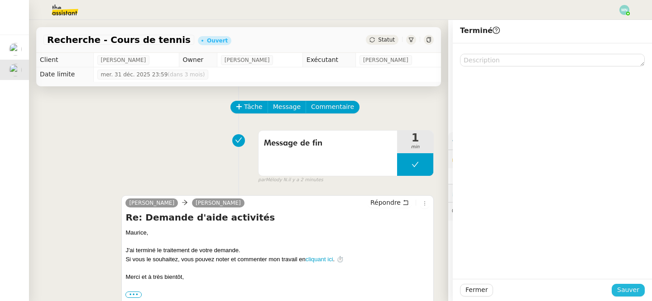
click at [631, 288] on span "Sauver" at bounding box center [628, 290] width 22 height 10
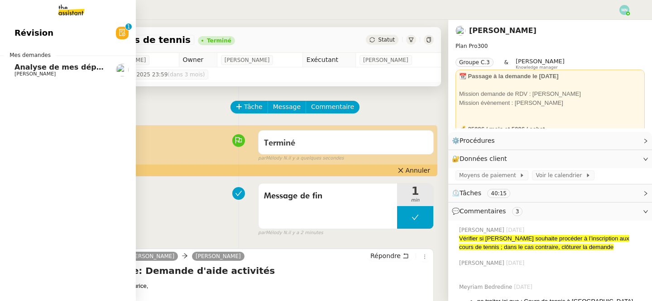
click at [22, 68] on span "Analyse de mes dépenses personnelles" at bounding box center [94, 67] width 160 height 9
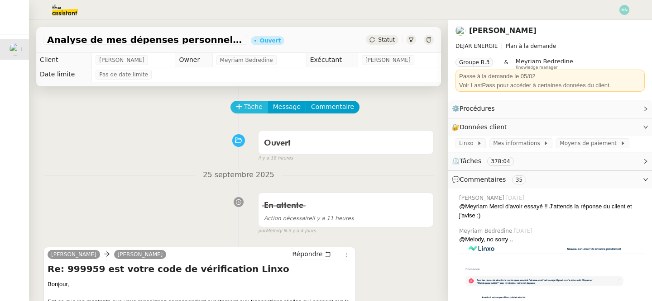
click at [253, 106] on span "Tâche" at bounding box center [253, 107] width 19 height 10
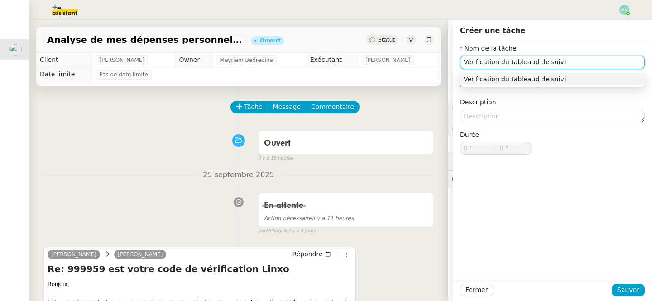
type input "Vérification du tableaud de suivi"
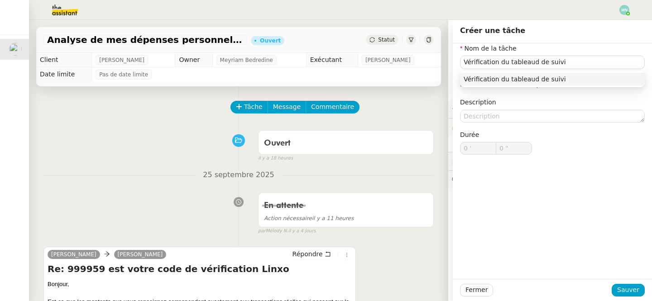
click at [511, 86] on div "Vérification du tableaud de suivi" at bounding box center [552, 79] width 185 height 16
click at [510, 82] on div "Vérification du tableaud de suivi" at bounding box center [552, 79] width 177 height 8
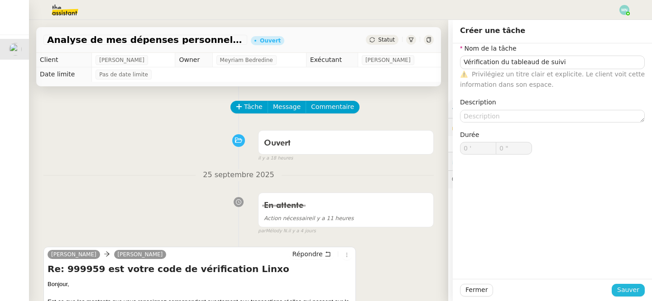
click at [630, 291] on span "Sauver" at bounding box center [628, 290] width 22 height 10
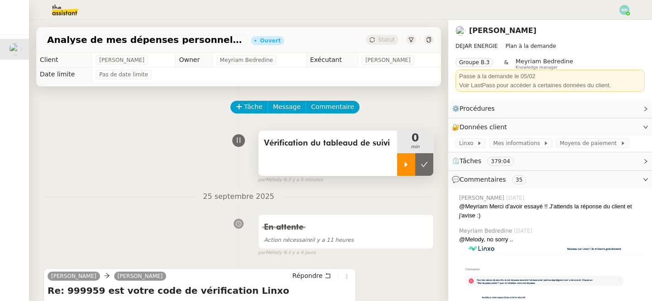
click at [407, 165] on icon at bounding box center [405, 164] width 7 height 7
click at [411, 155] on div at bounding box center [415, 164] width 36 height 23
click at [428, 159] on button at bounding box center [424, 164] width 18 height 23
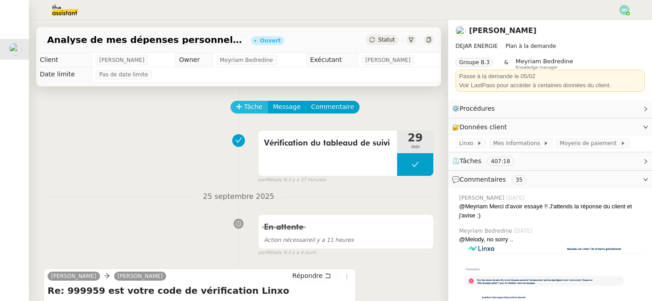
click at [250, 105] on span "Tâche" at bounding box center [253, 107] width 19 height 10
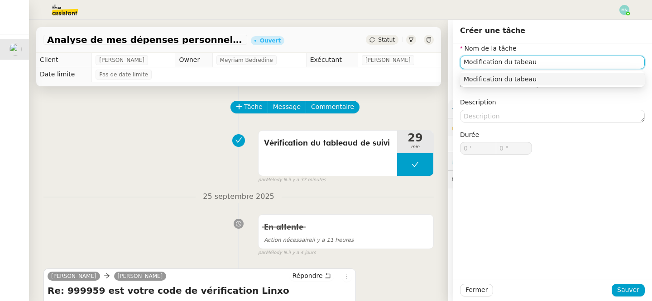
click at [548, 82] on div "Modification du tabeau" at bounding box center [552, 79] width 177 height 8
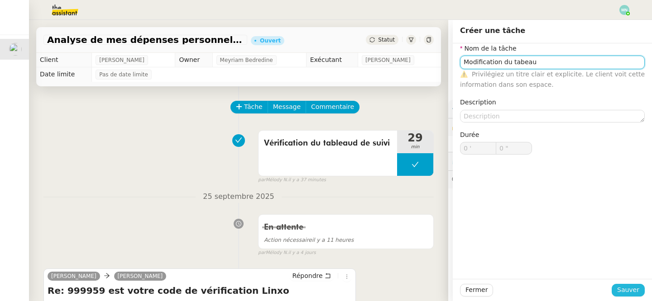
type input "Modification du tabeau"
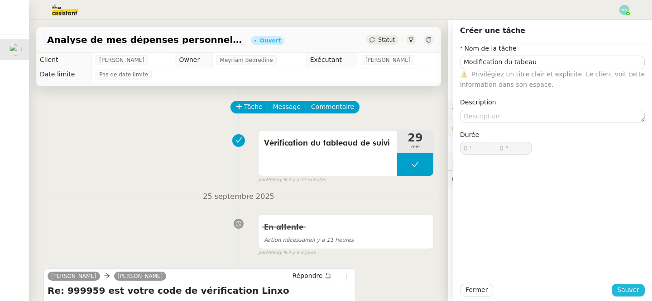
click at [636, 290] on span "Sauver" at bounding box center [628, 290] width 22 height 10
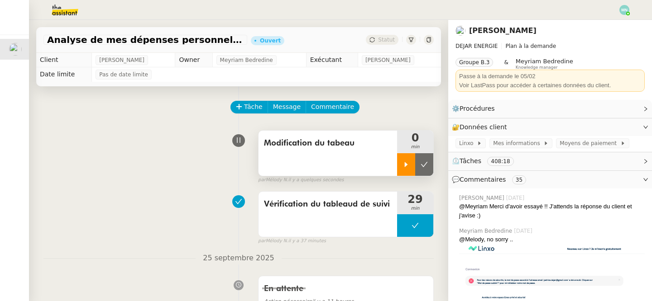
click at [411, 167] on div at bounding box center [406, 164] width 18 height 23
click at [412, 163] on icon at bounding box center [414, 164] width 7 height 7
click at [428, 164] on button at bounding box center [424, 164] width 18 height 23
click at [407, 165] on button at bounding box center [415, 164] width 36 height 23
click at [407, 165] on icon at bounding box center [405, 164] width 7 height 7
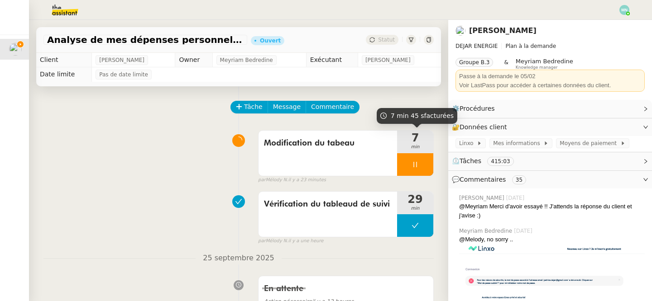
click at [406, 162] on div at bounding box center [415, 164] width 36 height 23
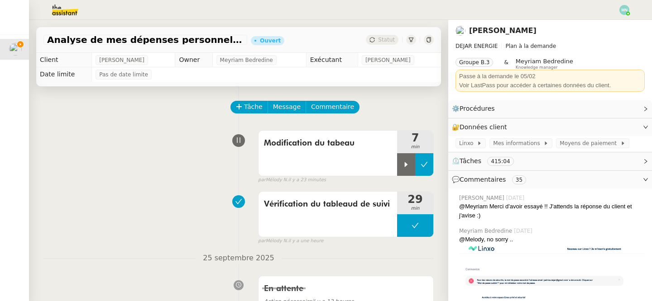
click at [425, 163] on icon at bounding box center [424, 164] width 7 height 7
click at [409, 158] on button at bounding box center [415, 164] width 36 height 23
click at [408, 162] on icon at bounding box center [405, 164] width 7 height 7
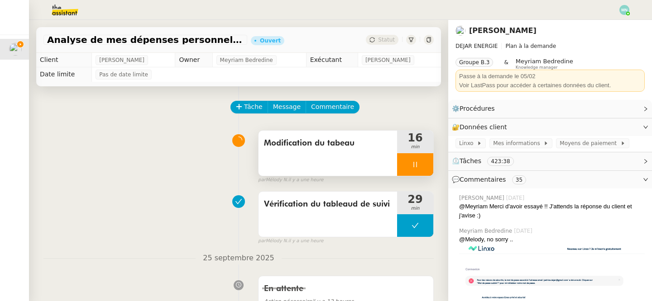
click at [411, 165] on div at bounding box center [415, 164] width 36 height 23
click at [426, 169] on button at bounding box center [424, 164] width 18 height 23
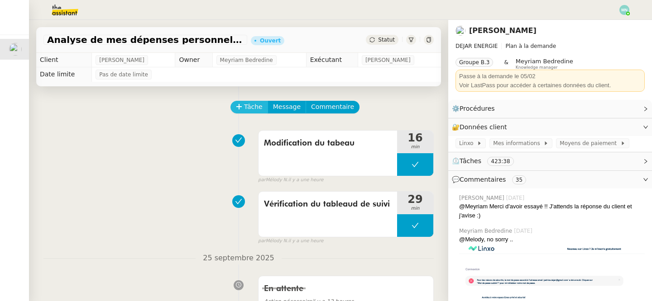
click at [256, 107] on span "Tâche" at bounding box center [253, 107] width 19 height 10
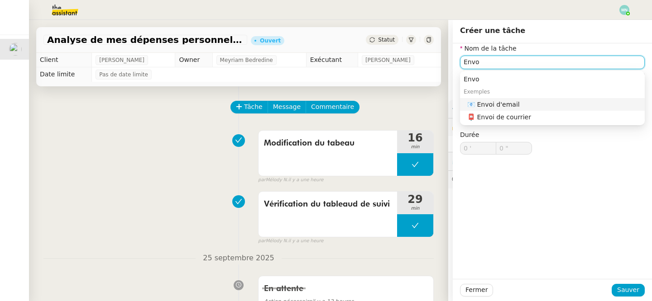
click at [497, 107] on div "📧 Envoi d'email" at bounding box center [554, 104] width 174 height 8
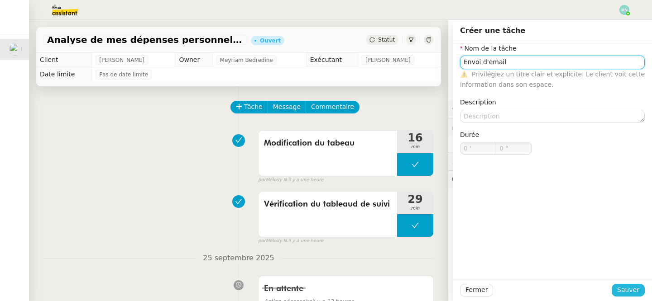
type input "Envoi d'email"
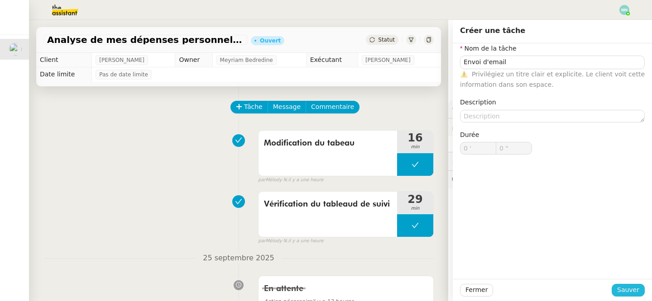
click at [627, 289] on span "Sauver" at bounding box center [628, 290] width 22 height 10
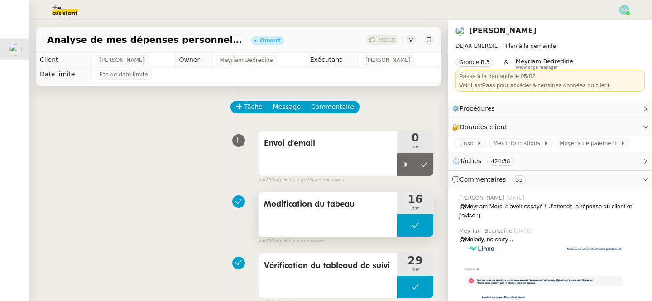
click at [412, 219] on button at bounding box center [415, 226] width 36 height 23
click at [411, 225] on div at bounding box center [406, 226] width 18 height 23
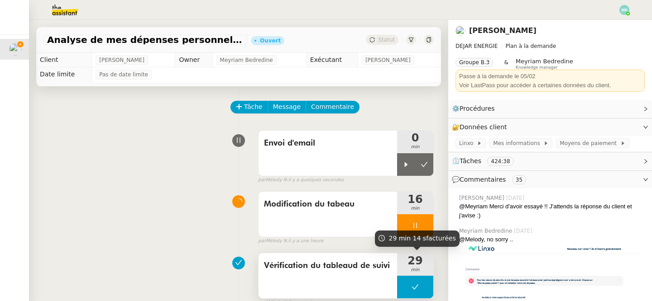
click at [408, 290] on button at bounding box center [415, 287] width 36 height 23
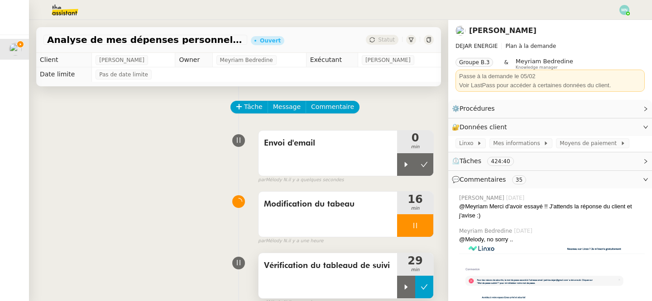
click at [408, 290] on icon at bounding box center [405, 287] width 7 height 7
click at [408, 225] on div at bounding box center [415, 226] width 36 height 23
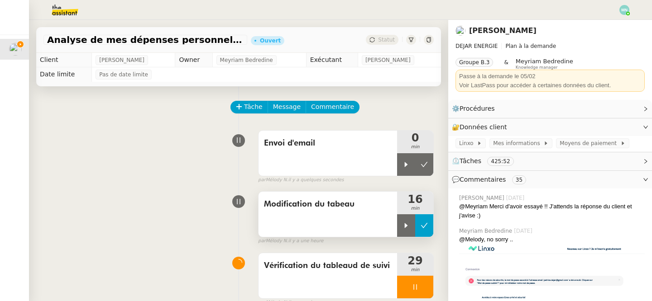
click at [422, 225] on icon at bounding box center [424, 225] width 7 height 7
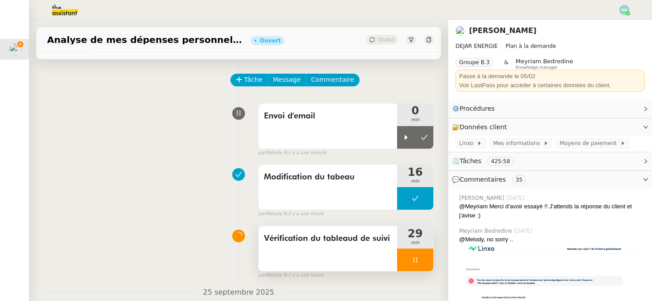
click at [409, 254] on div at bounding box center [415, 260] width 36 height 23
click at [423, 255] on button at bounding box center [424, 260] width 18 height 23
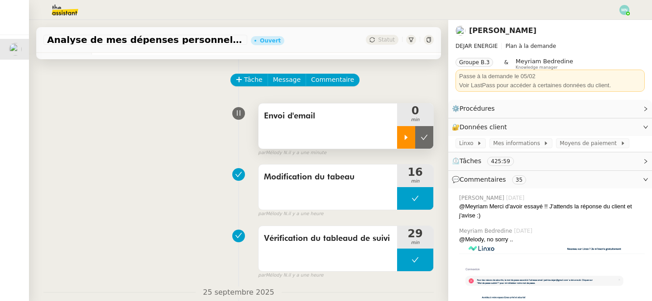
click at [411, 144] on div at bounding box center [406, 137] width 18 height 23
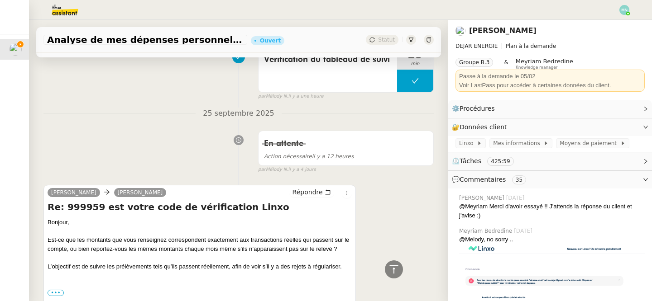
scroll to position [233, 0]
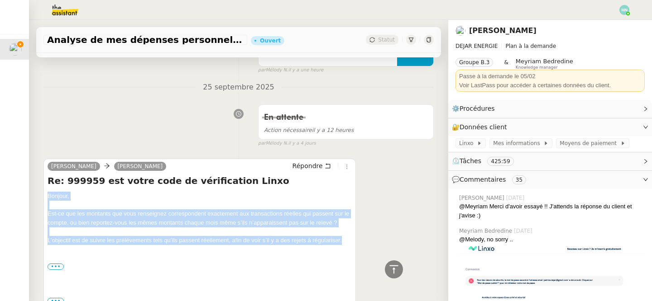
drag, startPoint x: 342, startPoint y: 240, endPoint x: 37, endPoint y: 201, distance: 307.7
copy div "Bonjour, Est-ce que les montants que vous renseignez correspondent exactement a…"
click at [315, 165] on span "Répondre" at bounding box center [307, 166] width 30 height 9
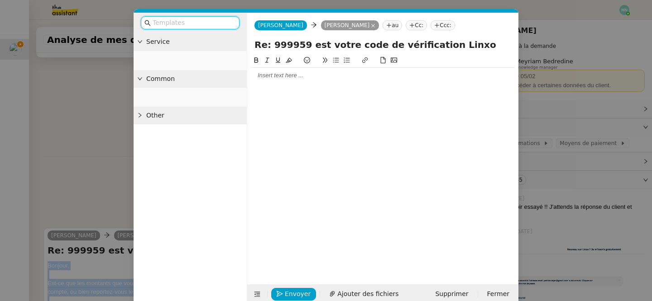
scroll to position [301, 0]
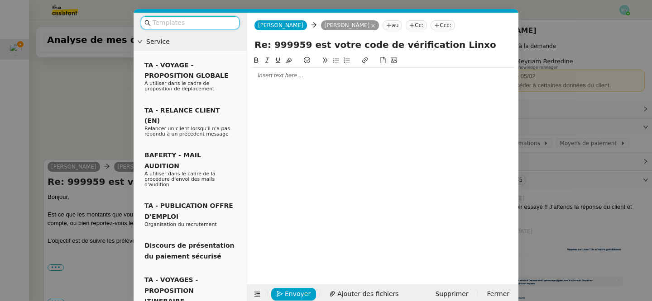
click at [281, 80] on div at bounding box center [383, 76] width 264 height 8
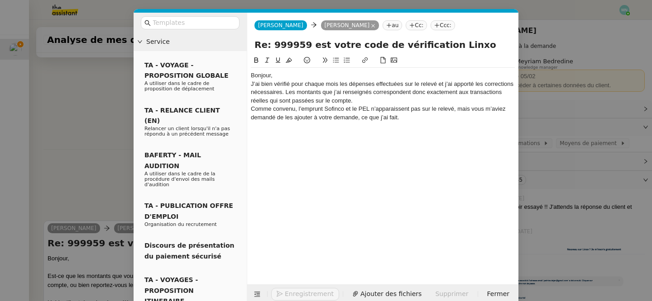
scroll to position [363, 0]
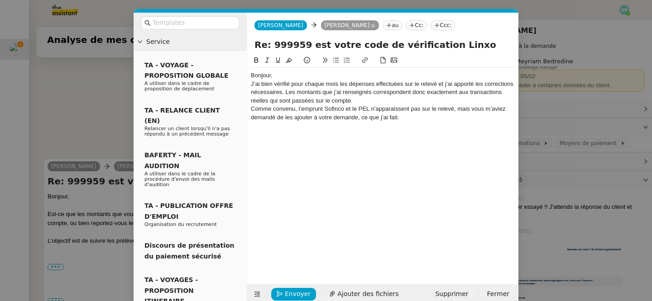
click at [270, 76] on div "Bonjour," at bounding box center [383, 76] width 264 height 8
click at [317, 77] on div "Bonjour [PERSON_NAME]," at bounding box center [383, 76] width 264 height 8
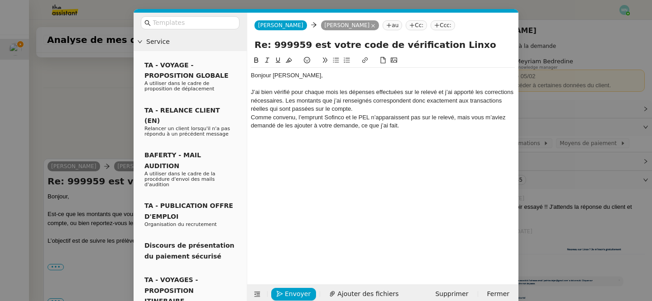
scroll to position [372, 0]
click at [371, 110] on div "J’ai bien vérifié pour chaque mois les dépenses effectuées sur le relevé et j’a…" at bounding box center [383, 100] width 264 height 25
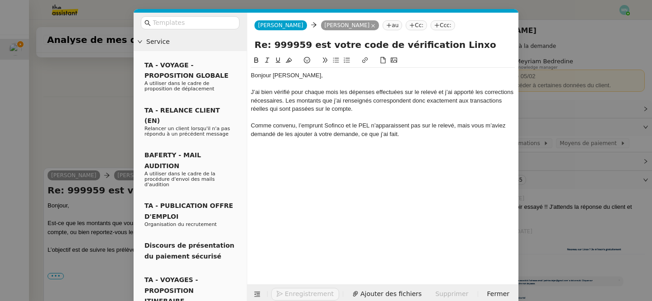
scroll to position [381, 0]
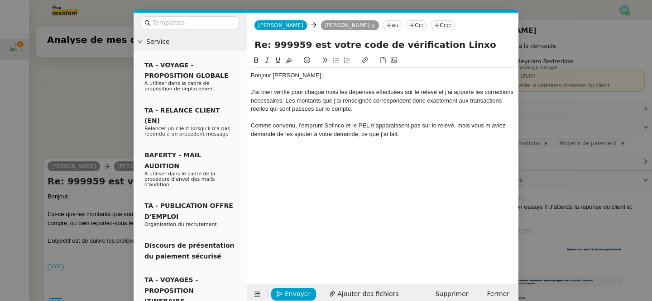
click at [417, 137] on div "Comme convenu, l’emprunt Sofinco et le PEL n’apparaissent pas sur le relevé, ma…" at bounding box center [383, 130] width 264 height 17
drag, startPoint x: 334, startPoint y: 151, endPoint x: 250, endPoint y: 151, distance: 83.3
click at [250, 151] on nz-spin "Bonjour Patrice, J’ai bien vérifié pour chaque mois les dépenses effectuées sur…" at bounding box center [382, 164] width 271 height 219
click at [337, 65] on button at bounding box center [335, 60] width 11 height 10
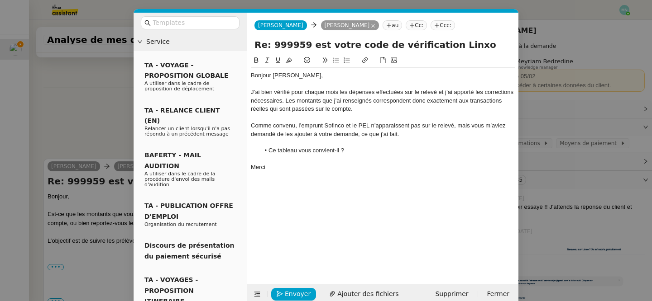
scroll to position [420, 0]
click at [378, 154] on li "Ce tableau vous convient-il ?" at bounding box center [387, 151] width 255 height 8
drag, startPoint x: 298, startPoint y: 152, endPoint x: 268, endPoint y: 151, distance: 29.9
click at [268, 151] on li "Ce tableau vous convient-il ?" at bounding box center [387, 151] width 255 height 8
click at [366, 60] on icon at bounding box center [365, 60] width 6 height 6
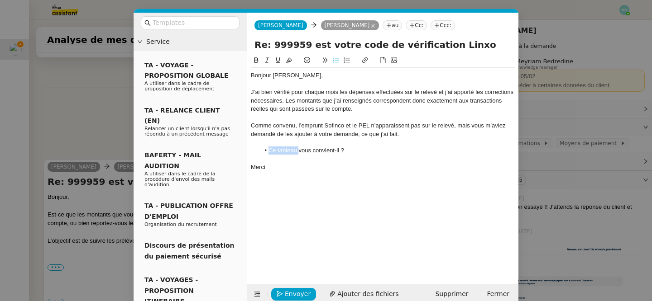
type input "Ce tableau"
paste input "https://docs.google.com/spreadsheets/d/14kpGByxzTzxAPYxNo6qi1cDvL9fBLtgeVhKXReb…"
type input "https://docs.google.com/spreadsheets/d/14kpGByxzTzxAPYxNo6qi1cDvL9fBLtgeVhKXReb…"
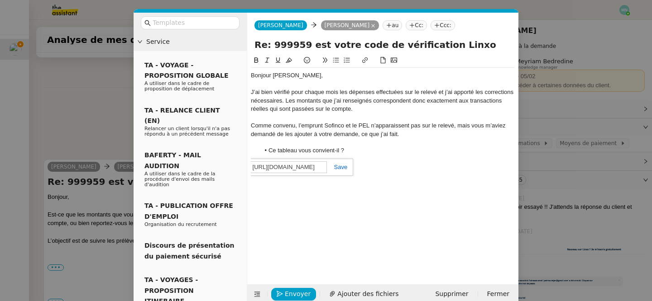
click at [344, 166] on link at bounding box center [337, 167] width 21 height 7
click at [380, 167] on div "Merci" at bounding box center [383, 167] width 264 height 8
click at [299, 292] on span "Envoyer" at bounding box center [298, 294] width 26 height 10
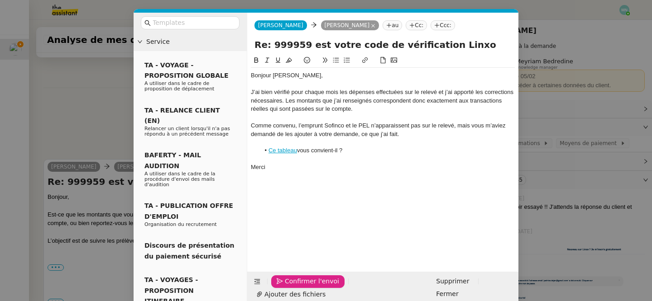
click at [299, 287] on span "Confirmer l'envoi" at bounding box center [312, 282] width 54 height 10
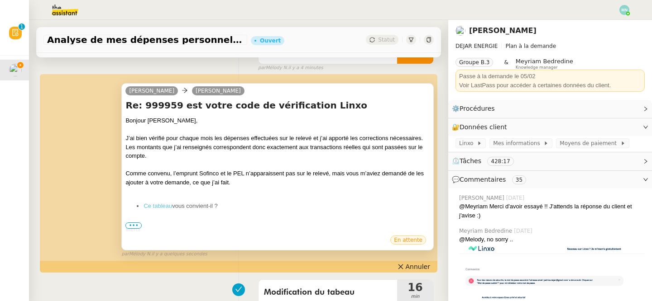
scroll to position [182, 0]
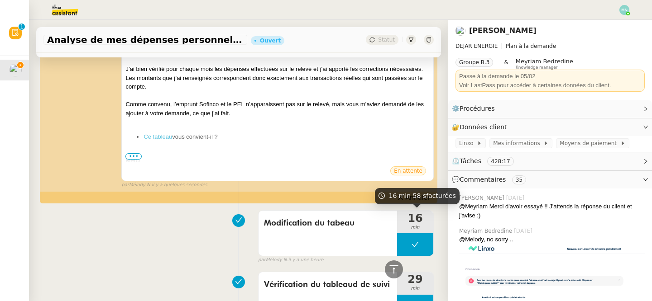
click at [415, 201] on div "16 min 58 s facturées" at bounding box center [417, 196] width 85 height 16
click at [373, 189] on div "Emilie Patrice DEJAR Re: 999959 est votre code de vérification Linxo Bonjour Pa…" at bounding box center [238, 97] width 390 height 183
click at [410, 200] on span "Annuler" at bounding box center [418, 197] width 24 height 9
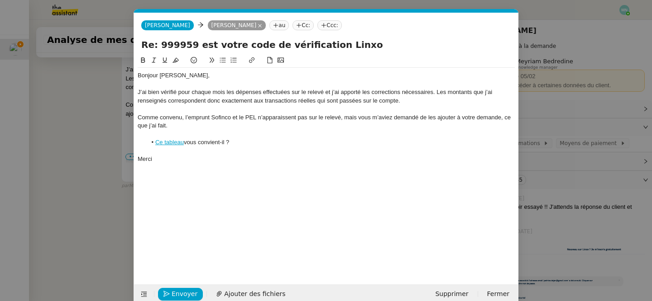
scroll to position [0, 19]
click at [68, 239] on nz-modal-container "Service TA - VOYAGE - PROPOSITION GLOBALE A utiliser dans le cadre de propositi…" at bounding box center [326, 150] width 652 height 301
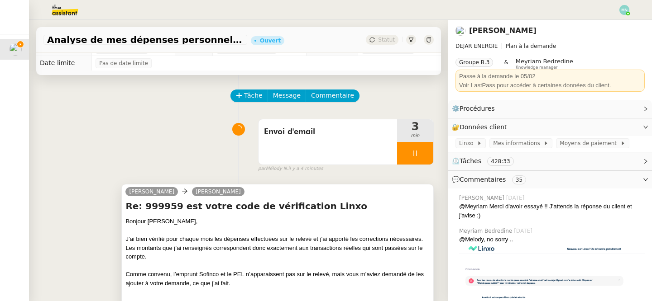
scroll to position [0, 0]
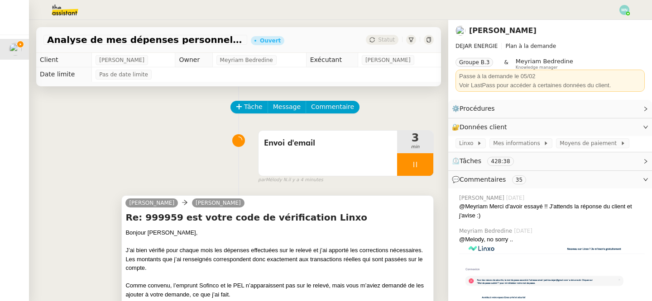
click at [346, 240] on div at bounding box center [277, 242] width 304 height 9
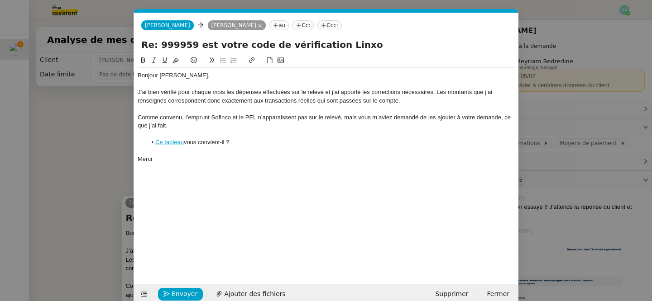
scroll to position [14, 0]
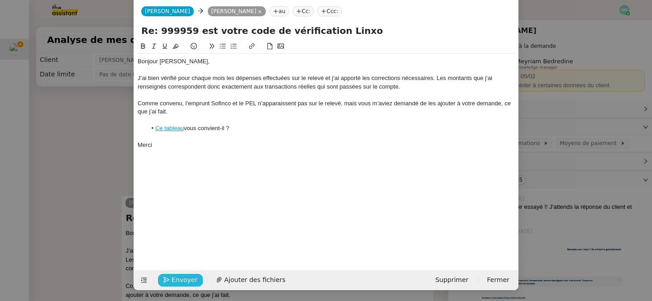
click at [186, 281] on span "Envoyer" at bounding box center [185, 280] width 26 height 10
click at [186, 281] on span "Confirmer l'envoi" at bounding box center [199, 280] width 54 height 10
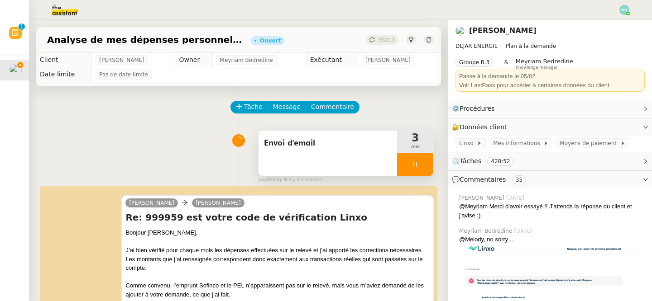
click at [408, 154] on div at bounding box center [415, 164] width 36 height 23
click at [422, 164] on icon at bounding box center [424, 164] width 7 height 7
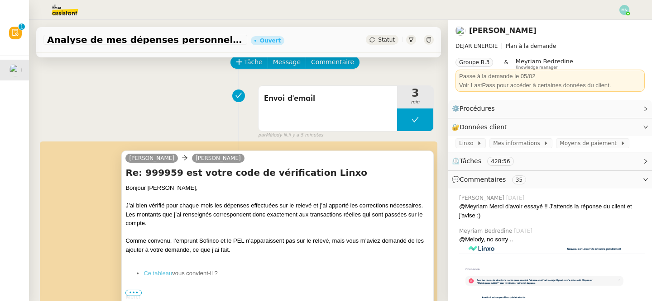
scroll to position [0, 0]
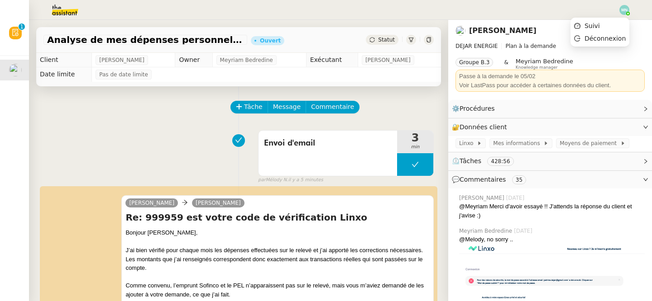
click at [624, 8] on img at bounding box center [624, 10] width 10 height 10
click at [590, 24] on span "Suivi" at bounding box center [591, 25] width 15 height 7
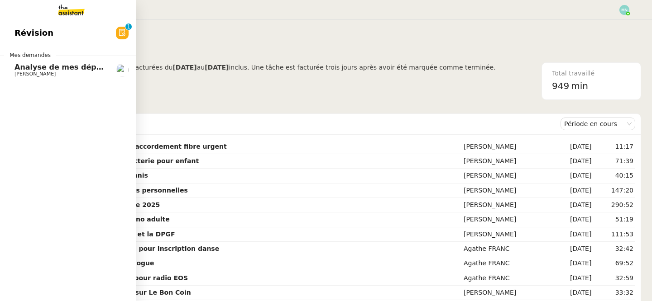
click at [30, 69] on span "Analyse de mes dépenses personnelles" at bounding box center [94, 67] width 160 height 9
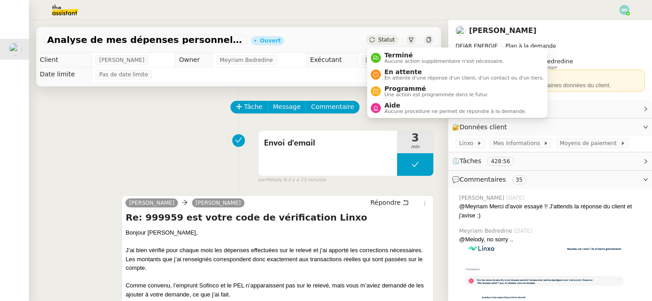
click at [383, 38] on span "Statut" at bounding box center [386, 40] width 17 height 6
click at [404, 74] on span "En attente" at bounding box center [463, 71] width 159 height 7
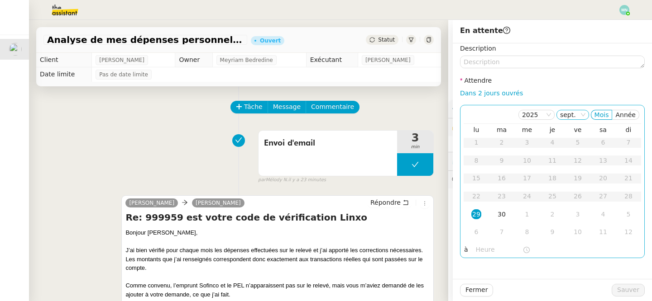
click at [586, 114] on icon at bounding box center [582, 114] width 5 height 5
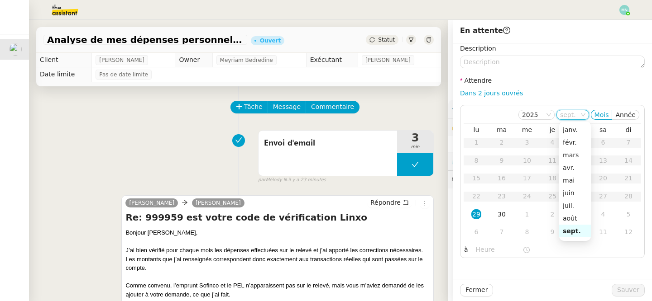
scroll to position [58, 0]
click at [569, 186] on div "oct." at bounding box center [575, 186] width 24 height 8
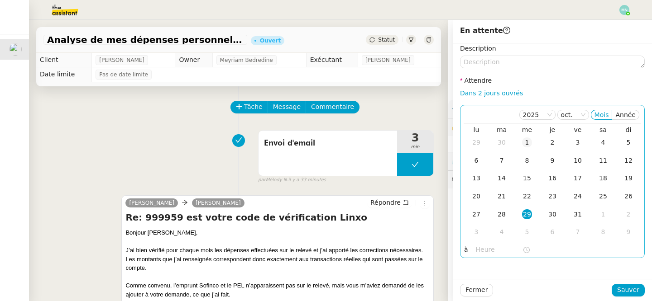
click at [525, 141] on div "1" at bounding box center [527, 143] width 10 height 10
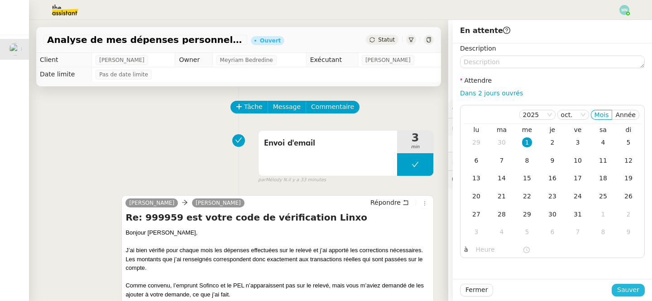
click at [628, 290] on span "Sauver" at bounding box center [628, 290] width 22 height 10
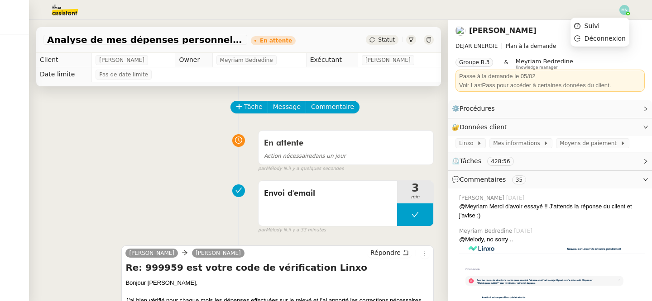
click at [629, 12] on div at bounding box center [624, 10] width 10 height 10
click at [611, 21] on li "Suivi" at bounding box center [599, 25] width 59 height 13
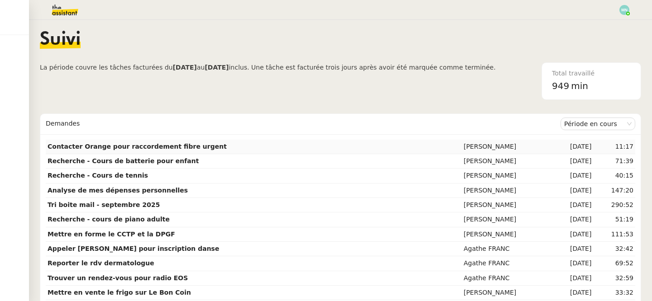
click at [90, 148] on strong "Contacter Orange pour raccordement fibre urgent" at bounding box center [137, 146] width 179 height 7
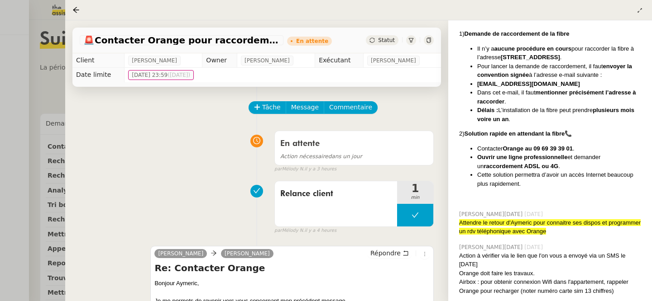
scroll to position [2258, 0]
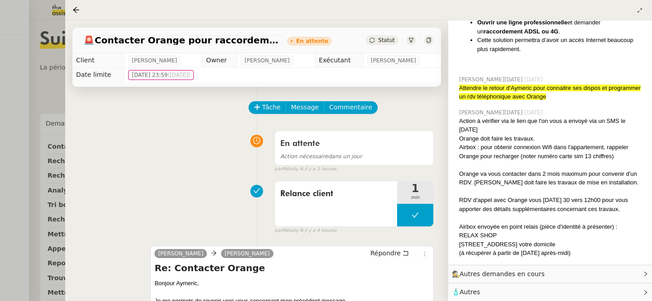
click at [513, 277] on span "Autres demandes en cours" at bounding box center [501, 274] width 85 height 7
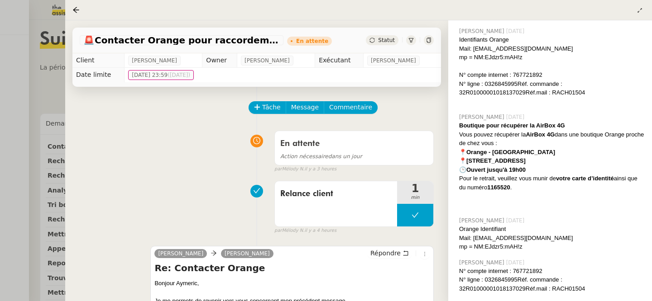
scroll to position [1387, 0]
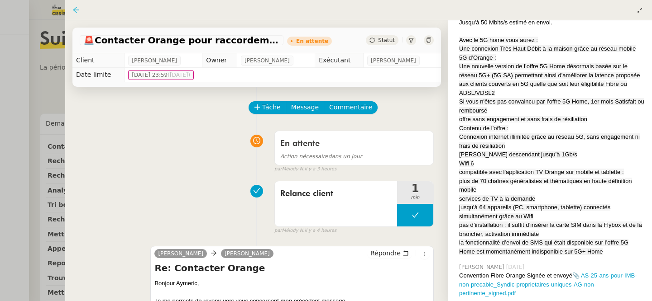
click at [77, 9] on icon at bounding box center [75, 9] width 7 height 7
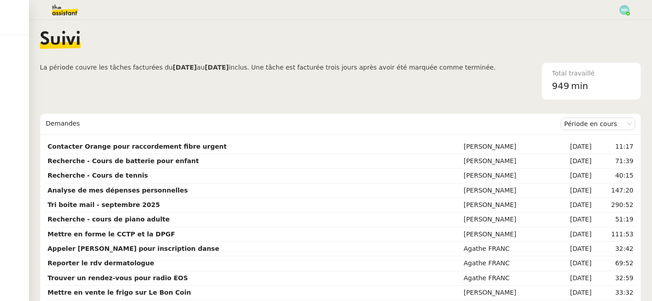
click at [626, 9] on img at bounding box center [624, 10] width 10 height 10
click at [610, 23] on li "Suivi" at bounding box center [599, 25] width 59 height 13
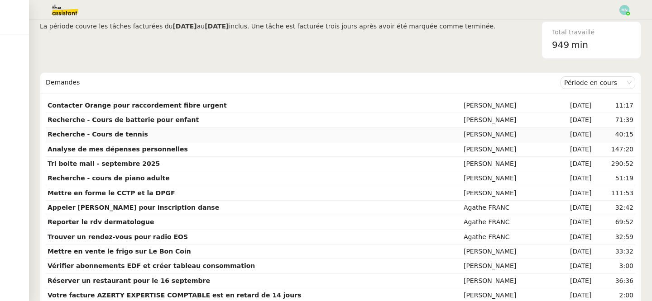
scroll to position [44, 0]
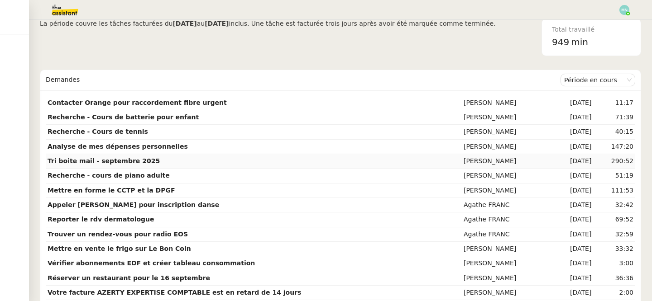
click at [168, 160] on td "Tri boite mail - septembre 2025" at bounding box center [254, 161] width 416 height 14
